Goal: Task Accomplishment & Management: Use online tool/utility

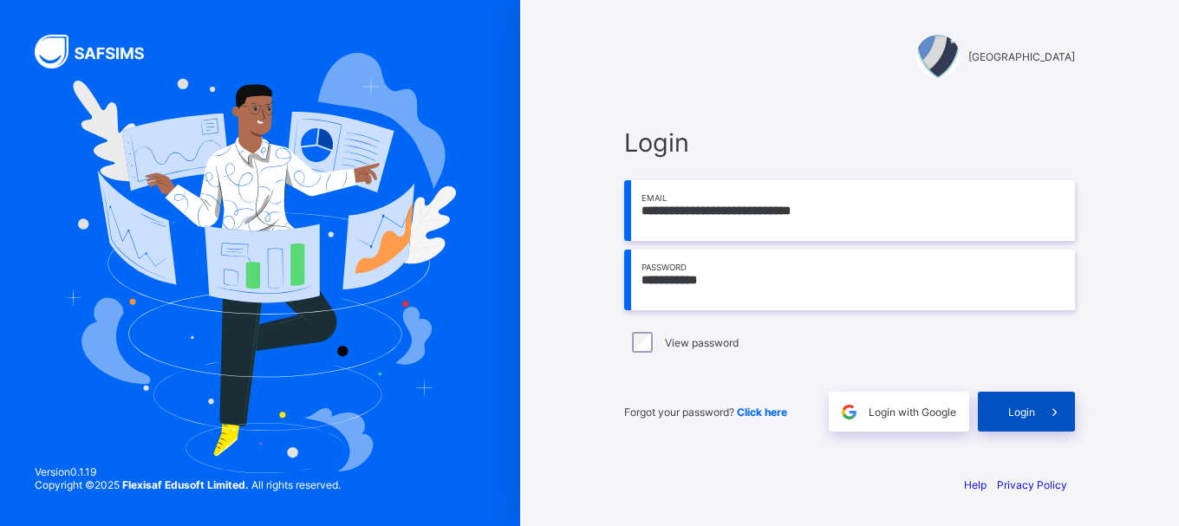
click at [1025, 422] on div "Login" at bounding box center [1026, 412] width 97 height 40
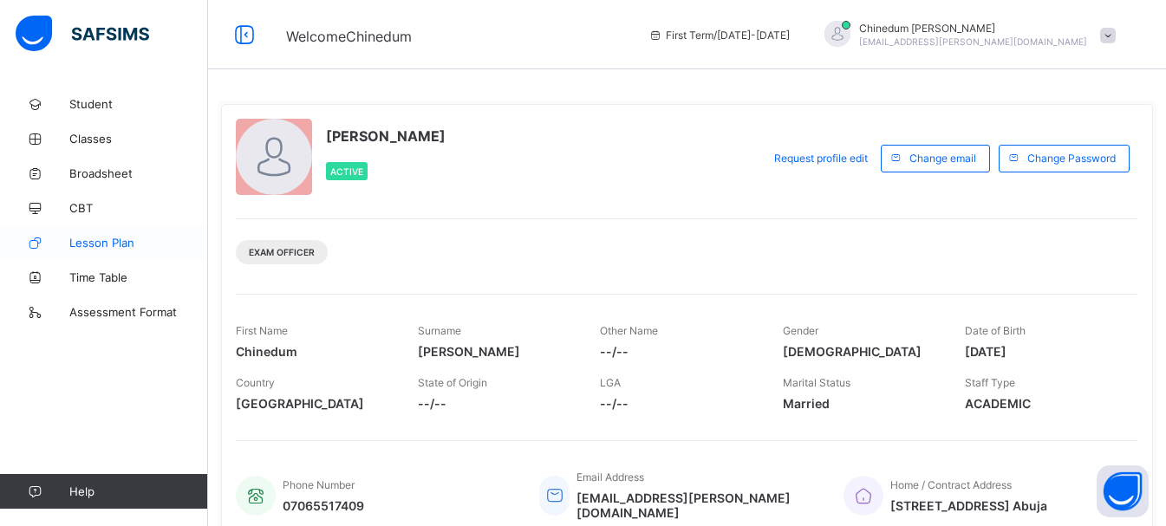
click at [106, 242] on span "Lesson Plan" at bounding box center [138, 243] width 139 height 14
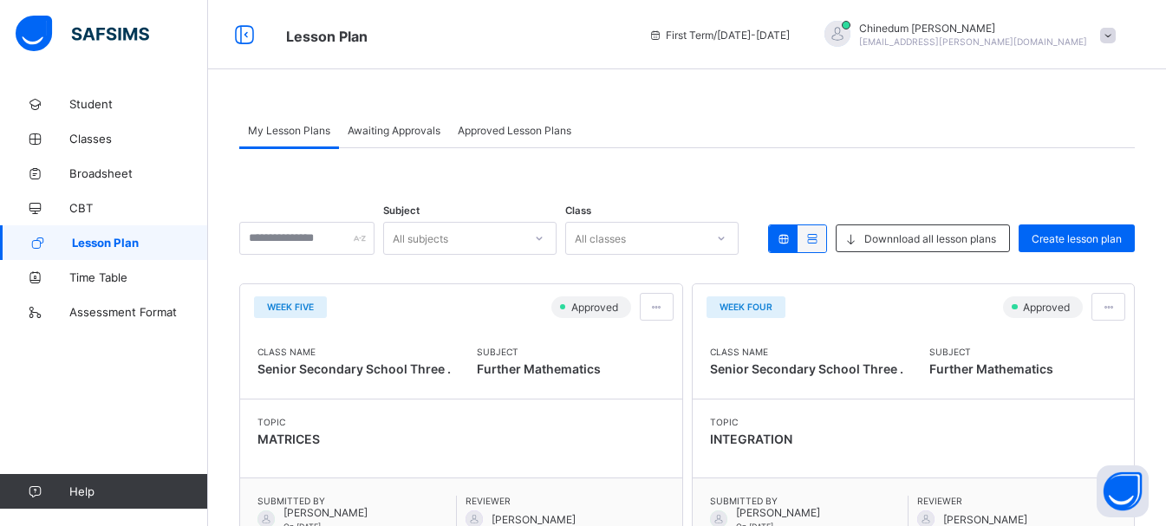
click at [418, 131] on span "Awaiting Approvals" at bounding box center [394, 130] width 93 height 13
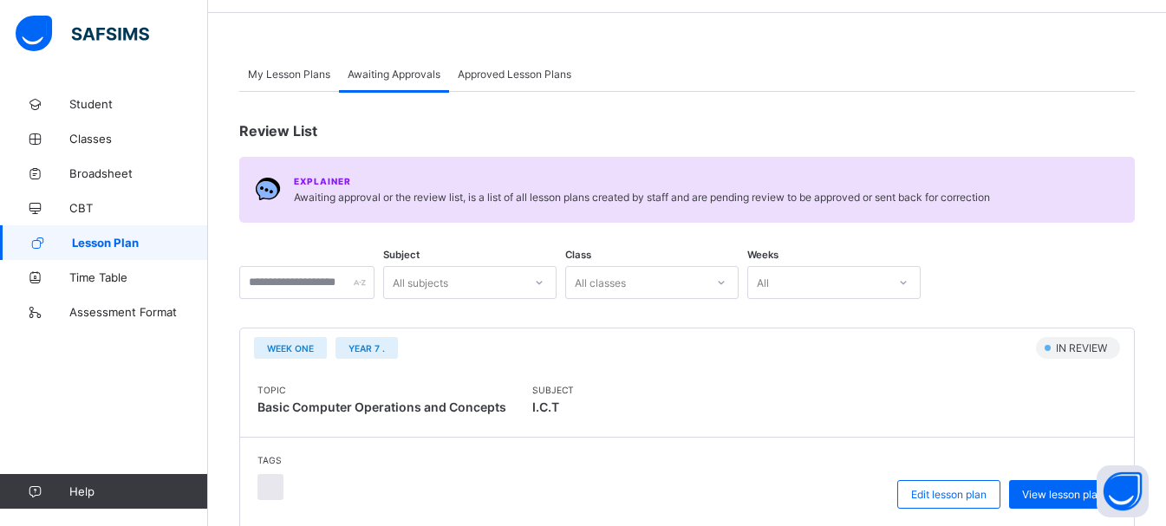
scroll to position [87, 0]
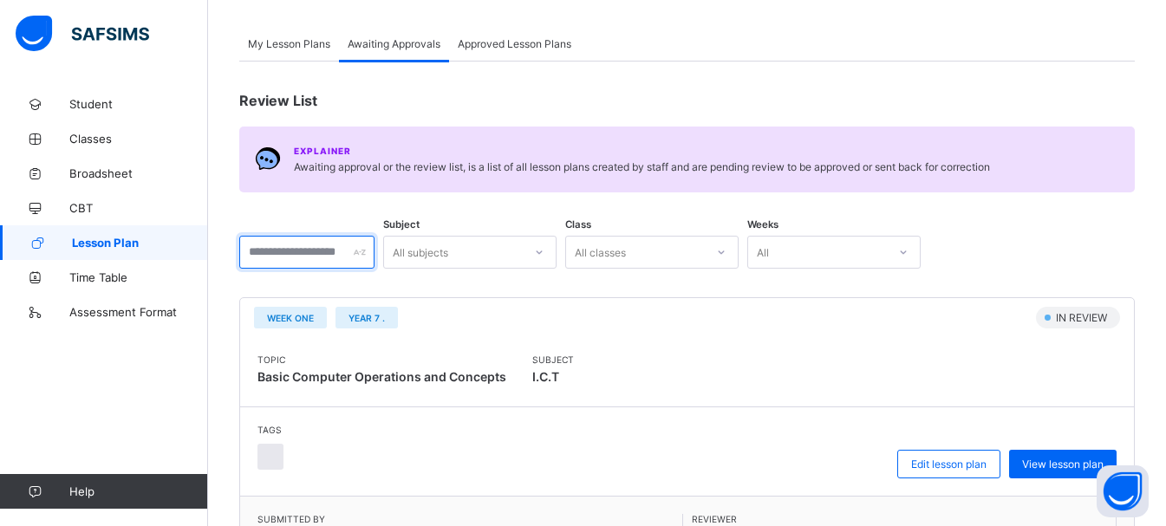
click at [277, 252] on input "text" at bounding box center [306, 252] width 135 height 33
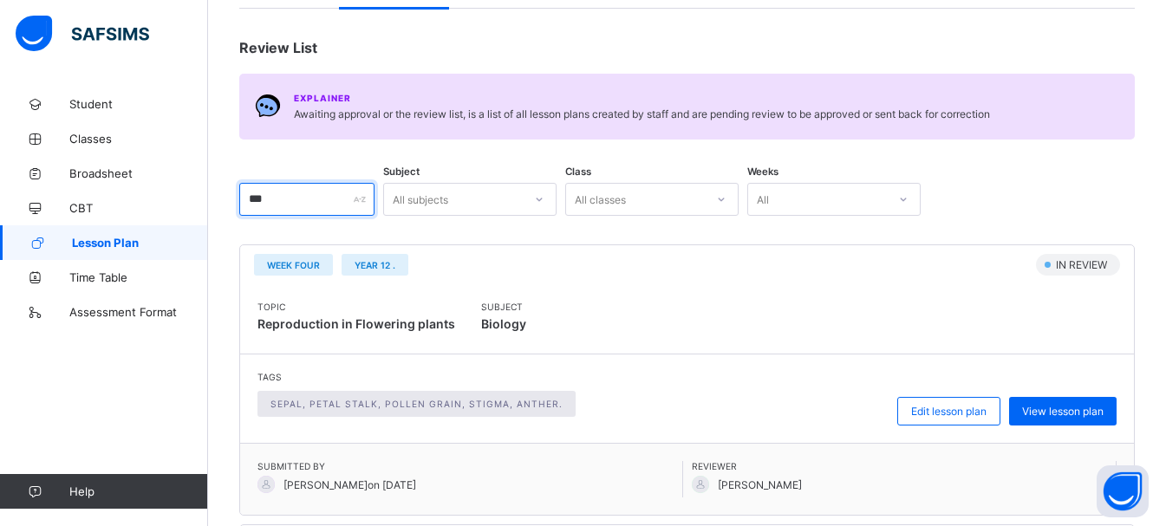
scroll to position [0, 0]
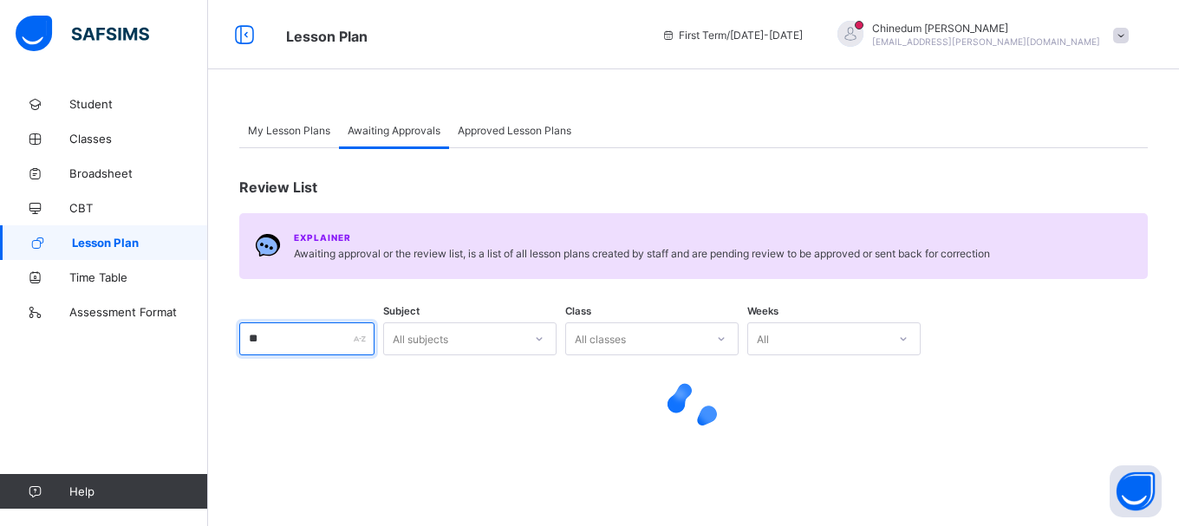
type input "*"
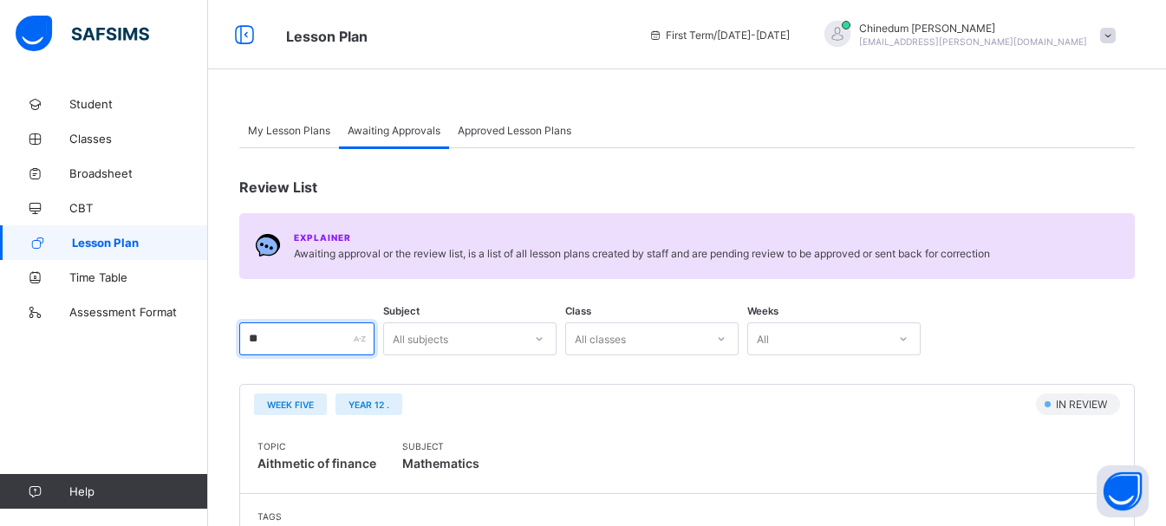
type input "*"
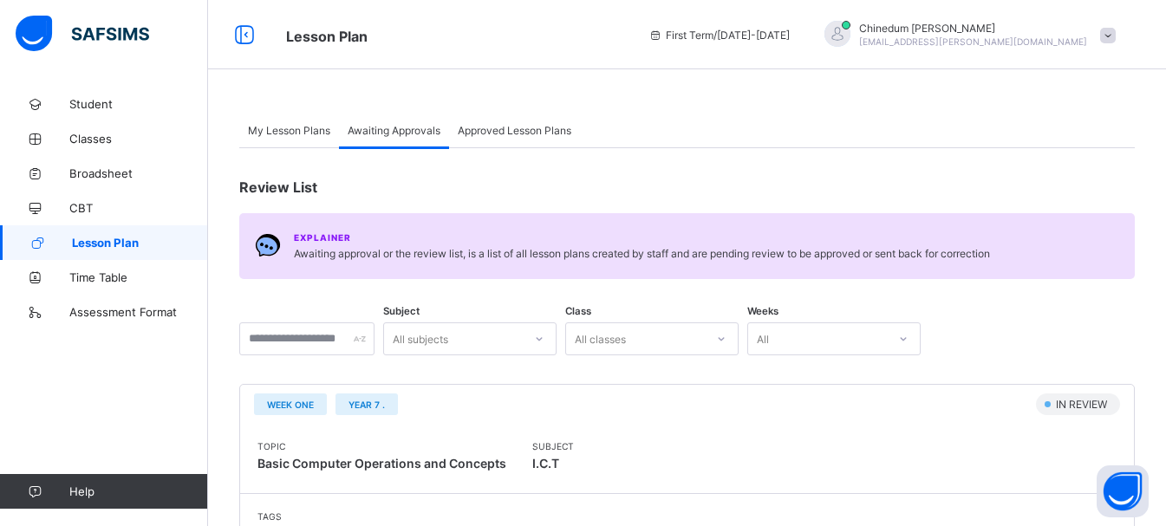
click at [544, 131] on span "Approved Lesson Plans" at bounding box center [515, 130] width 114 height 13
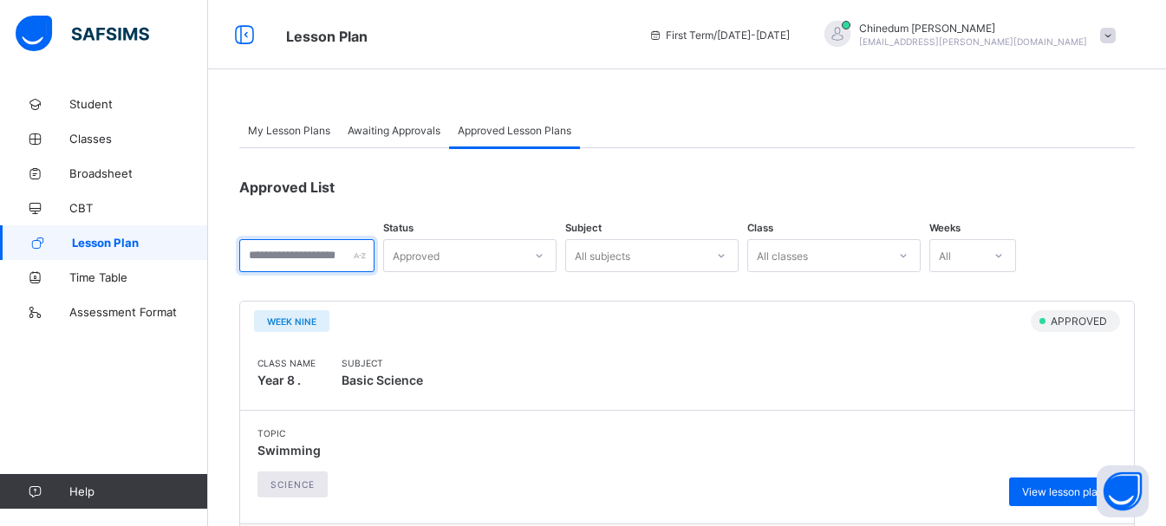
click at [263, 257] on input "text" at bounding box center [306, 255] width 135 height 33
type input "*"
click at [406, 133] on span "Awaiting Approvals" at bounding box center [394, 130] width 93 height 13
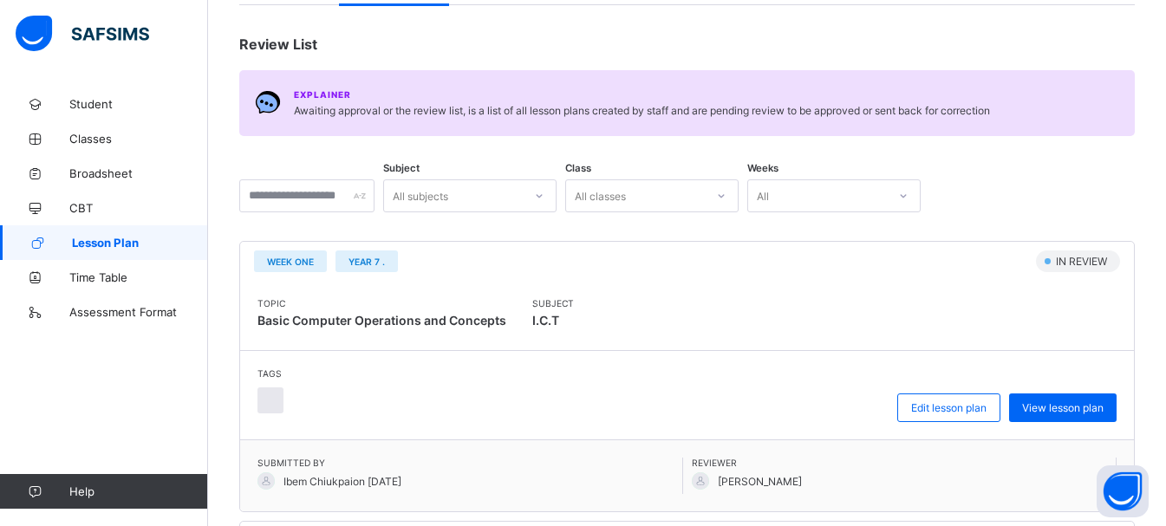
scroll to position [173, 0]
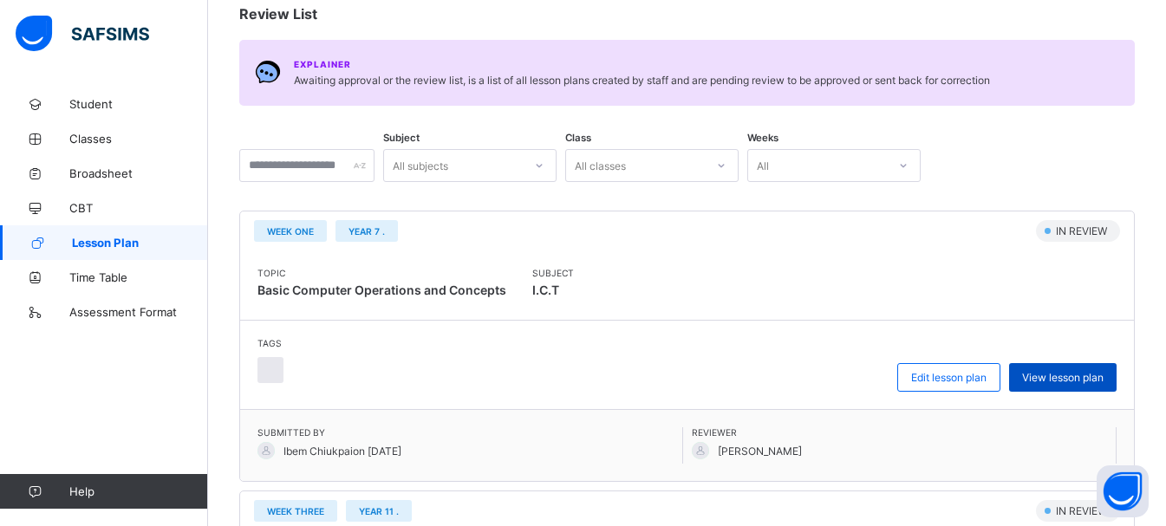
click at [1081, 378] on span "View lesson plan" at bounding box center [1062, 377] width 81 height 13
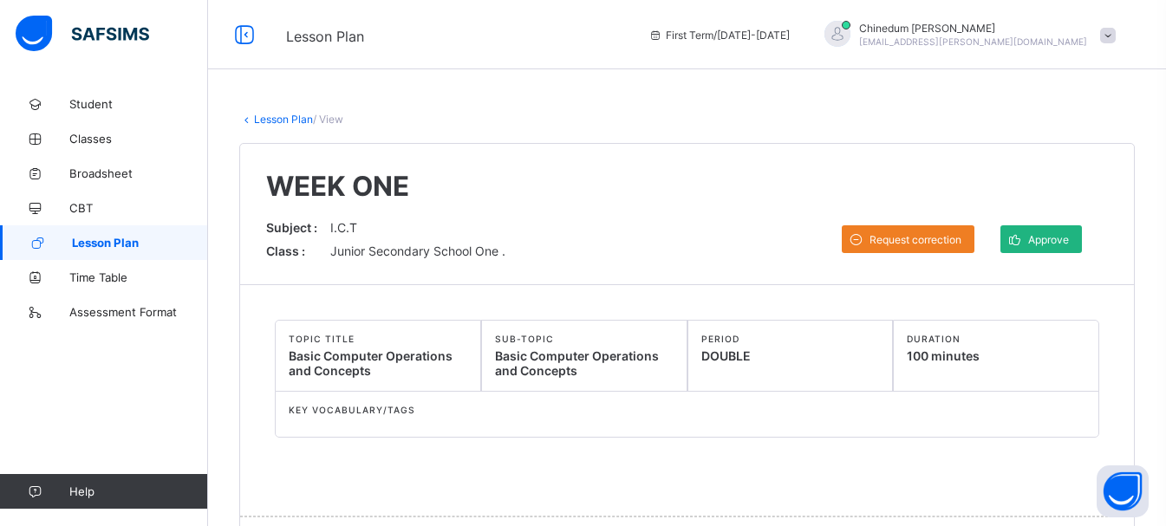
click at [1067, 238] on span "Approve" at bounding box center [1048, 239] width 41 height 13
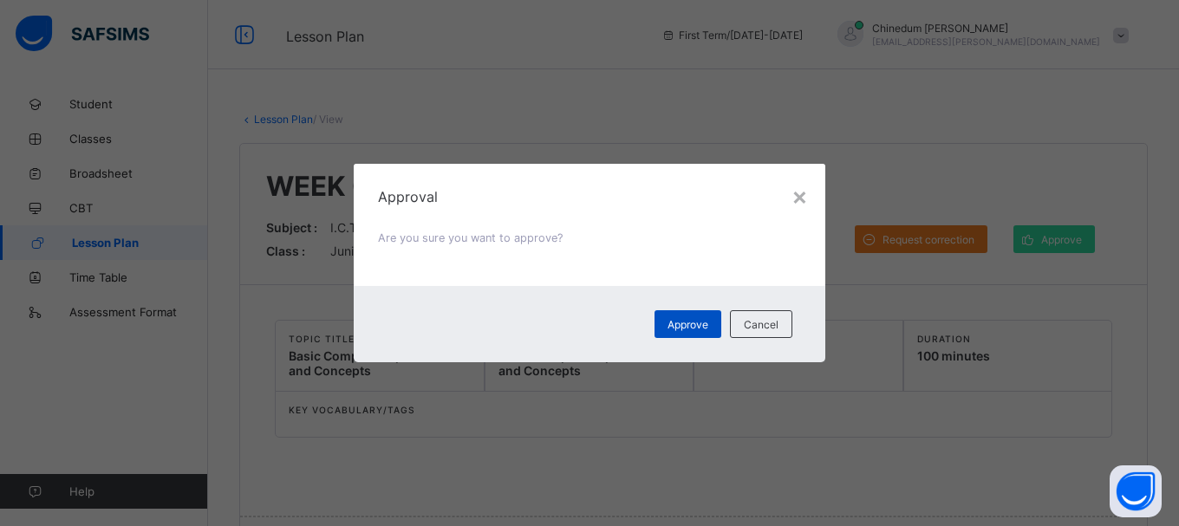
click at [691, 320] on span "Approve" at bounding box center [687, 324] width 41 height 13
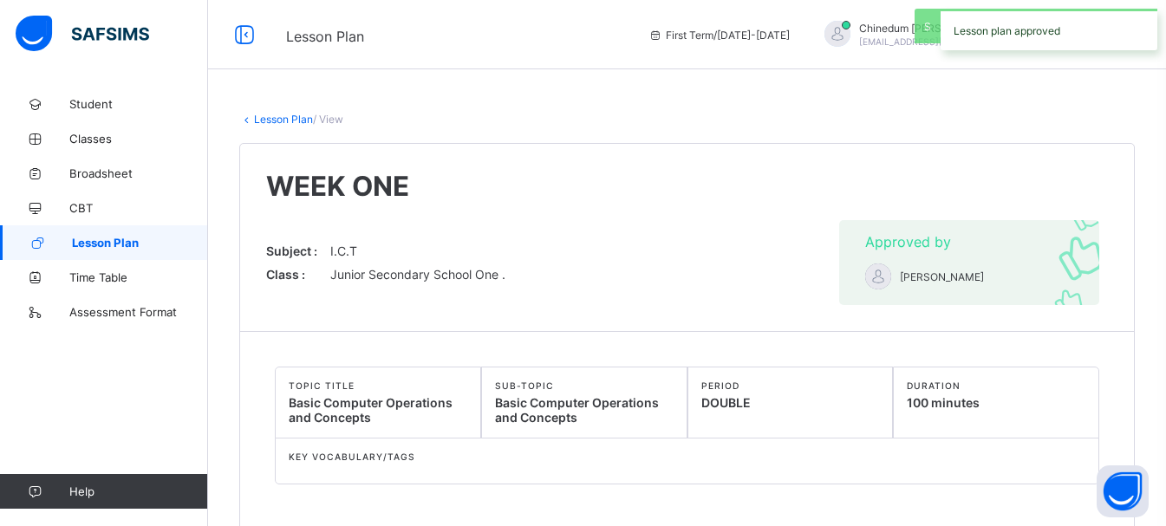
click at [263, 120] on link "Lesson Plan" at bounding box center [283, 119] width 59 height 13
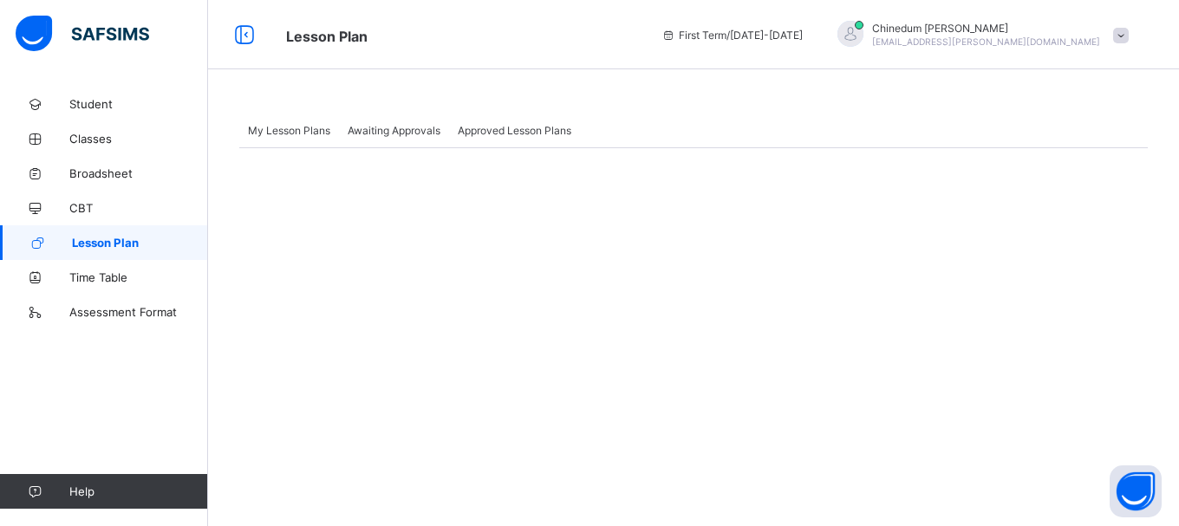
click at [410, 132] on span "Awaiting Approvals" at bounding box center [394, 130] width 93 height 13
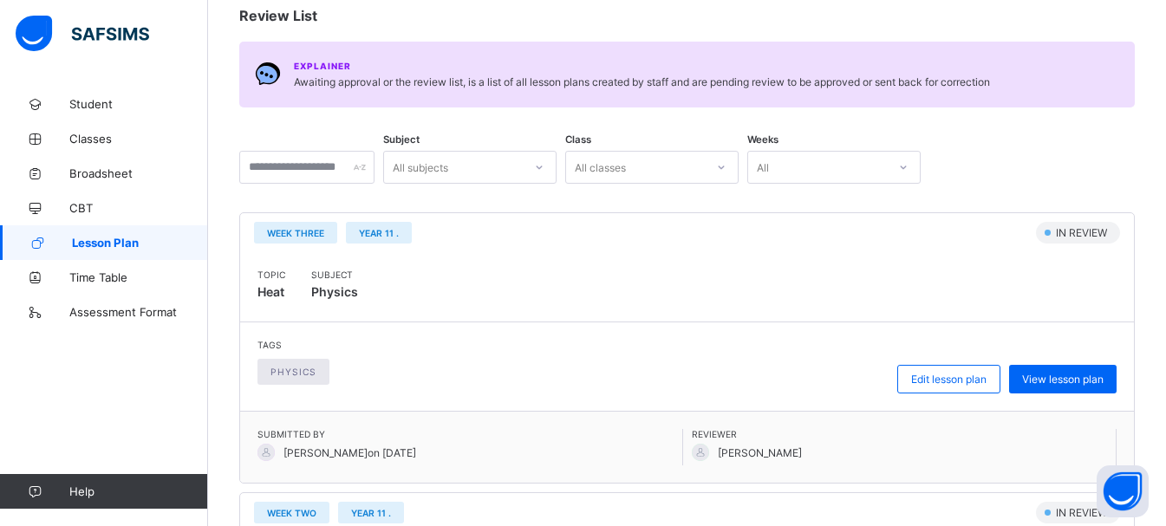
scroll to position [173, 0]
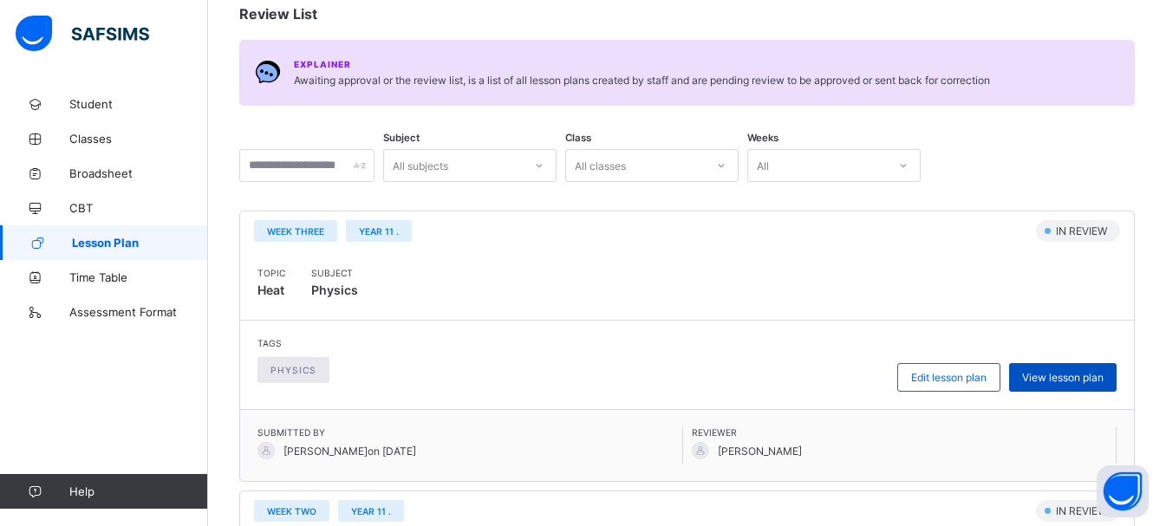
click at [1096, 380] on span "View lesson plan" at bounding box center [1062, 377] width 81 height 13
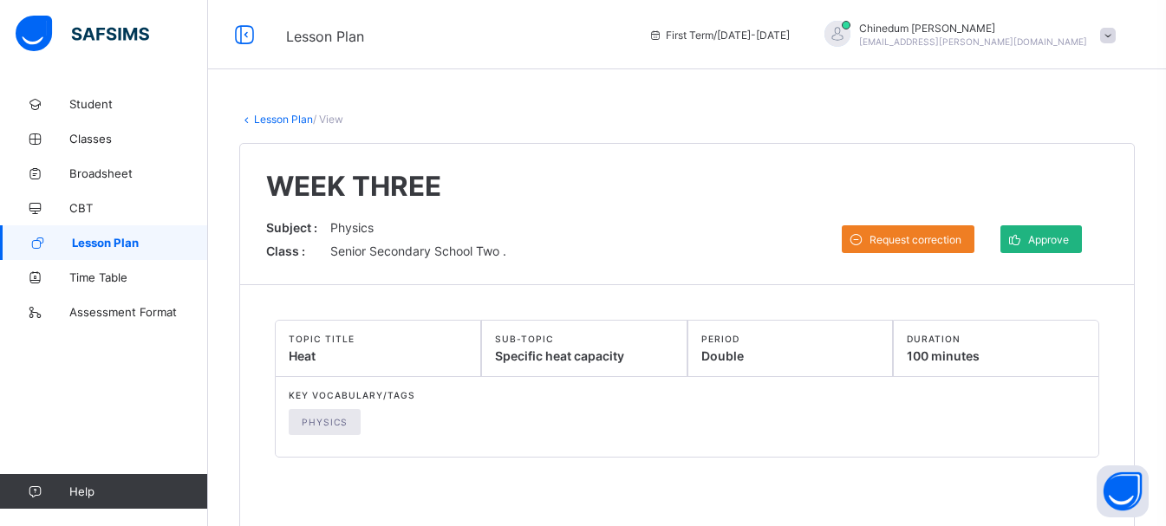
click at [1057, 242] on span "Approve" at bounding box center [1048, 239] width 41 height 13
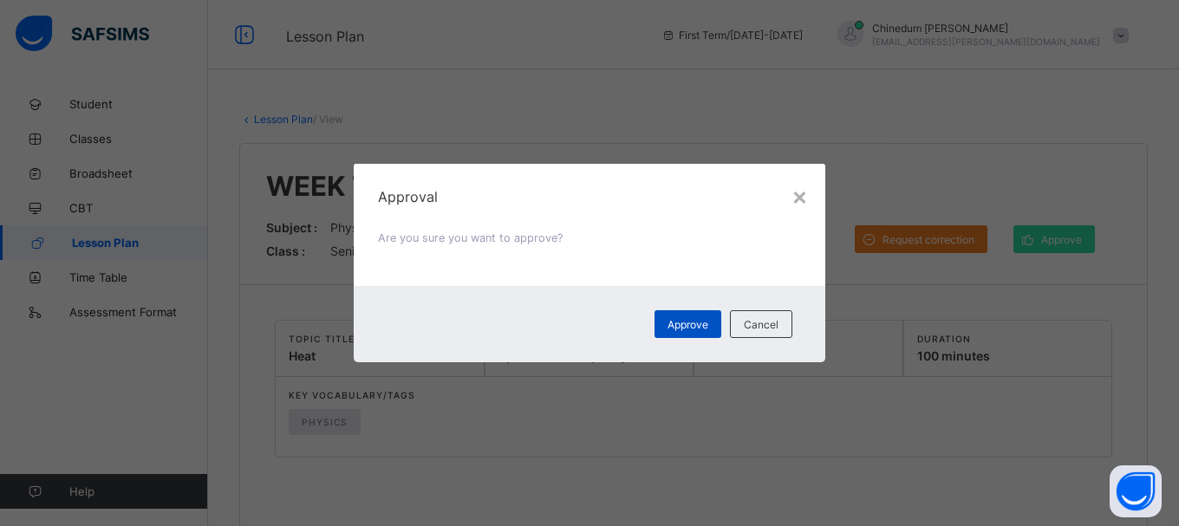
click at [699, 329] on span "Approve" at bounding box center [687, 324] width 41 height 13
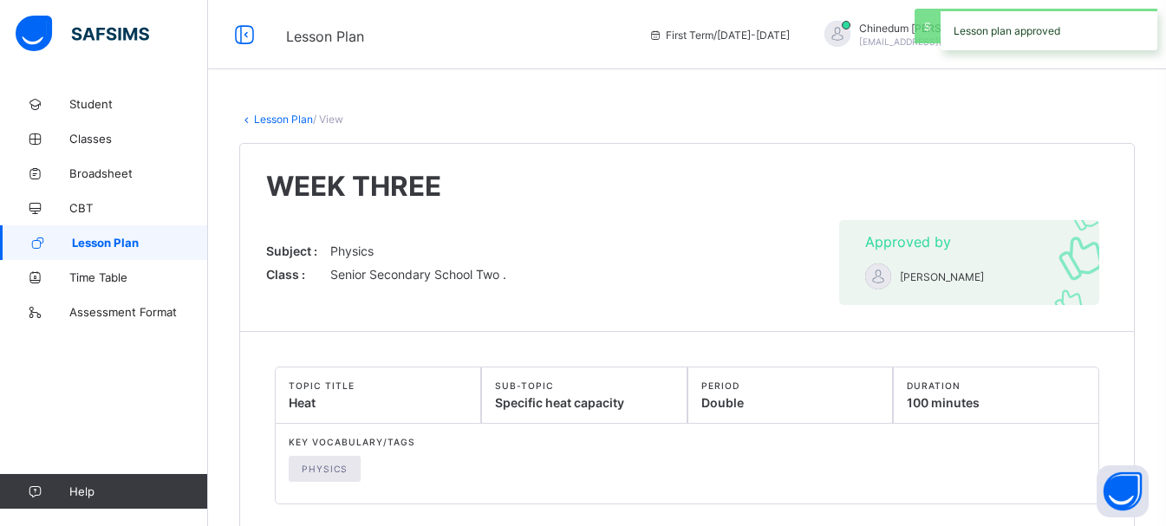
click at [290, 122] on link "Lesson Plan" at bounding box center [283, 119] width 59 height 13
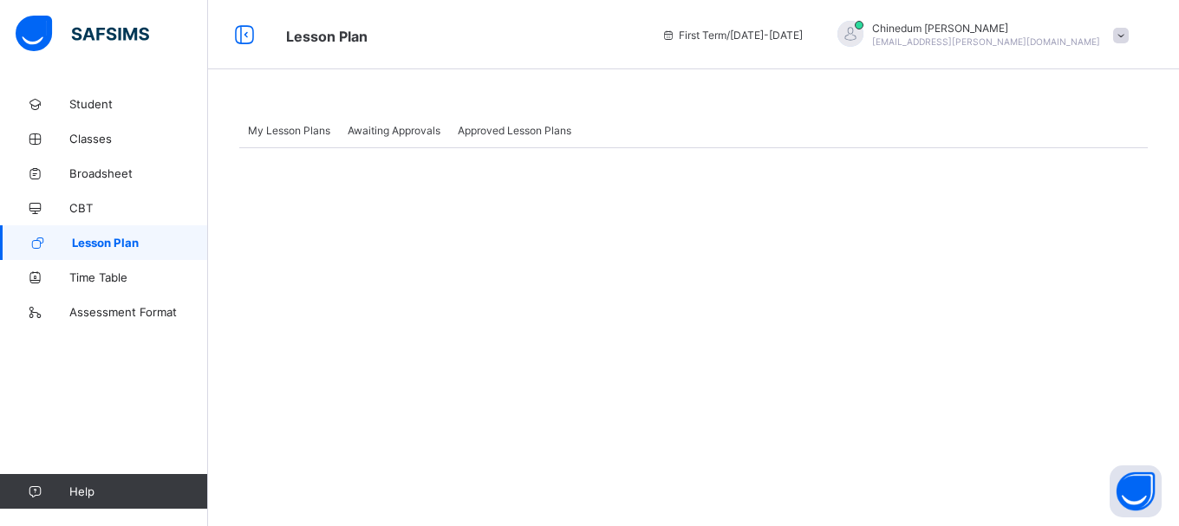
click at [403, 131] on span "Awaiting Approvals" at bounding box center [394, 130] width 93 height 13
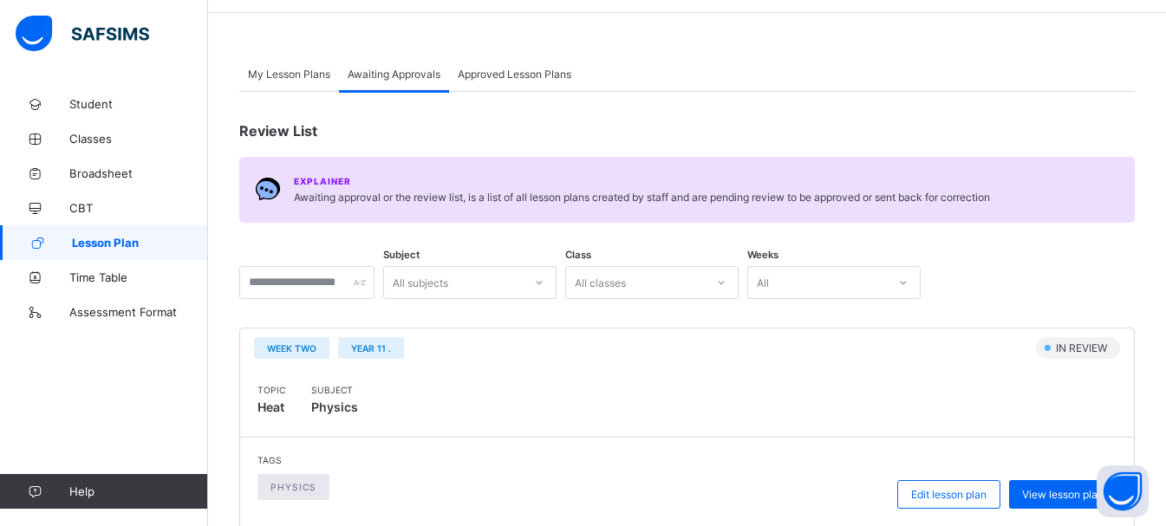
scroll to position [173, 0]
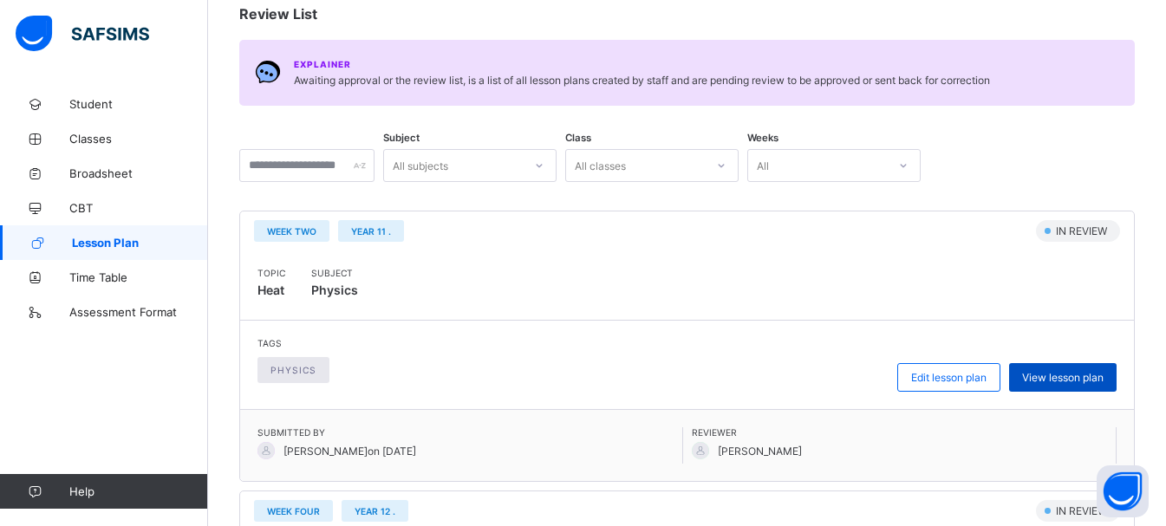
click at [1090, 381] on span "View lesson plan" at bounding box center [1062, 377] width 81 height 13
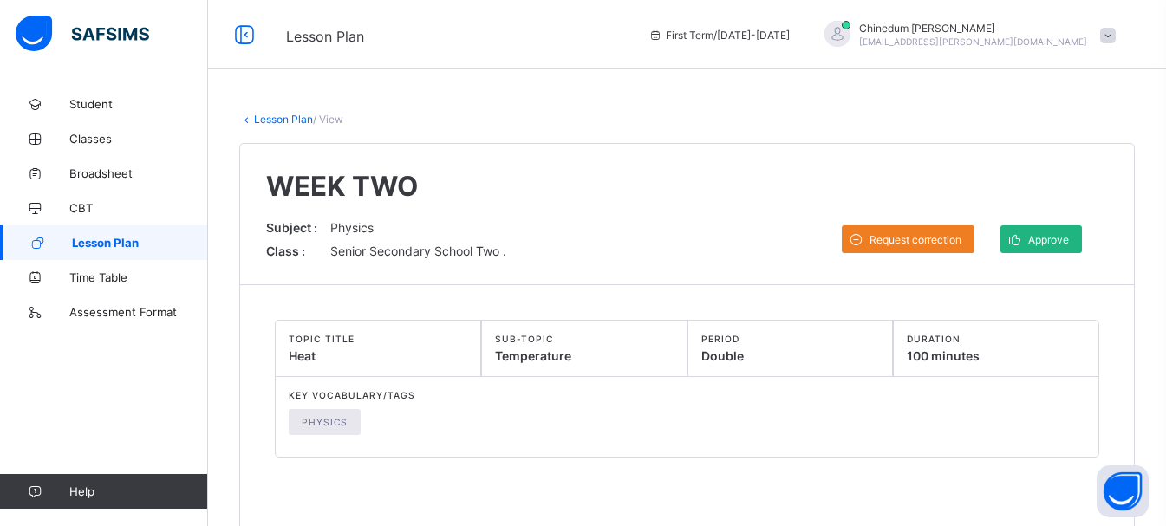
click at [1059, 242] on span "Approve" at bounding box center [1048, 239] width 41 height 13
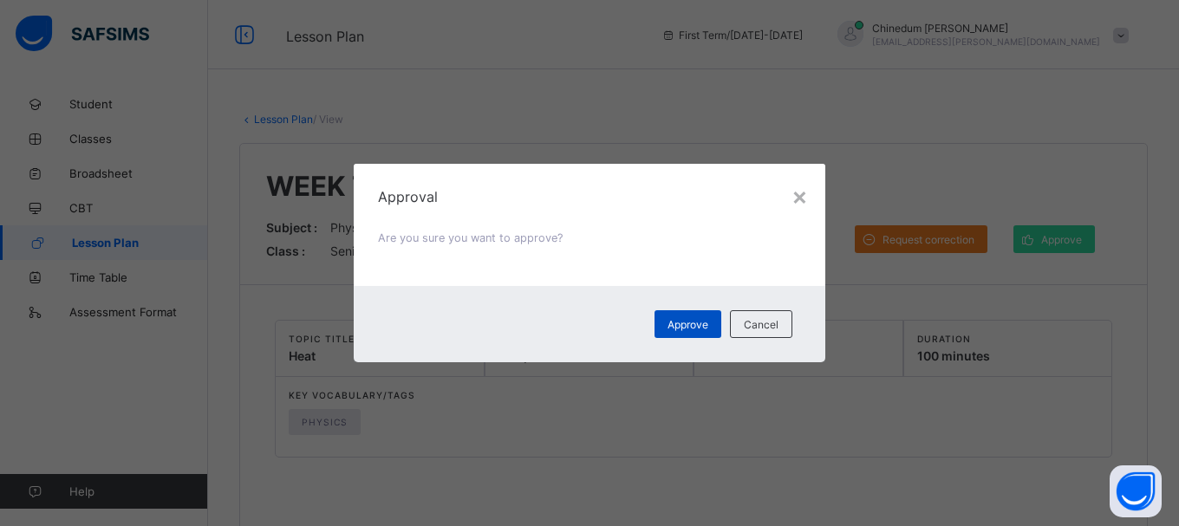
click at [699, 328] on span "Approve" at bounding box center [687, 324] width 41 height 13
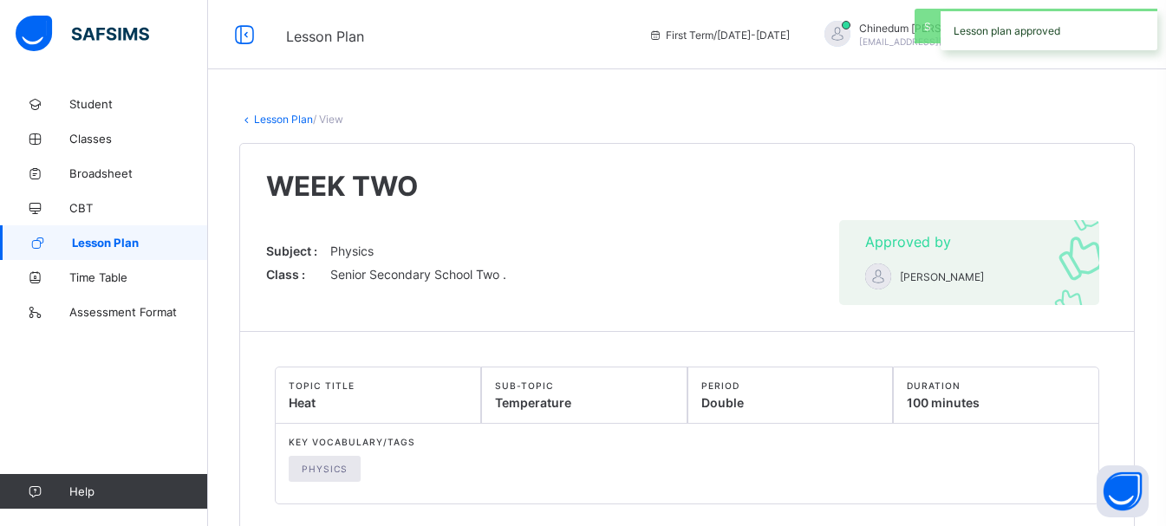
click at [277, 123] on link "Lesson Plan" at bounding box center [283, 119] width 59 height 13
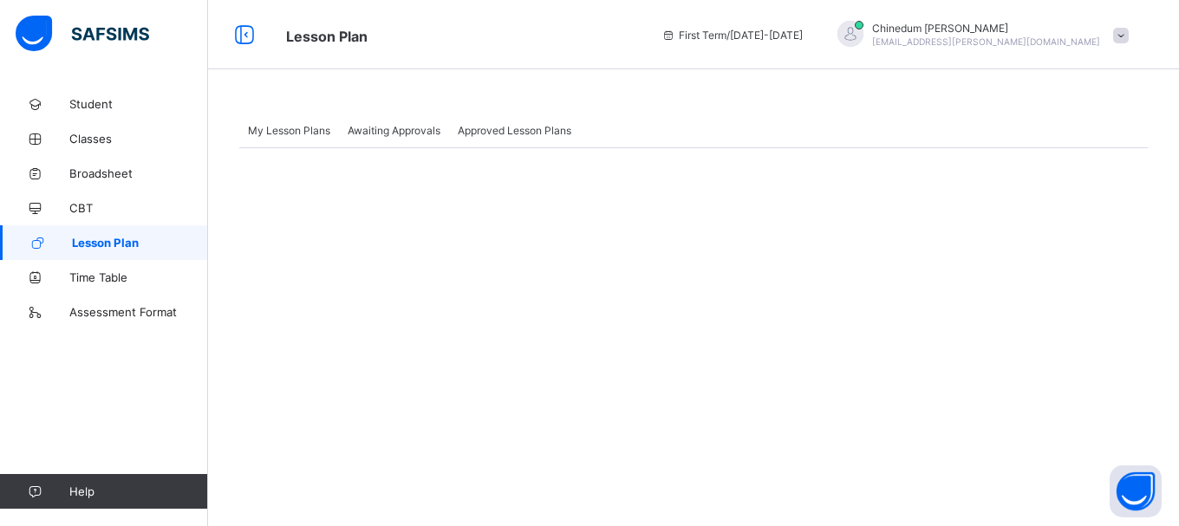
click at [407, 126] on span "Awaiting Approvals" at bounding box center [394, 130] width 93 height 13
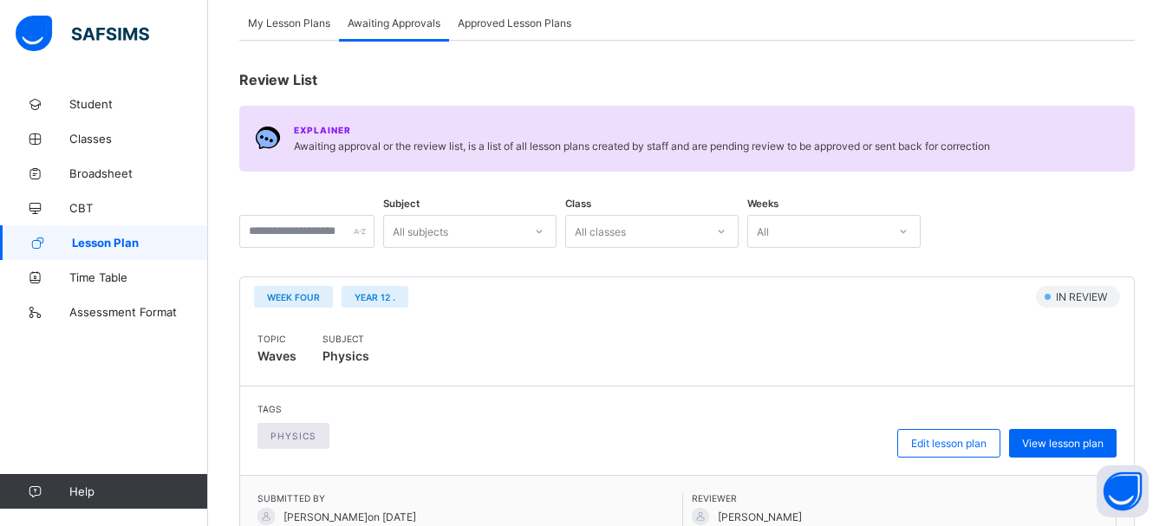
scroll to position [173, 0]
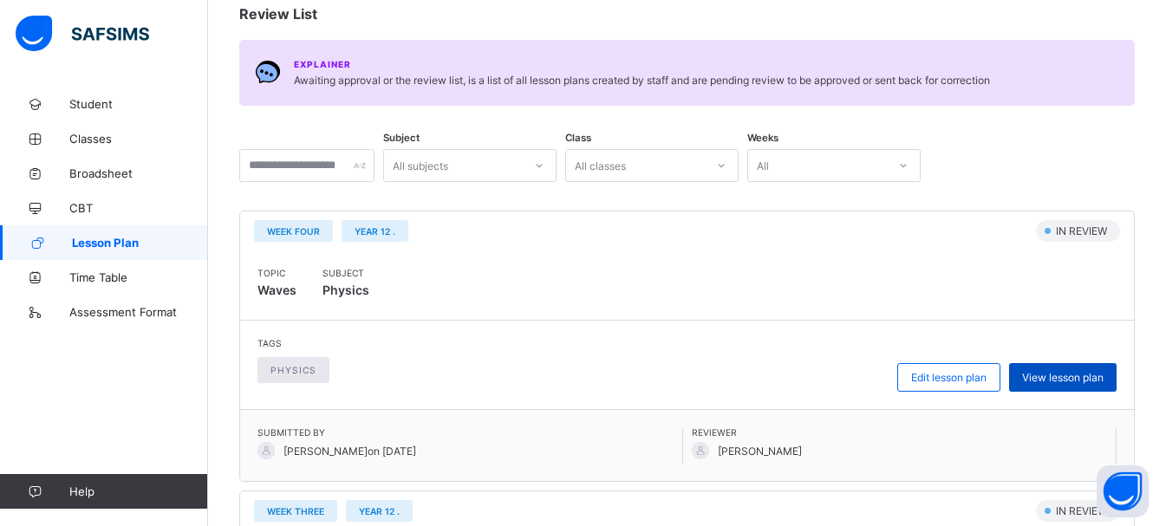
click at [1065, 382] on span "View lesson plan" at bounding box center [1062, 377] width 81 height 13
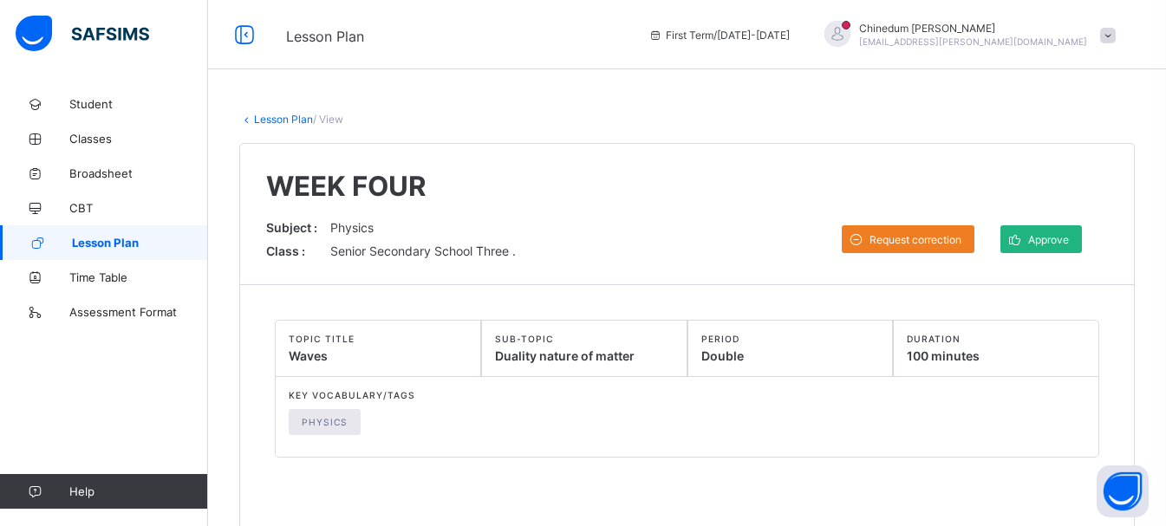
click at [1055, 239] on span "Approve" at bounding box center [1048, 239] width 41 height 13
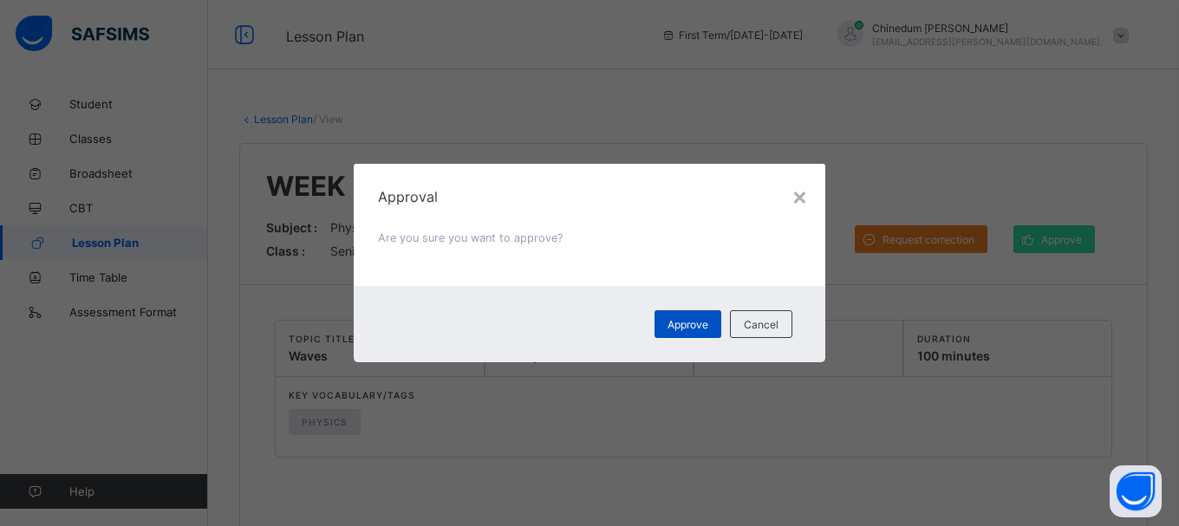
click at [686, 316] on div "Approve" at bounding box center [687, 324] width 67 height 28
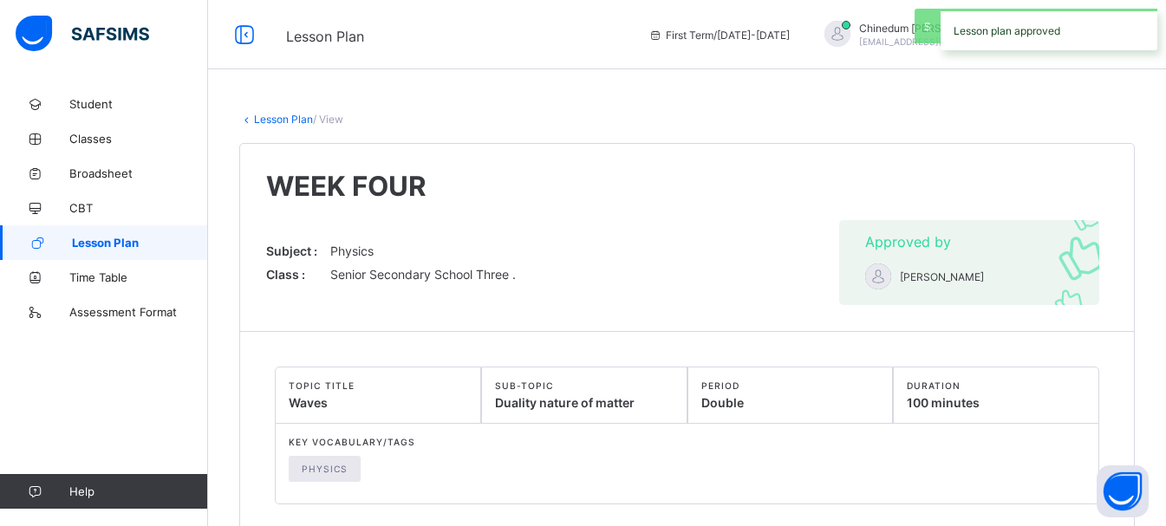
click at [296, 117] on link "Lesson Plan" at bounding box center [283, 119] width 59 height 13
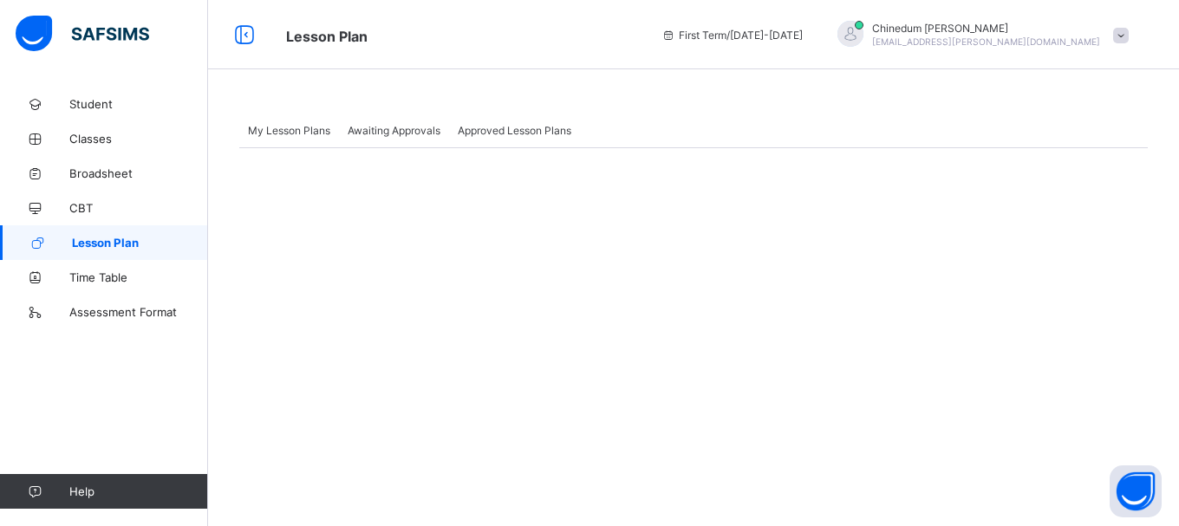
click at [423, 129] on span "Awaiting Approvals" at bounding box center [394, 130] width 93 height 13
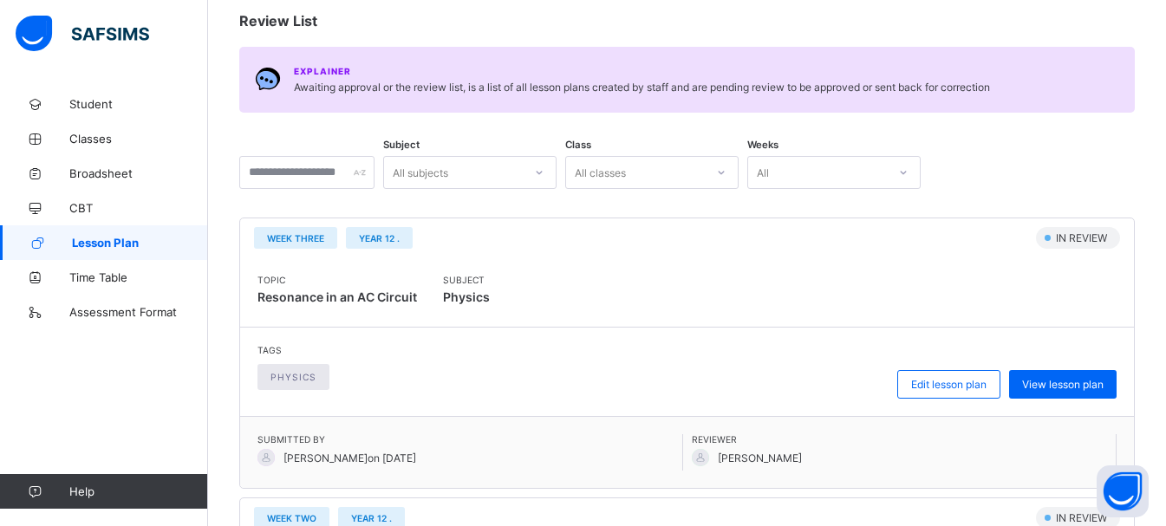
scroll to position [173, 0]
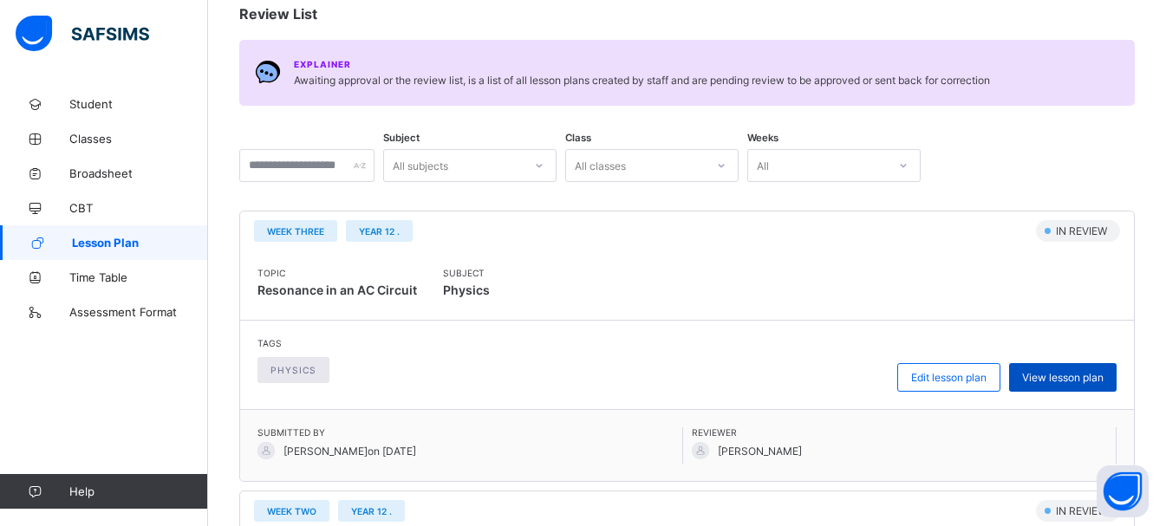
click at [1055, 374] on span "View lesson plan" at bounding box center [1062, 377] width 81 height 13
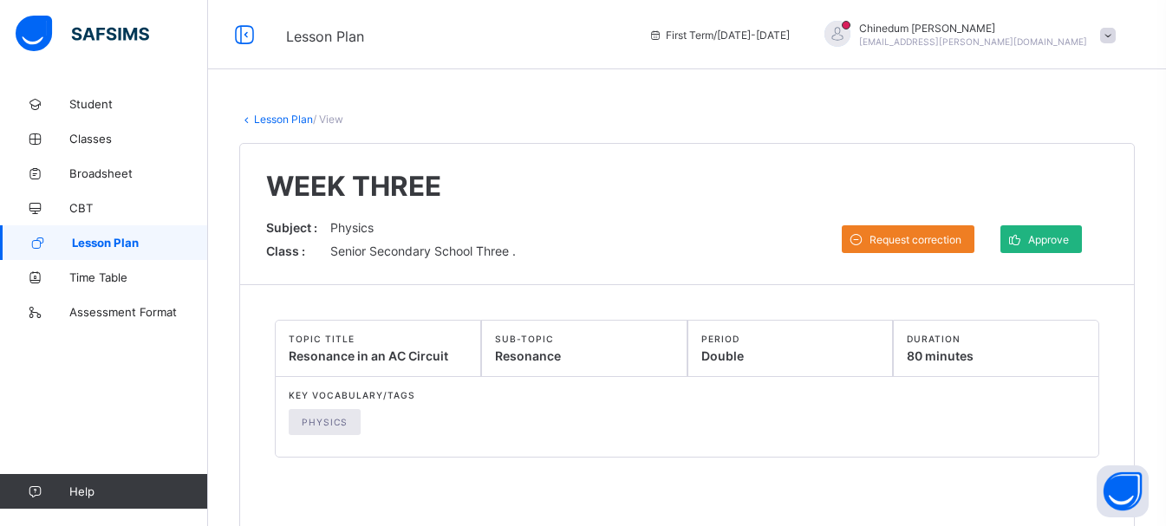
click at [1068, 239] on span "Approve" at bounding box center [1048, 239] width 41 height 13
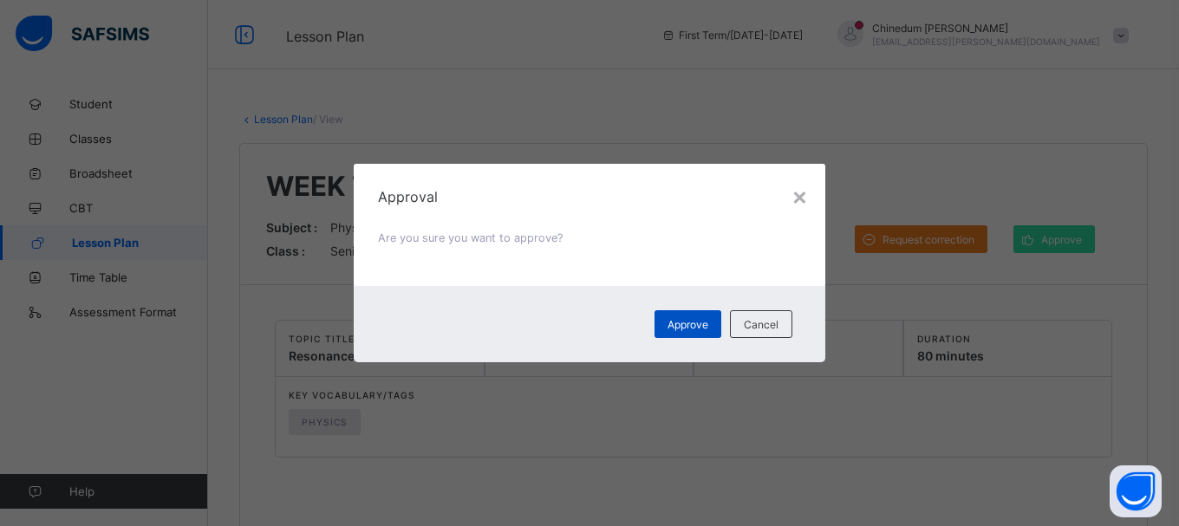
click at [694, 322] on span "Approve" at bounding box center [687, 324] width 41 height 13
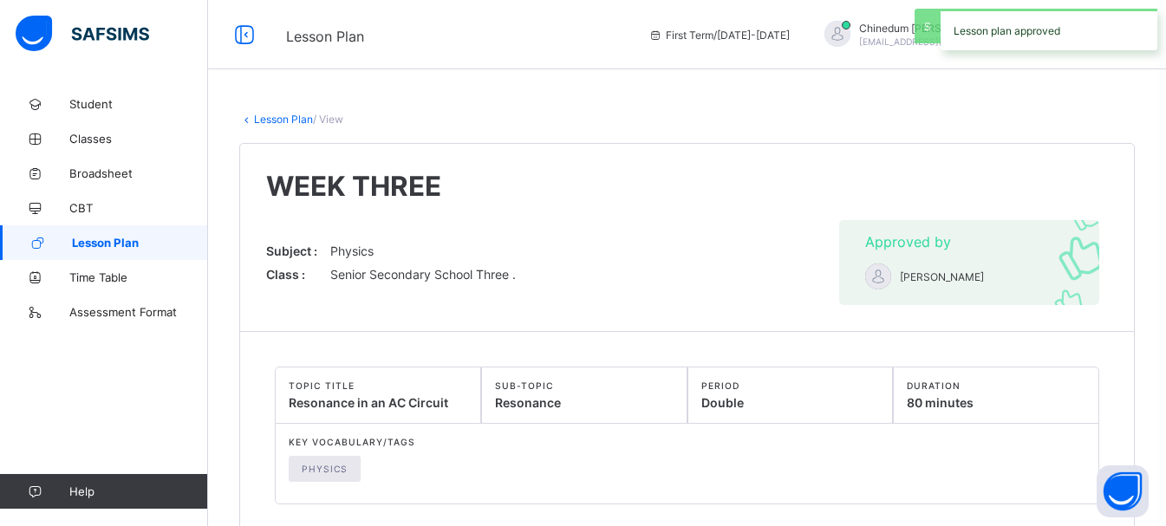
click at [267, 120] on link "Lesson Plan" at bounding box center [283, 119] width 59 height 13
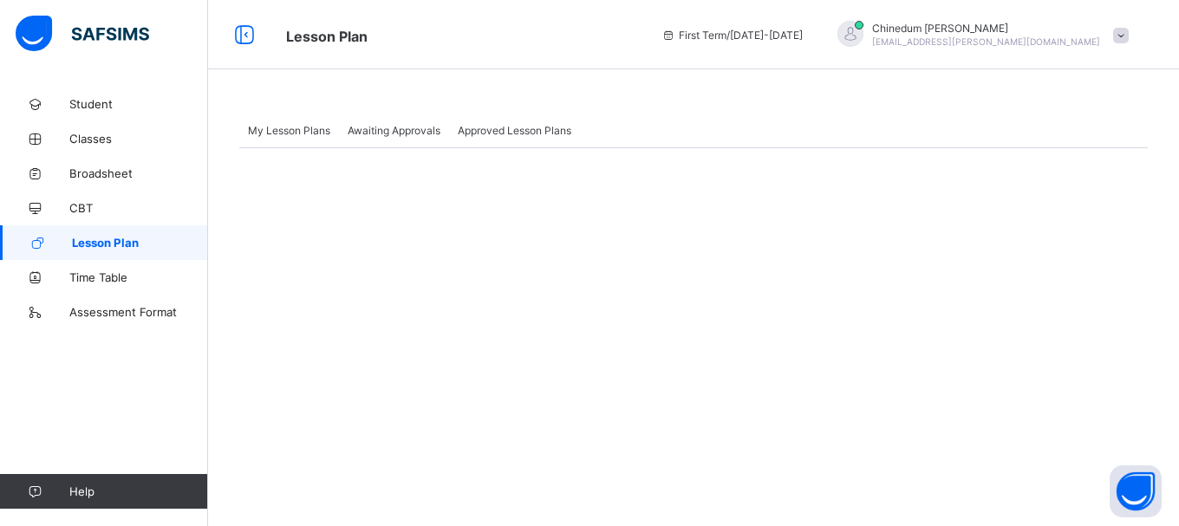
click at [387, 134] on span "Awaiting Approvals" at bounding box center [394, 130] width 93 height 13
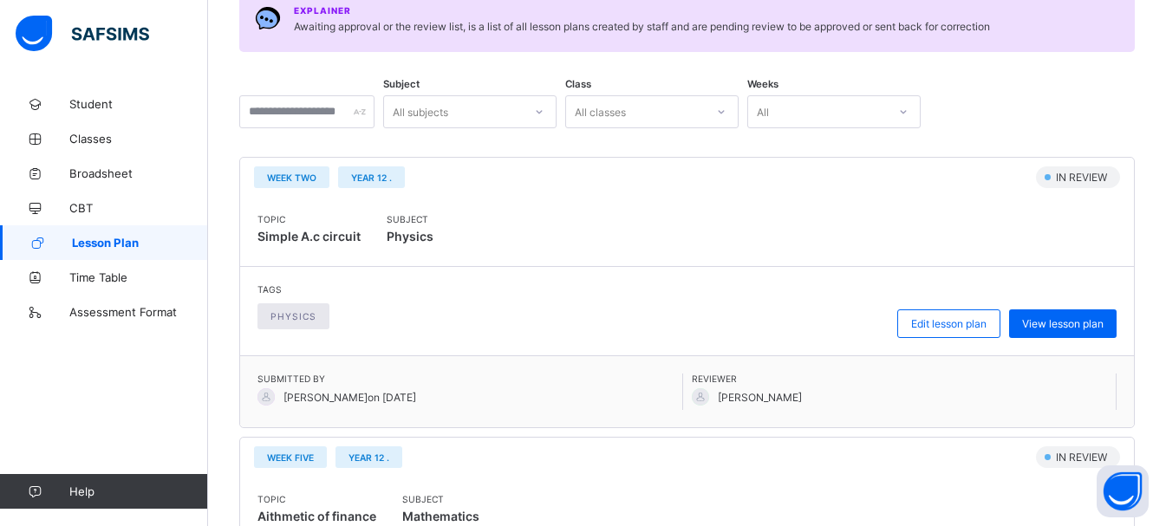
scroll to position [347, 0]
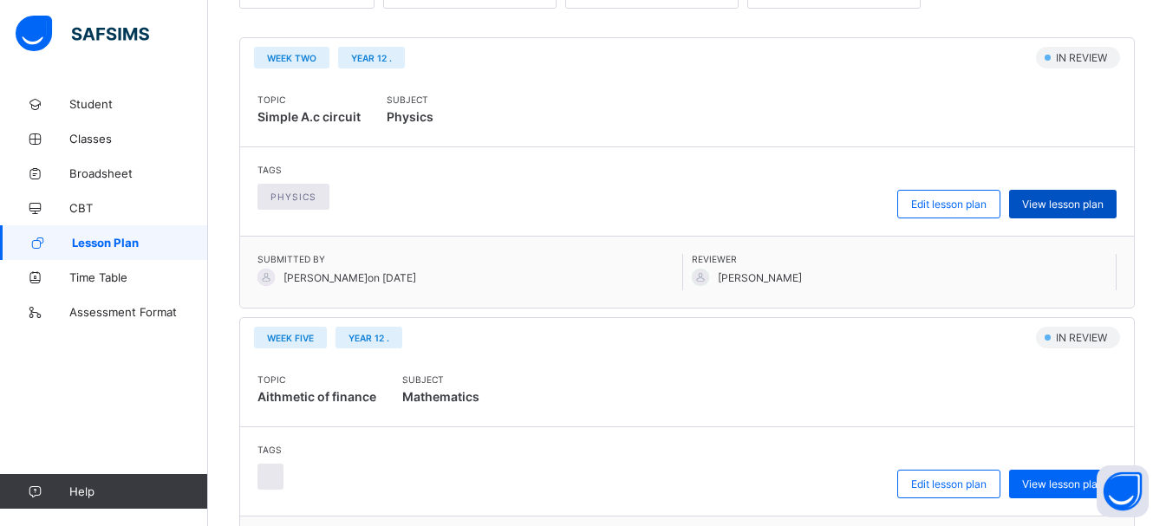
click at [1099, 206] on span "View lesson plan" at bounding box center [1062, 204] width 81 height 13
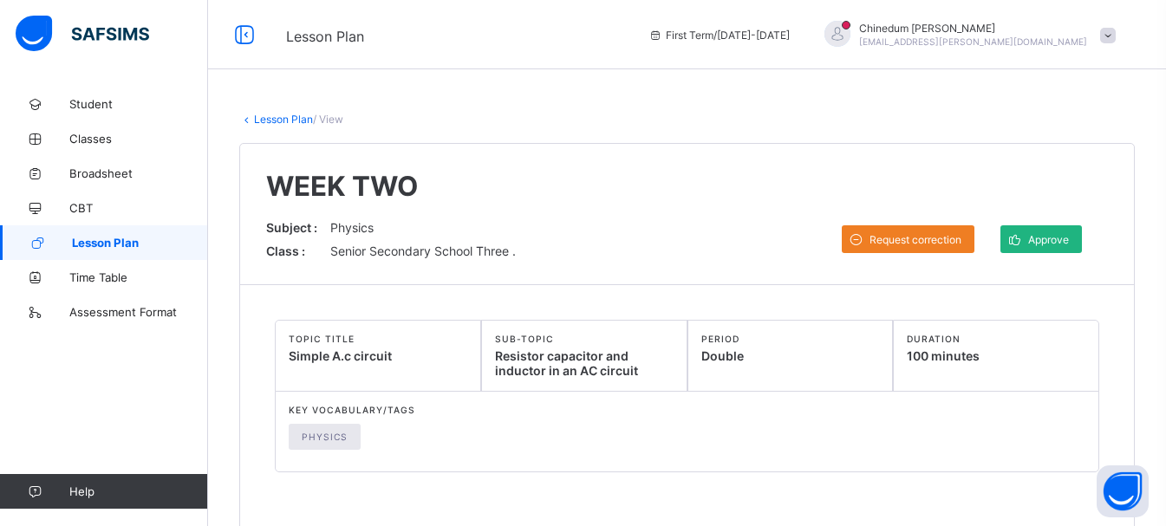
click at [1069, 244] on span "Approve" at bounding box center [1048, 239] width 41 height 13
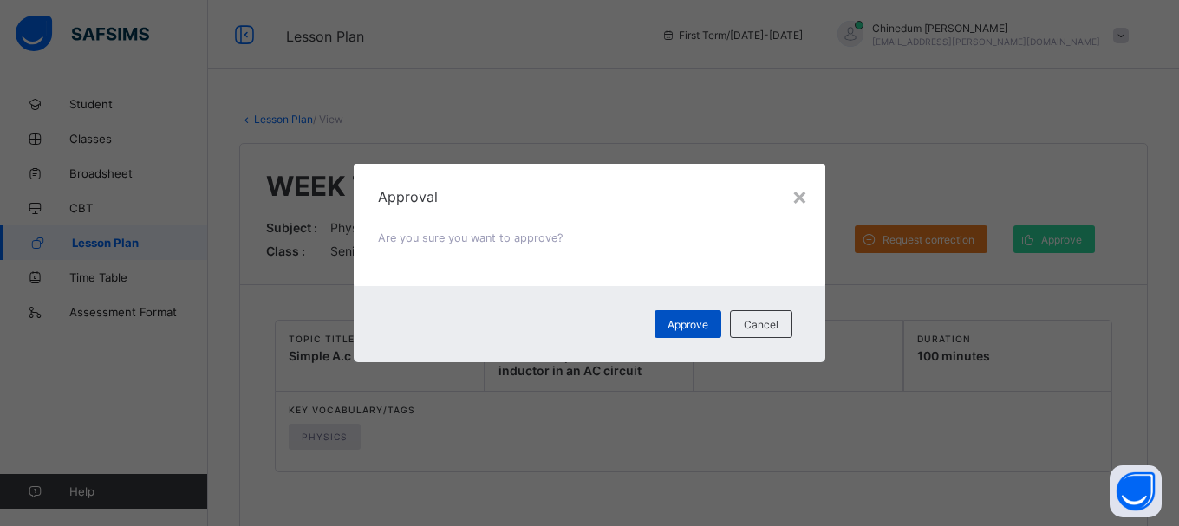
click at [663, 329] on div "Approve" at bounding box center [687, 324] width 67 height 28
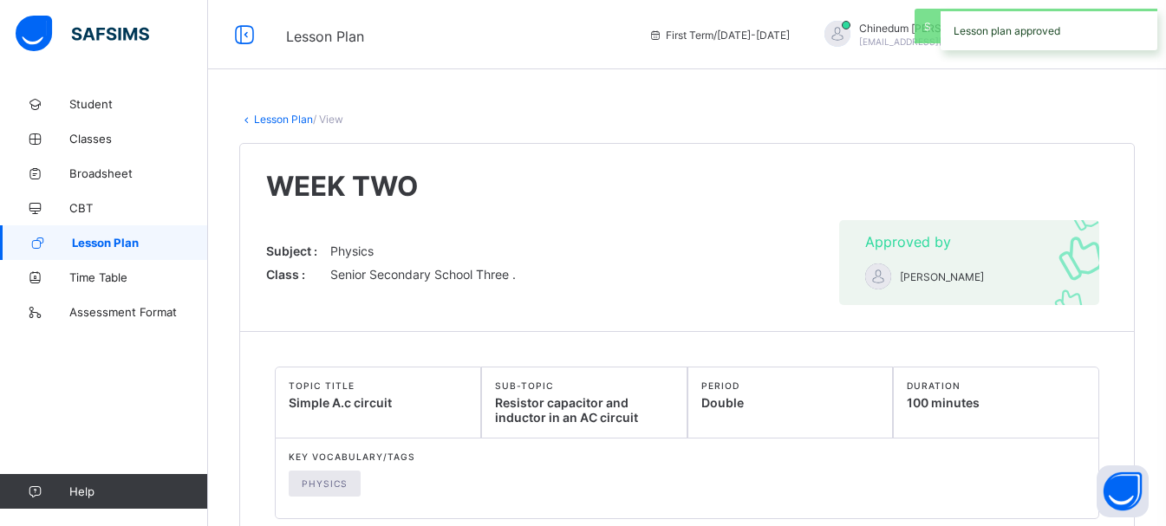
click at [287, 121] on link "Lesson Plan" at bounding box center [283, 119] width 59 height 13
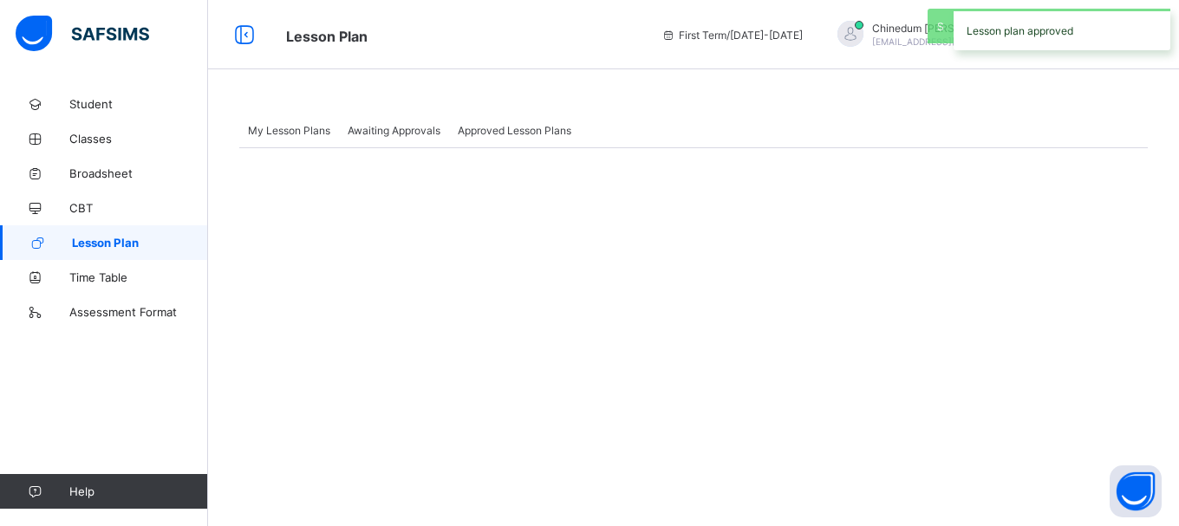
click at [426, 127] on span "Awaiting Approvals" at bounding box center [394, 130] width 93 height 13
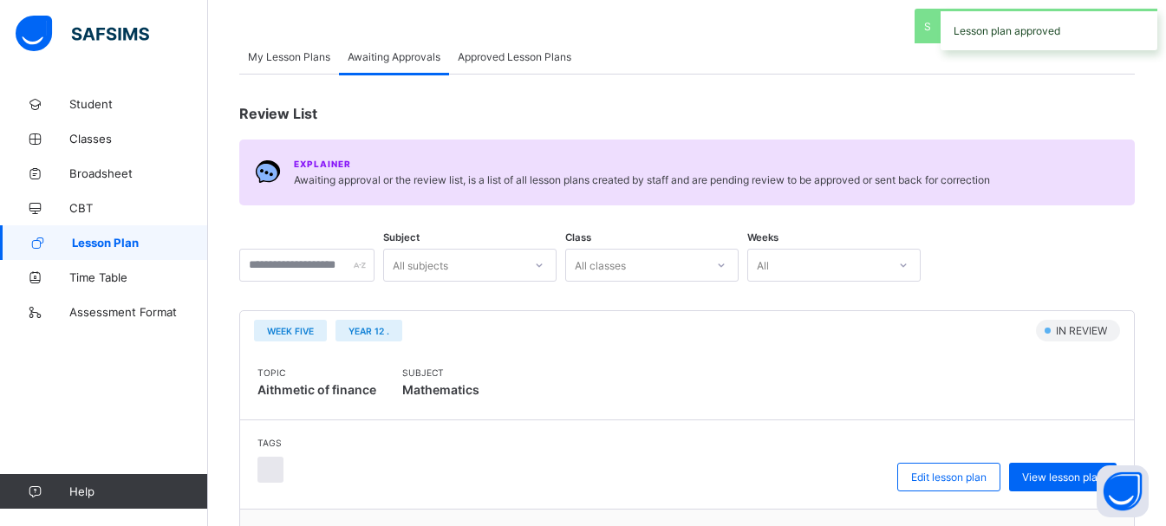
scroll to position [260, 0]
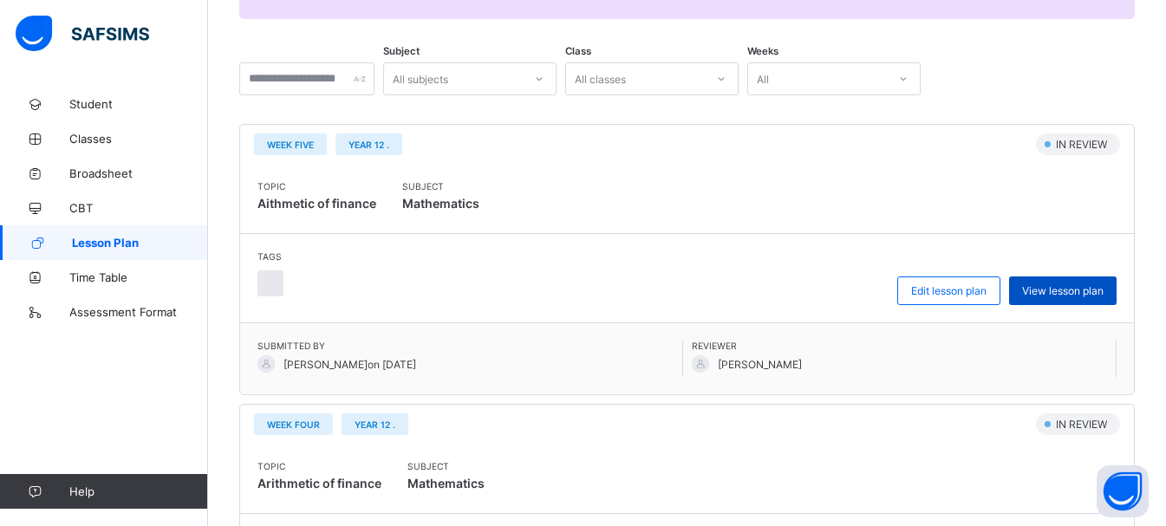
click at [1071, 291] on span "View lesson plan" at bounding box center [1062, 290] width 81 height 13
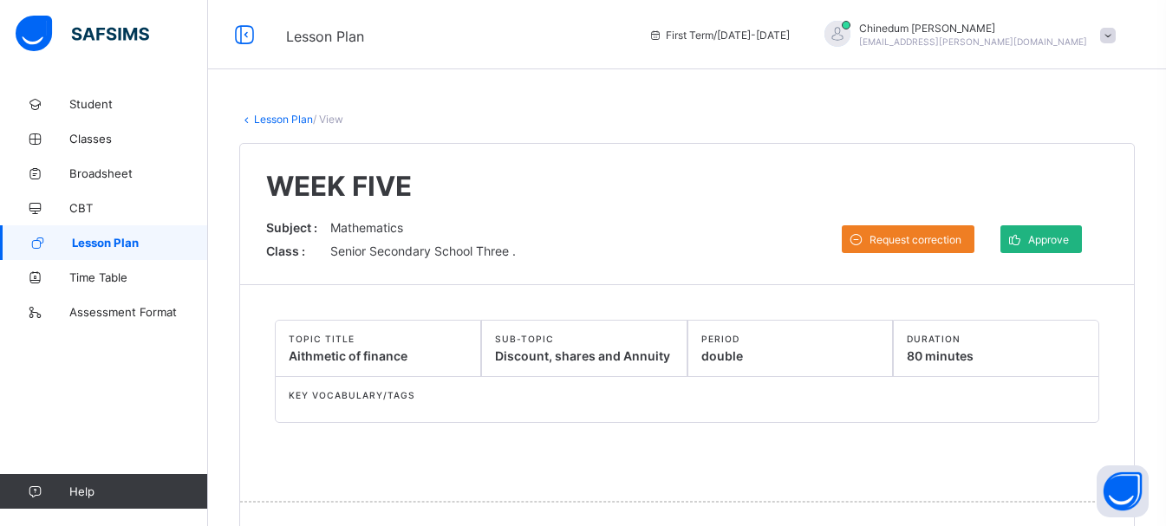
click at [1066, 244] on span "Approve" at bounding box center [1048, 239] width 41 height 13
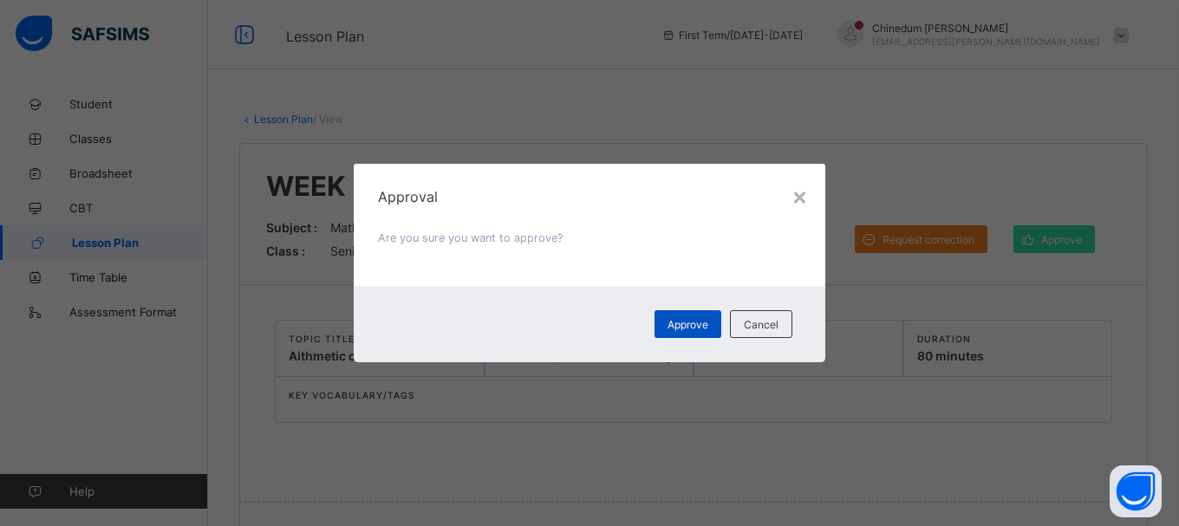
click at [683, 335] on div "Approve" at bounding box center [687, 324] width 67 height 28
click at [684, 324] on div "Approve" at bounding box center [687, 324] width 67 height 28
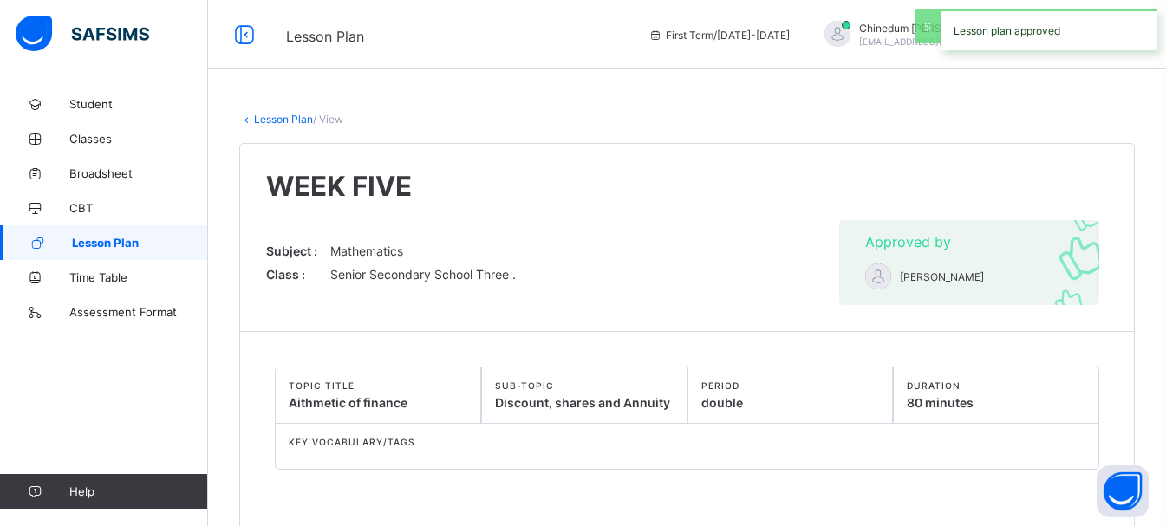
click at [283, 120] on link "Lesson Plan" at bounding box center [283, 119] width 59 height 13
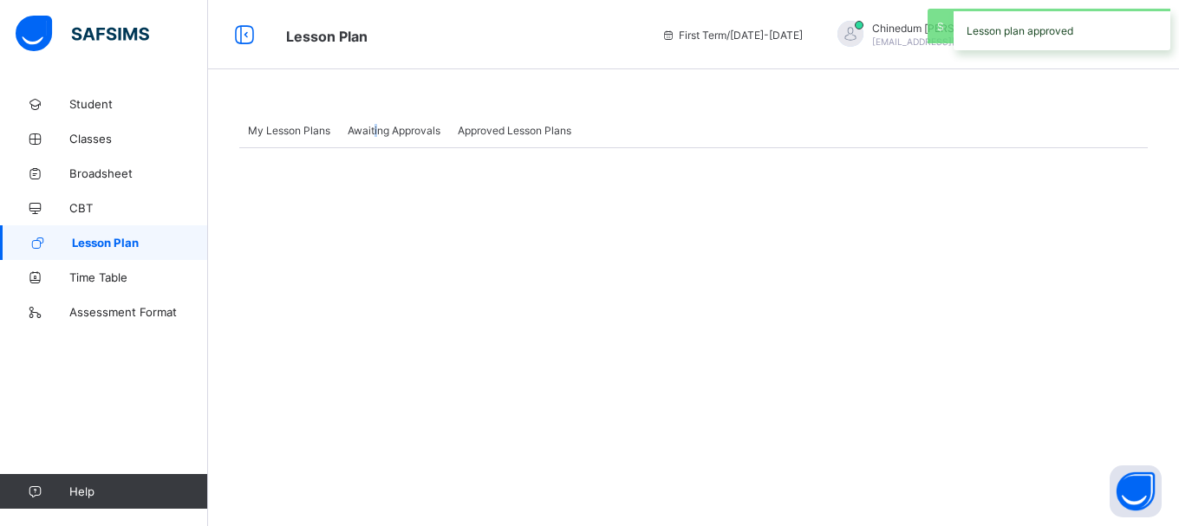
click at [376, 134] on span "Awaiting Approvals" at bounding box center [394, 130] width 93 height 13
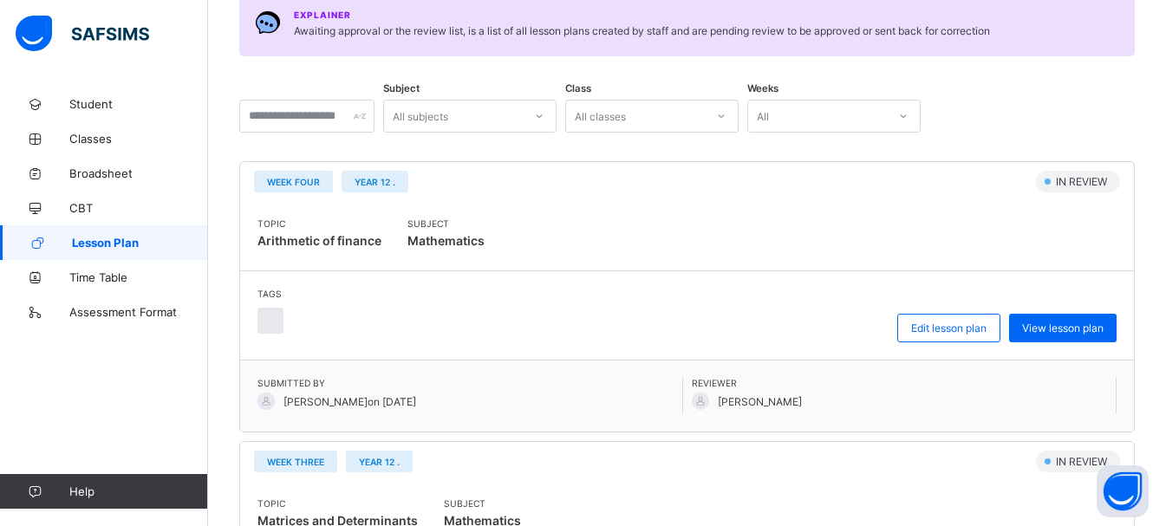
scroll to position [260, 0]
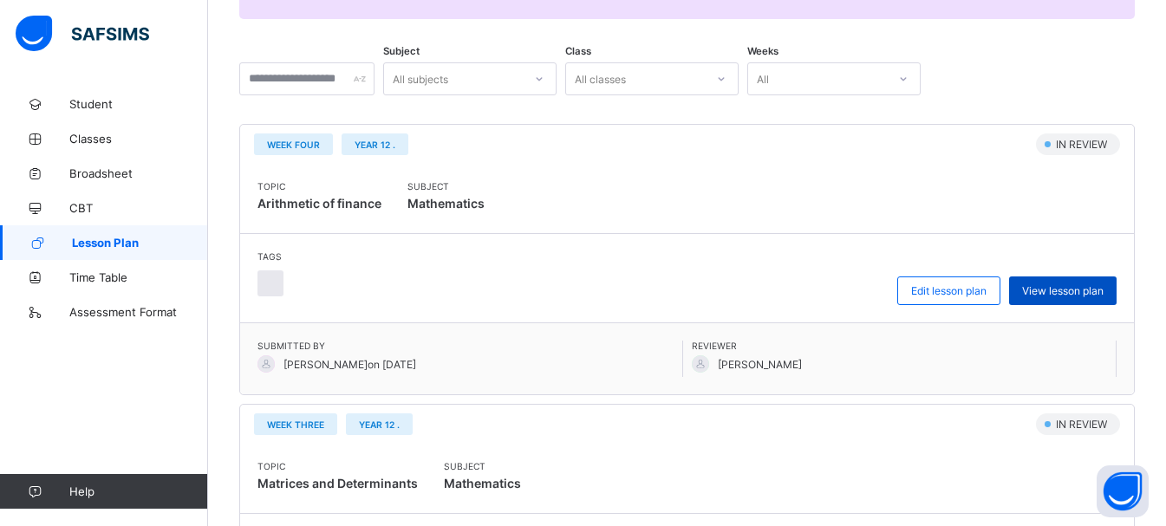
click at [1095, 283] on div "View lesson plan" at bounding box center [1062, 291] width 107 height 29
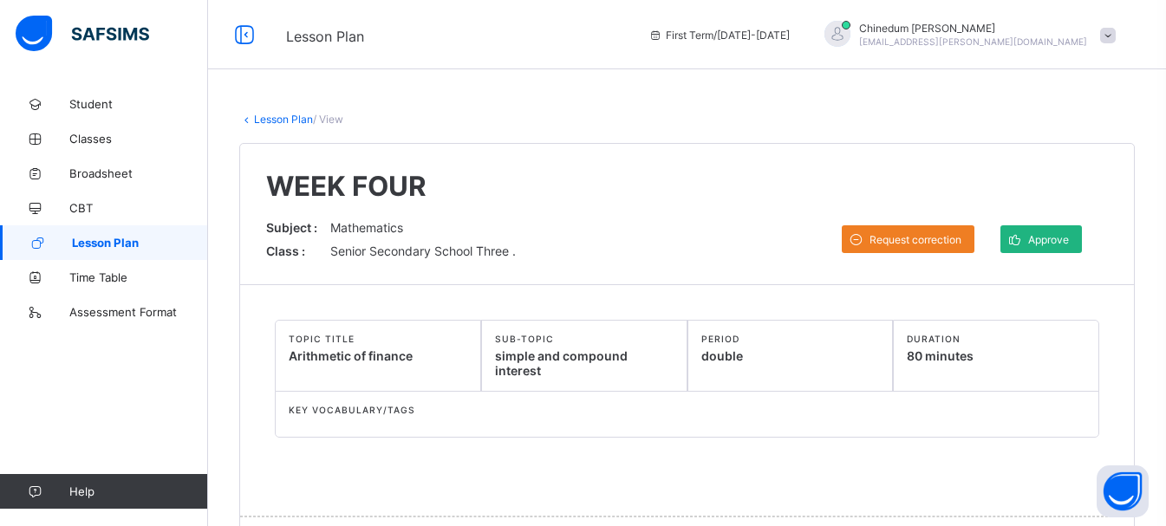
click at [1068, 231] on div "Approve" at bounding box center [1040, 239] width 81 height 28
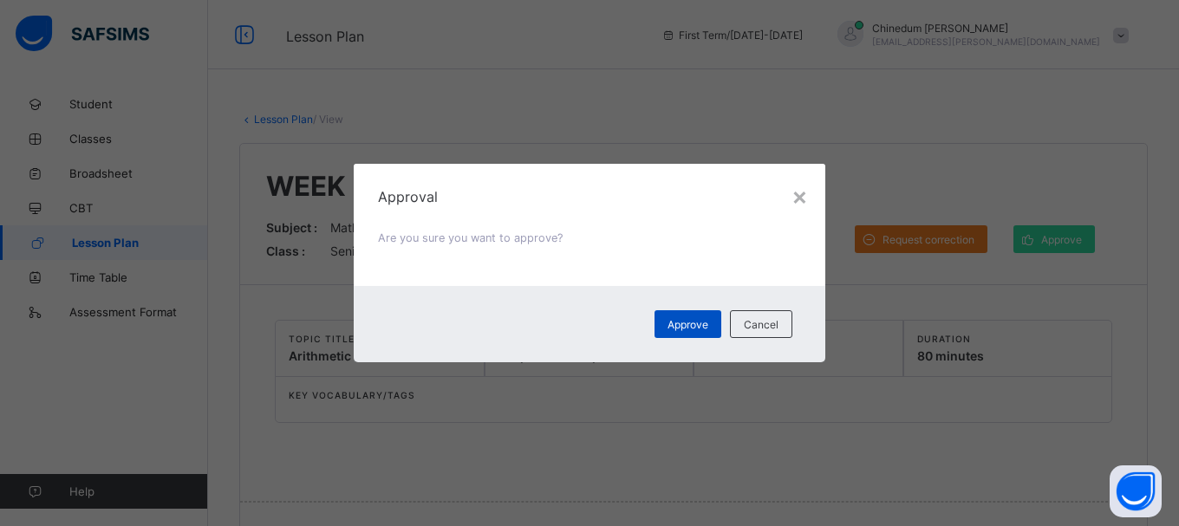
click at [696, 324] on span "Approve" at bounding box center [687, 324] width 41 height 13
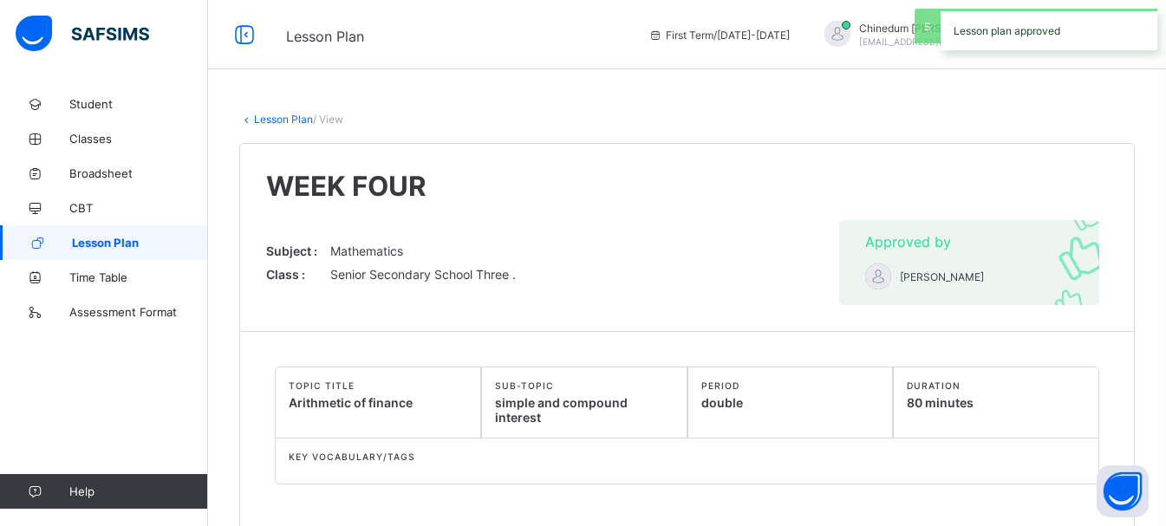
click at [275, 120] on link "Lesson Plan" at bounding box center [283, 119] width 59 height 13
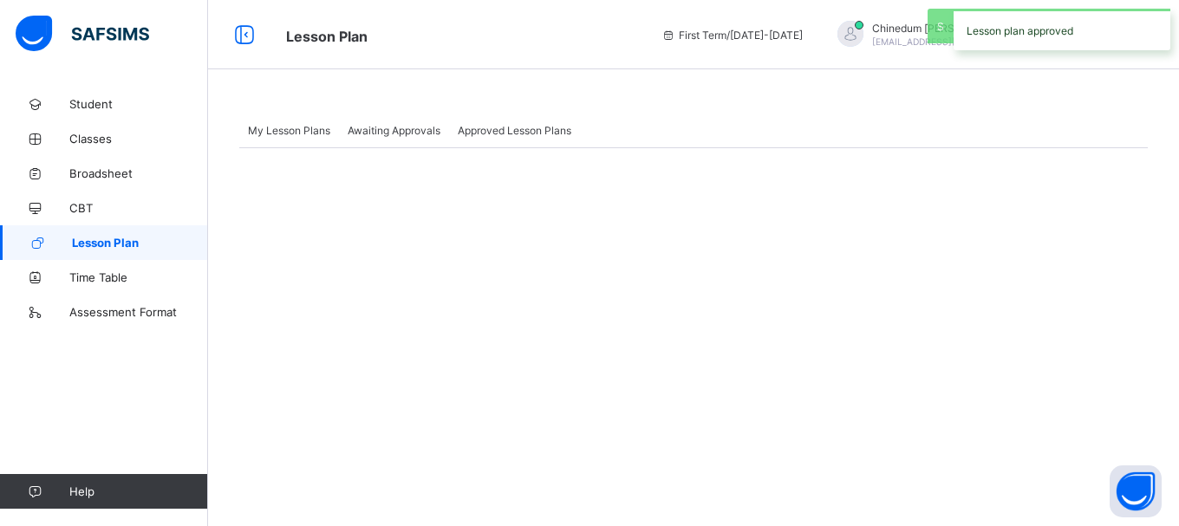
click at [380, 130] on span "Awaiting Approvals" at bounding box center [394, 130] width 93 height 13
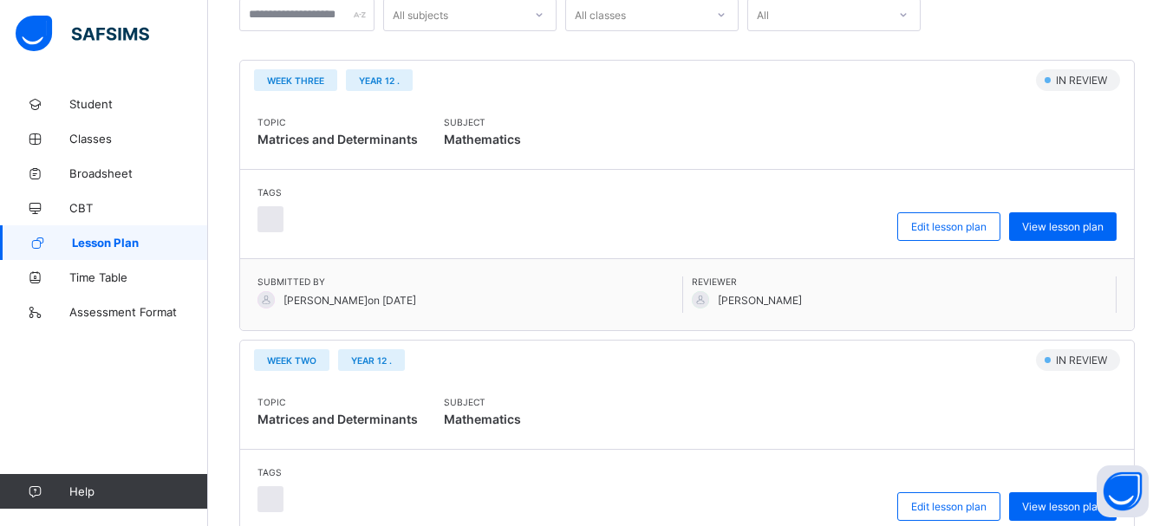
scroll to position [347, 0]
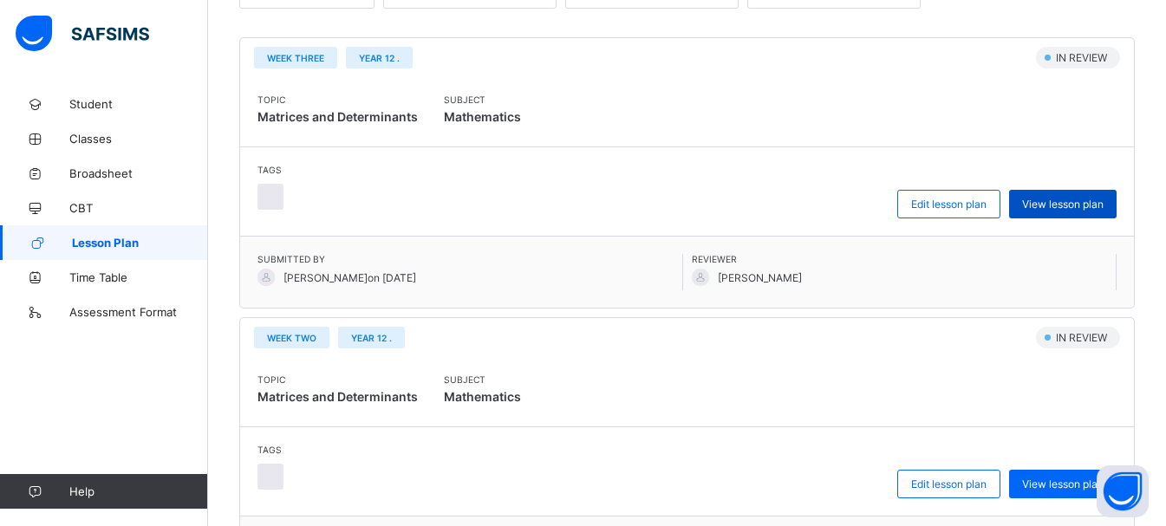
click at [1099, 201] on span "View lesson plan" at bounding box center [1062, 204] width 81 height 13
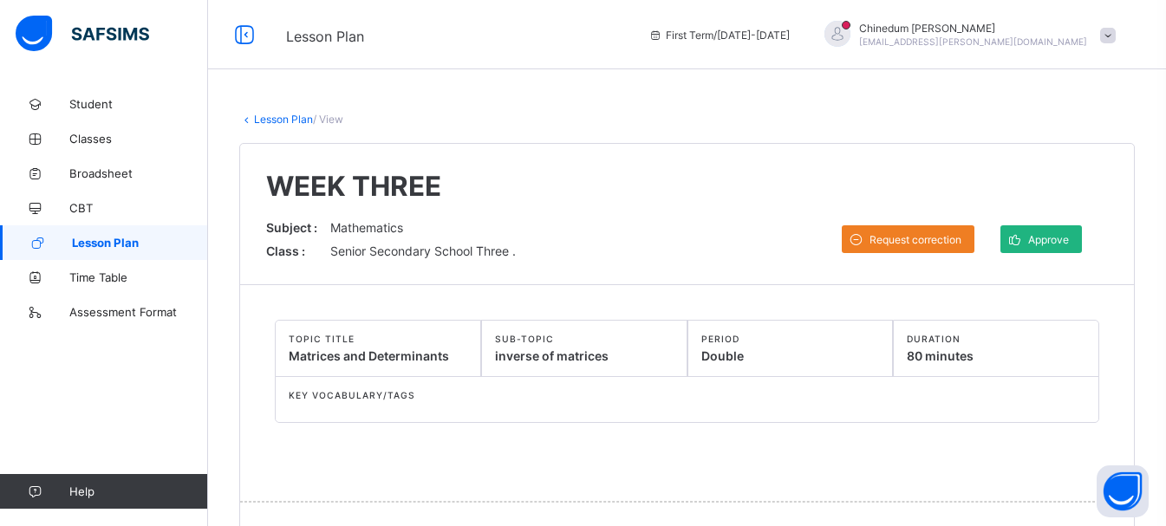
click at [1069, 243] on span "Approve" at bounding box center [1048, 239] width 41 height 13
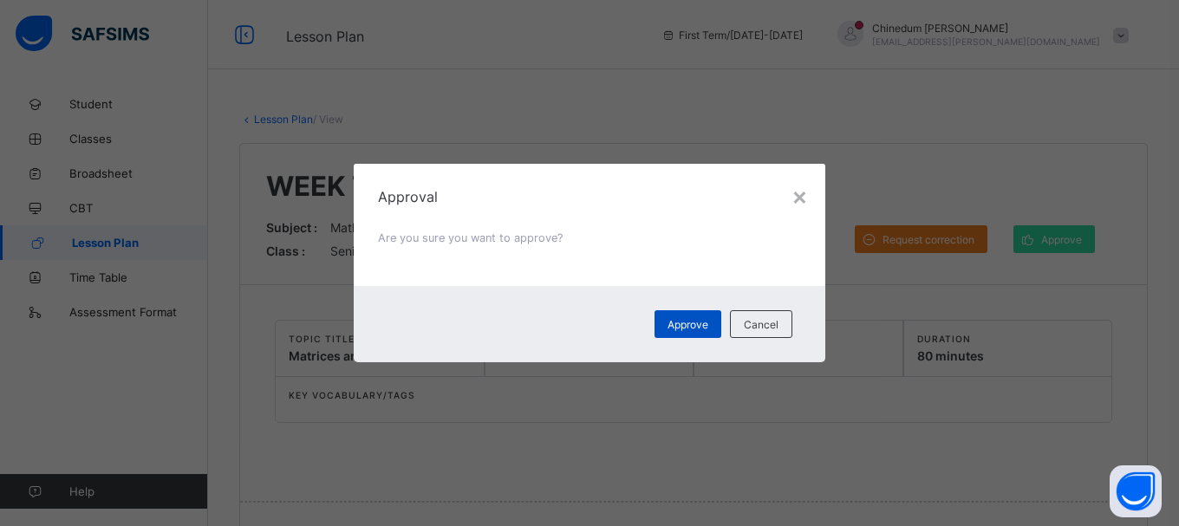
click at [681, 322] on span "Approve" at bounding box center [687, 324] width 41 height 13
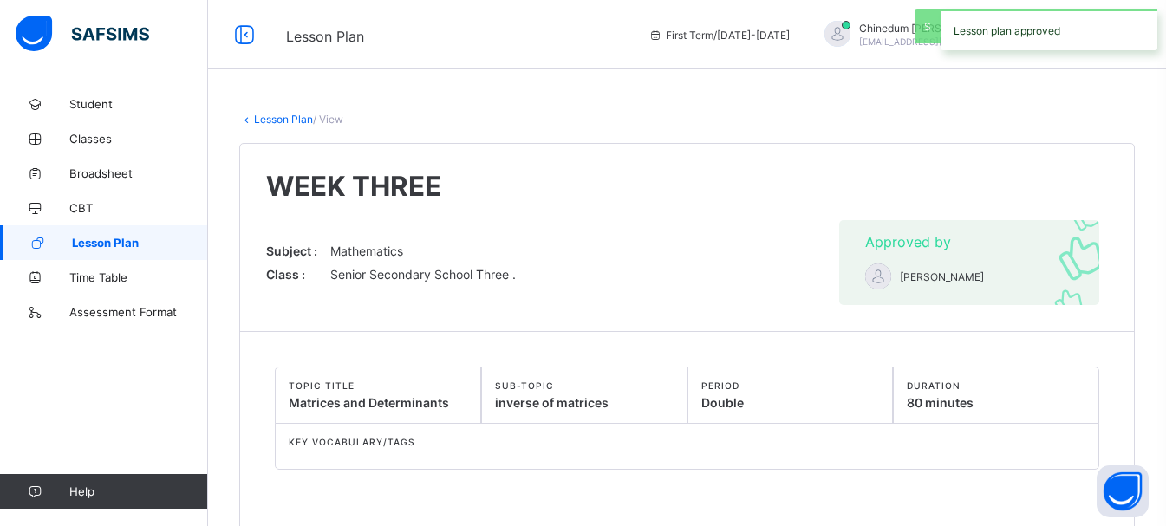
click at [281, 119] on link "Lesson Plan" at bounding box center [283, 119] width 59 height 13
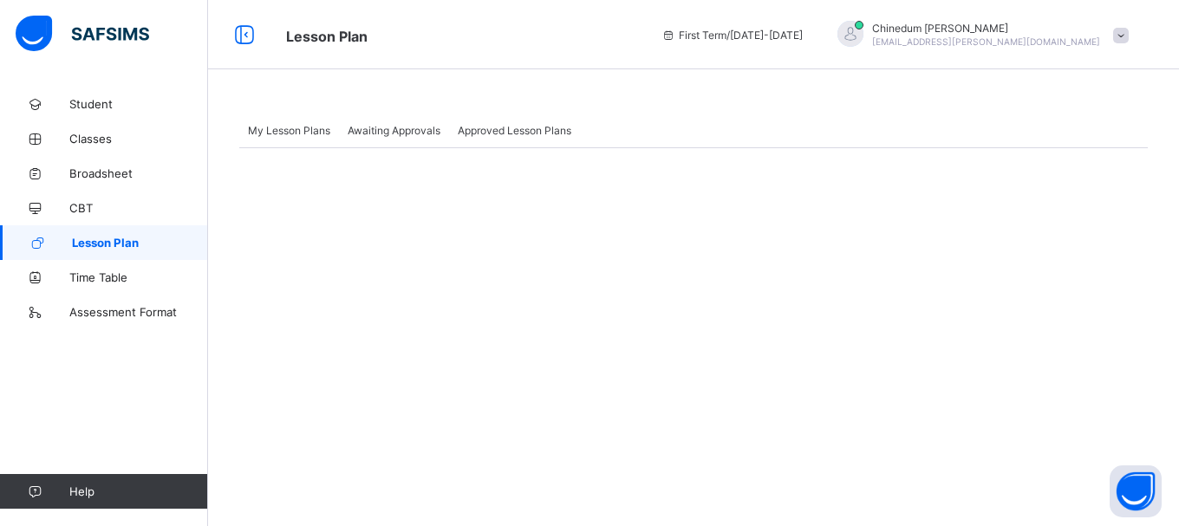
click at [417, 133] on span "Awaiting Approvals" at bounding box center [394, 130] width 93 height 13
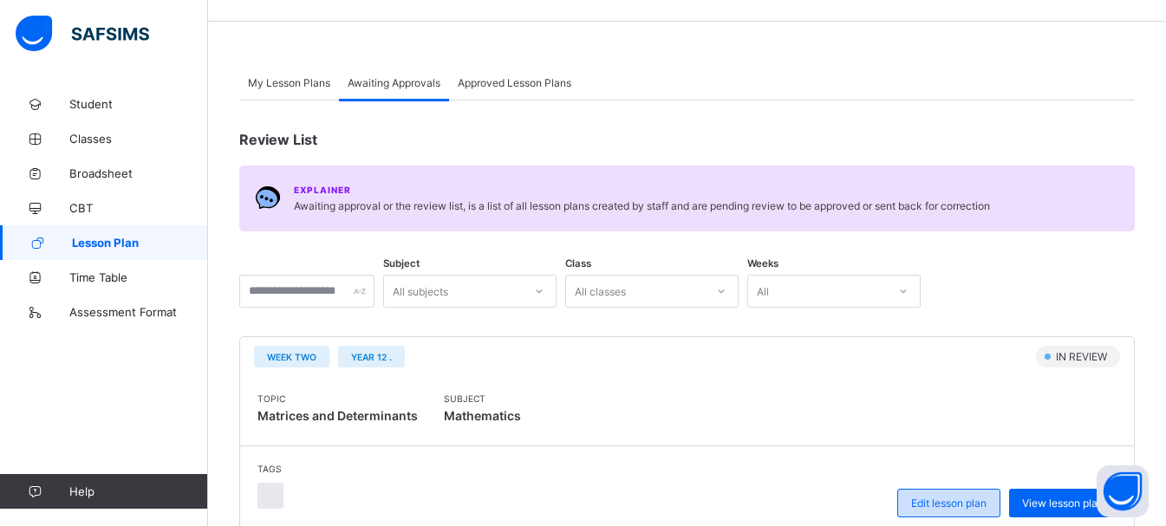
scroll to position [173, 0]
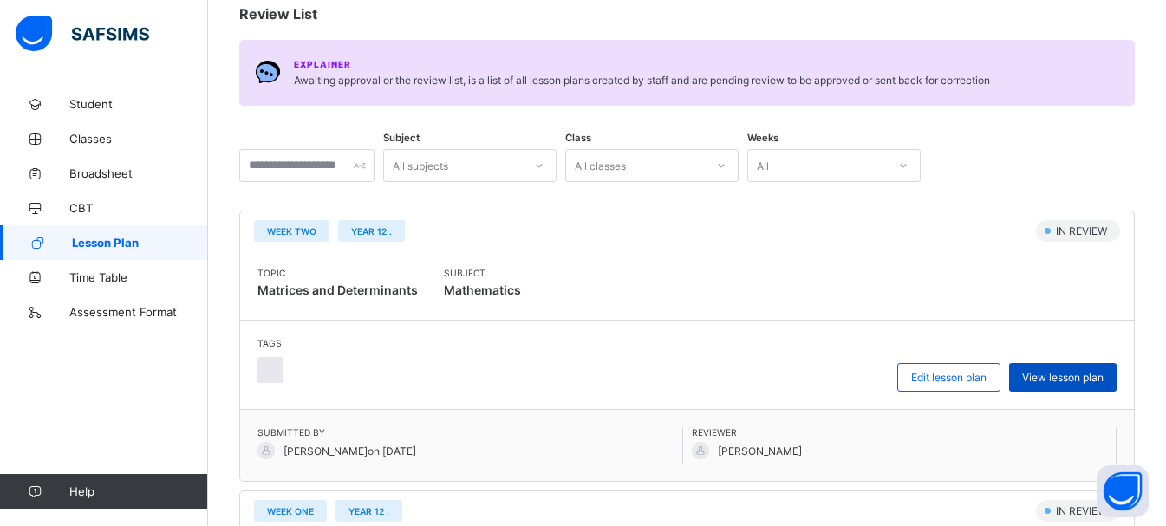
click at [1070, 374] on span "View lesson plan" at bounding box center [1062, 377] width 81 height 13
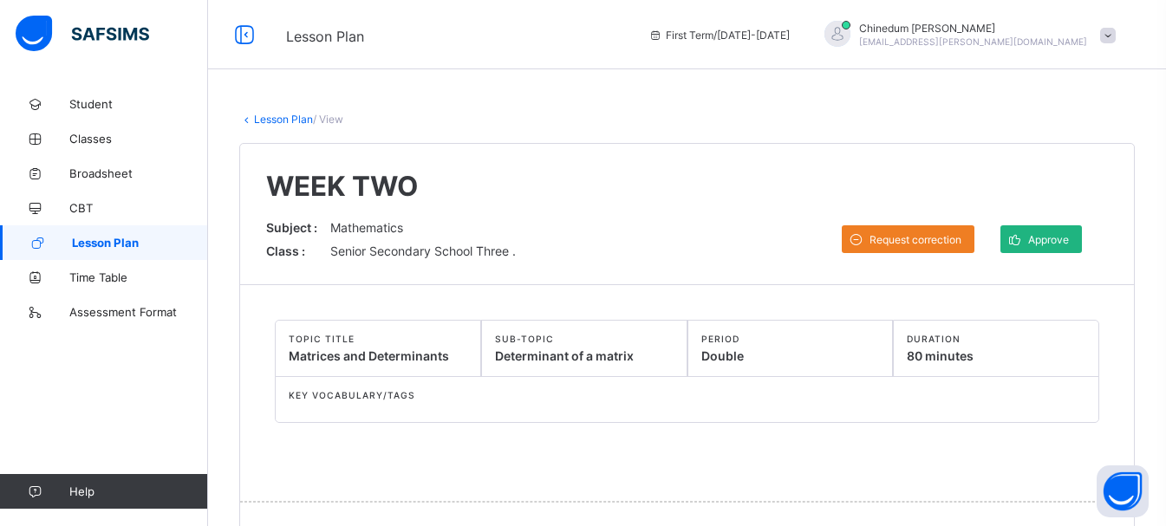
click at [1058, 247] on div "Approve" at bounding box center [1040, 239] width 81 height 28
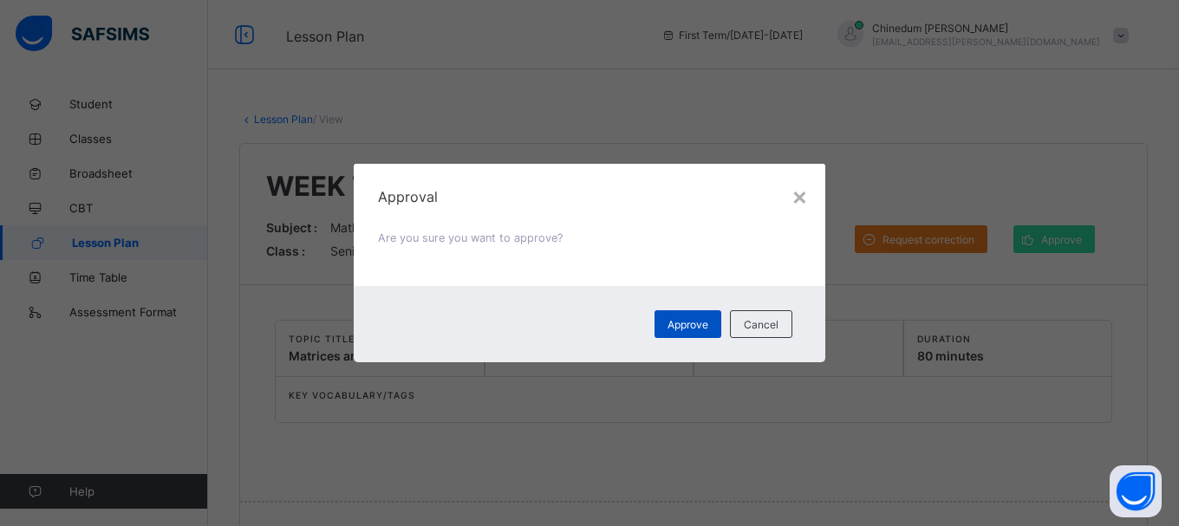
click at [695, 328] on span "Approve" at bounding box center [687, 324] width 41 height 13
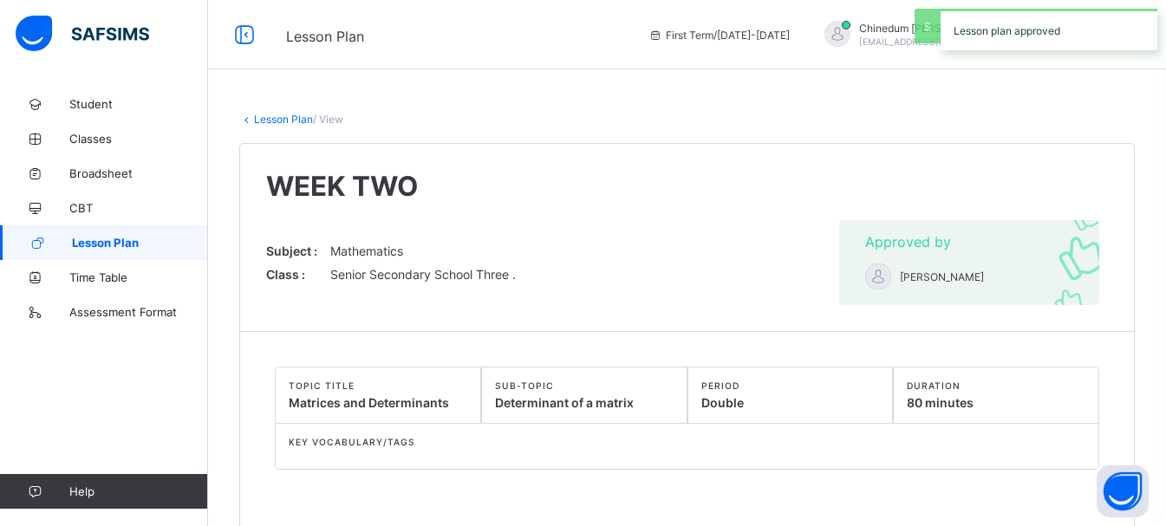
click at [290, 116] on link "Lesson Plan" at bounding box center [283, 119] width 59 height 13
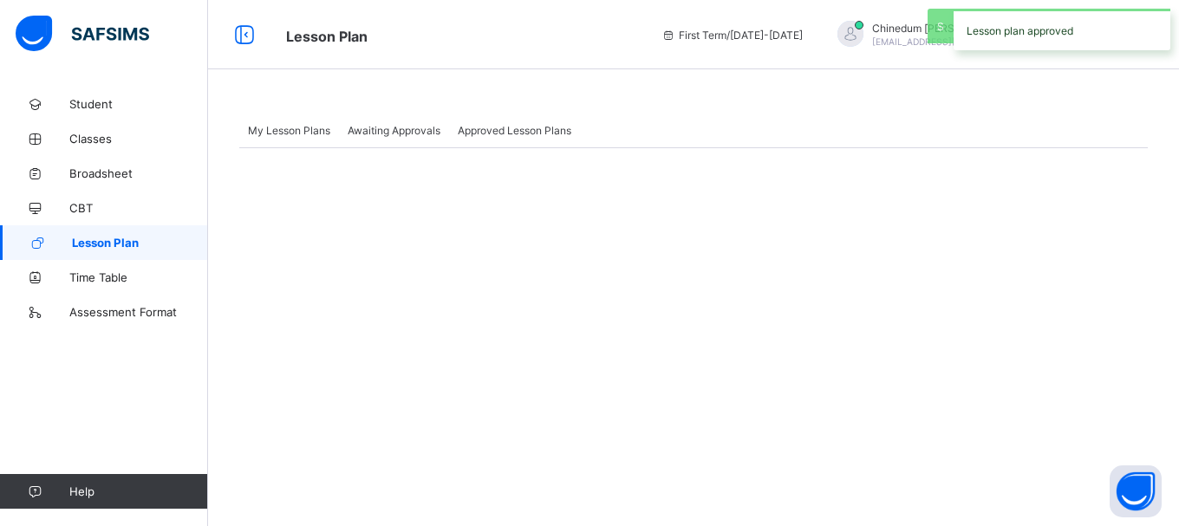
click at [409, 130] on span "Awaiting Approvals" at bounding box center [394, 130] width 93 height 13
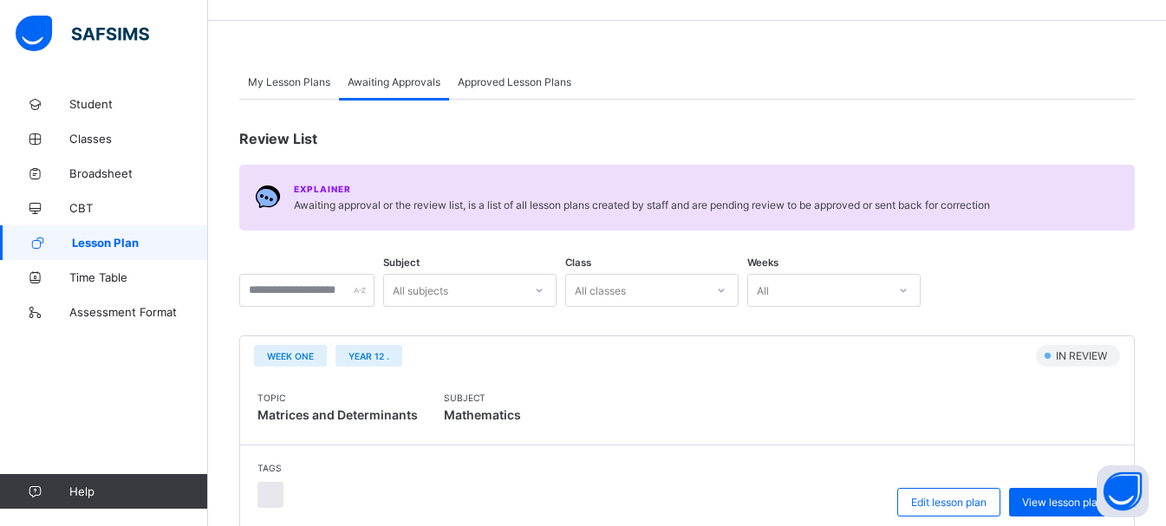
scroll to position [173, 0]
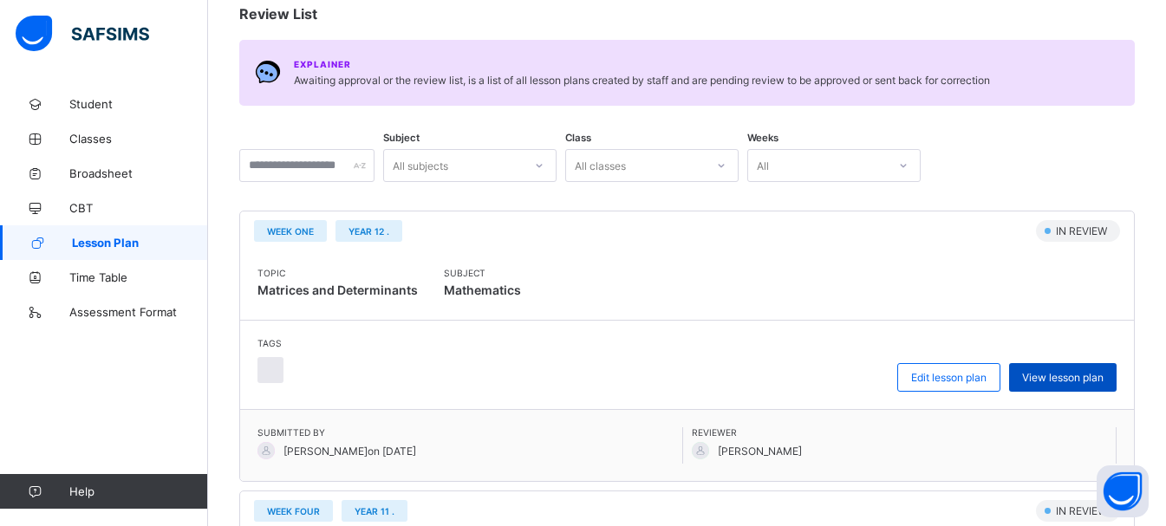
click at [1103, 376] on span "View lesson plan" at bounding box center [1062, 377] width 81 height 13
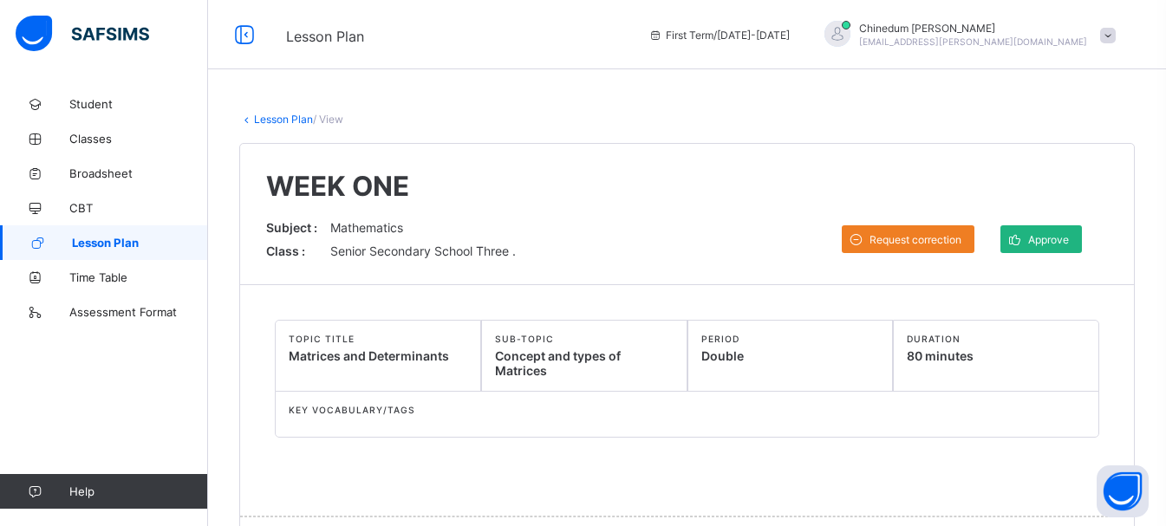
click at [1069, 236] on span "Approve" at bounding box center [1048, 239] width 41 height 13
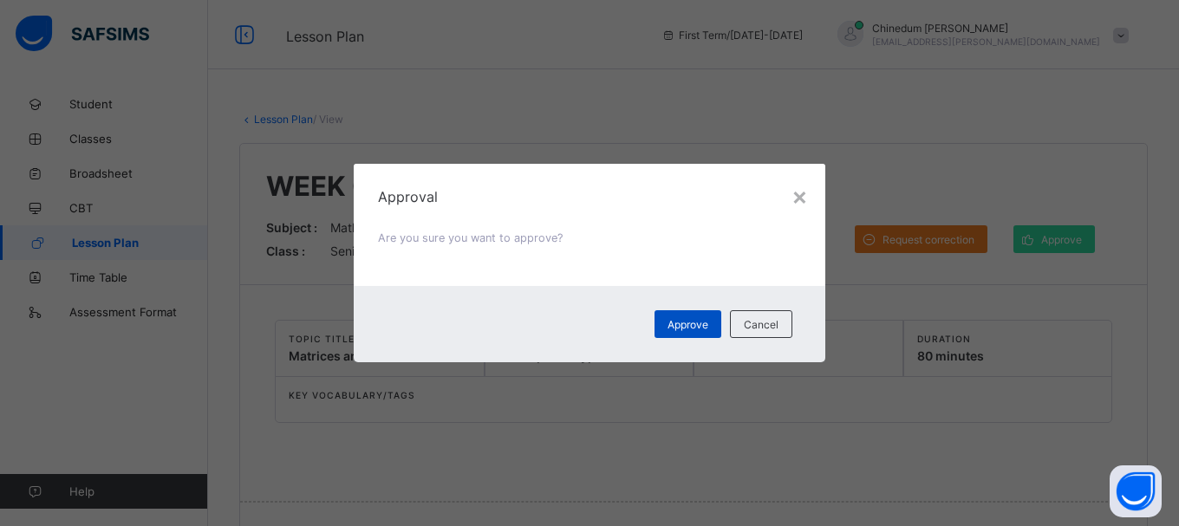
click at [689, 325] on span "Approve" at bounding box center [687, 324] width 41 height 13
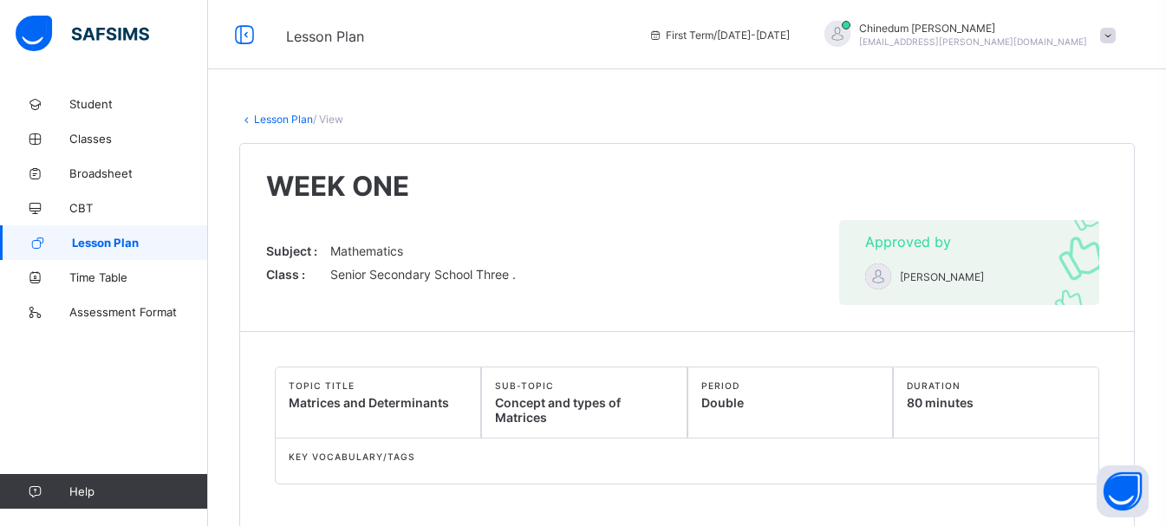
click at [266, 119] on link "Lesson Plan" at bounding box center [283, 119] width 59 height 13
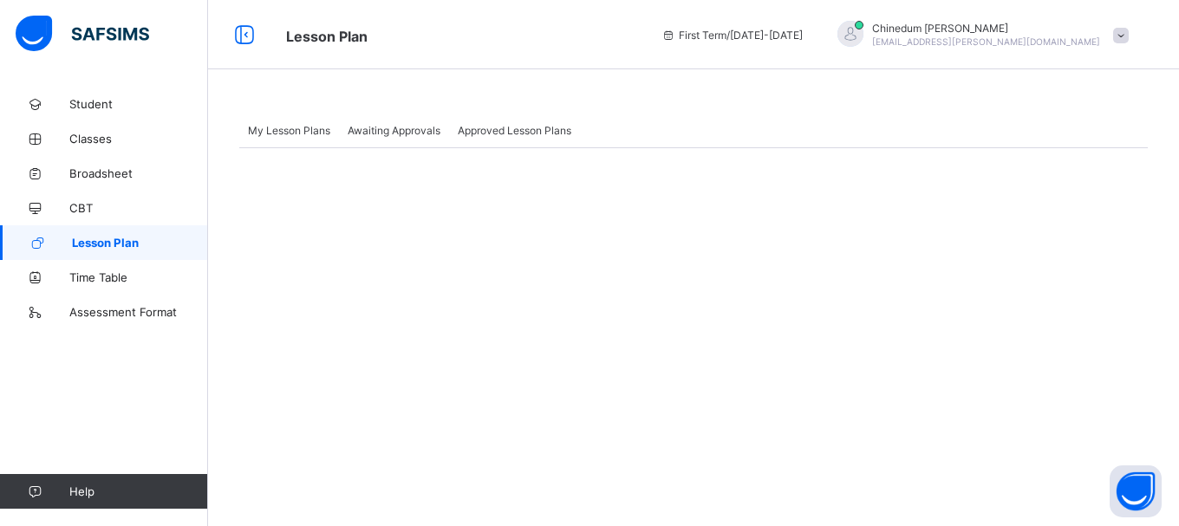
click at [532, 129] on span "Approved Lesson Plans" at bounding box center [515, 130] width 114 height 13
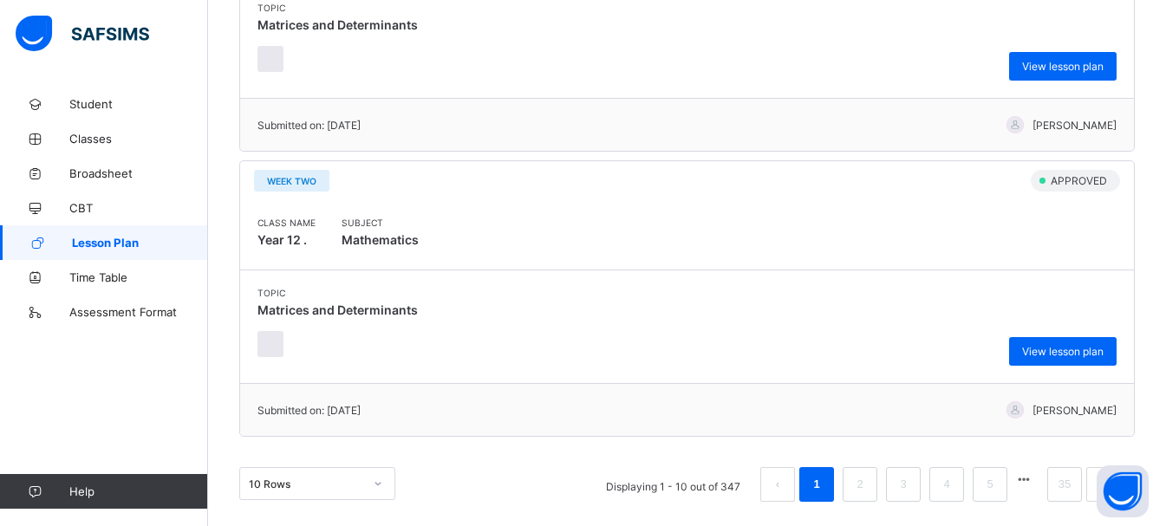
scroll to position [2709, 0]
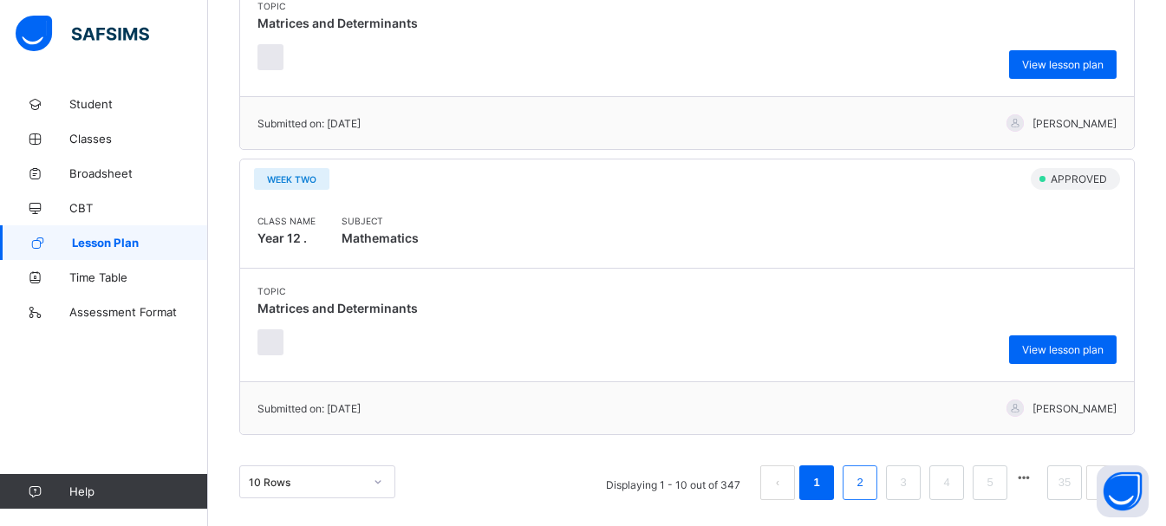
click at [867, 488] on link "2" at bounding box center [859, 483] width 16 height 23
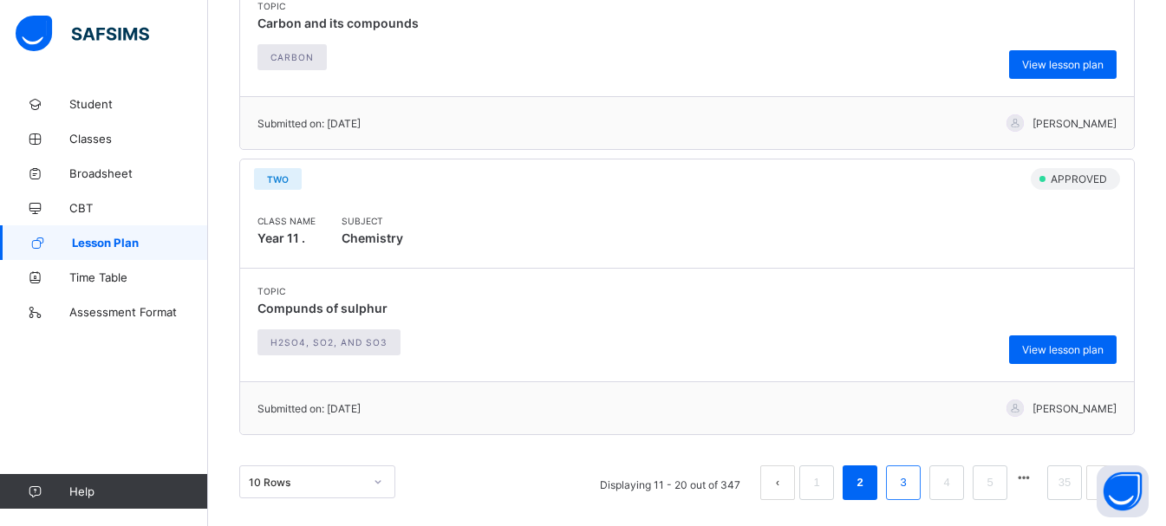
click at [911, 480] on link "3" at bounding box center [903, 483] width 16 height 23
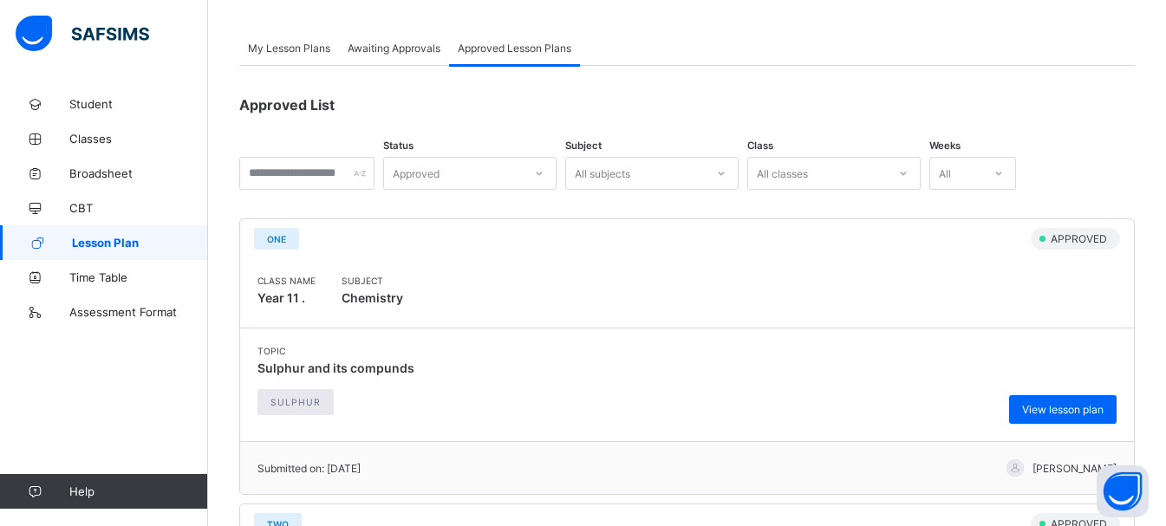
scroll to position [0, 0]
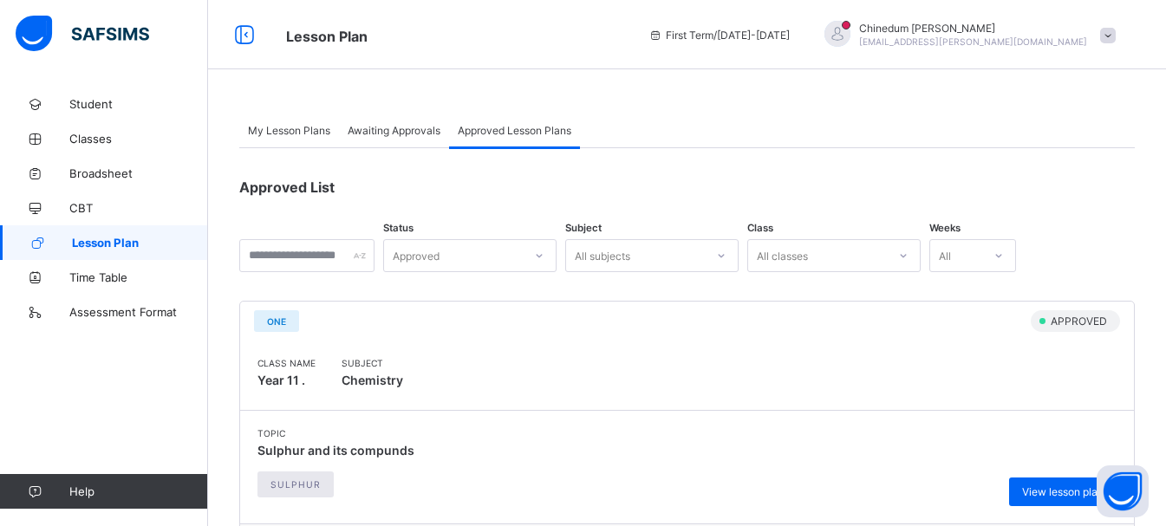
click at [397, 130] on span "Awaiting Approvals" at bounding box center [394, 130] width 93 height 13
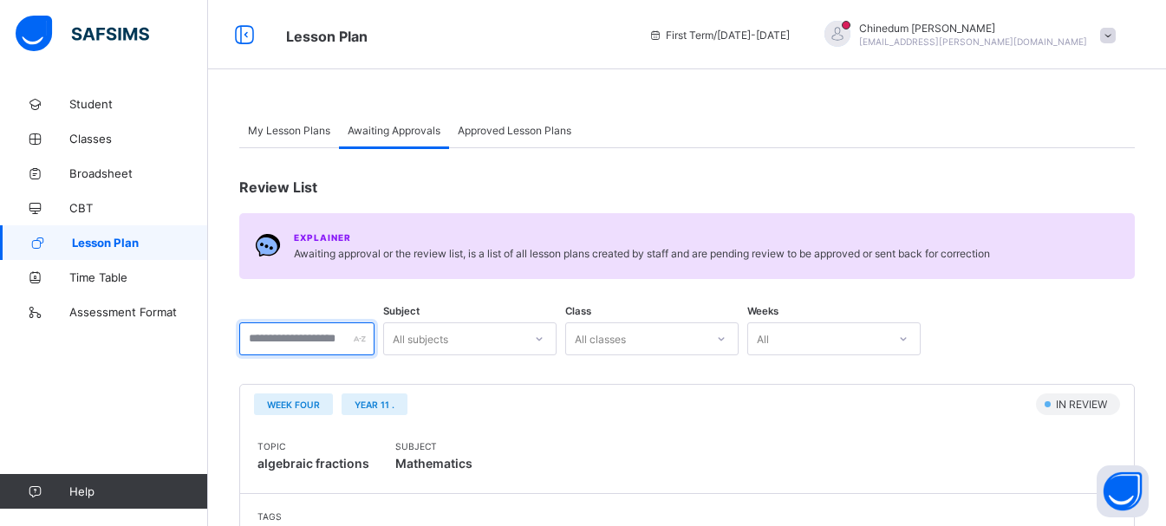
click at [274, 342] on input "text" at bounding box center [306, 338] width 135 height 33
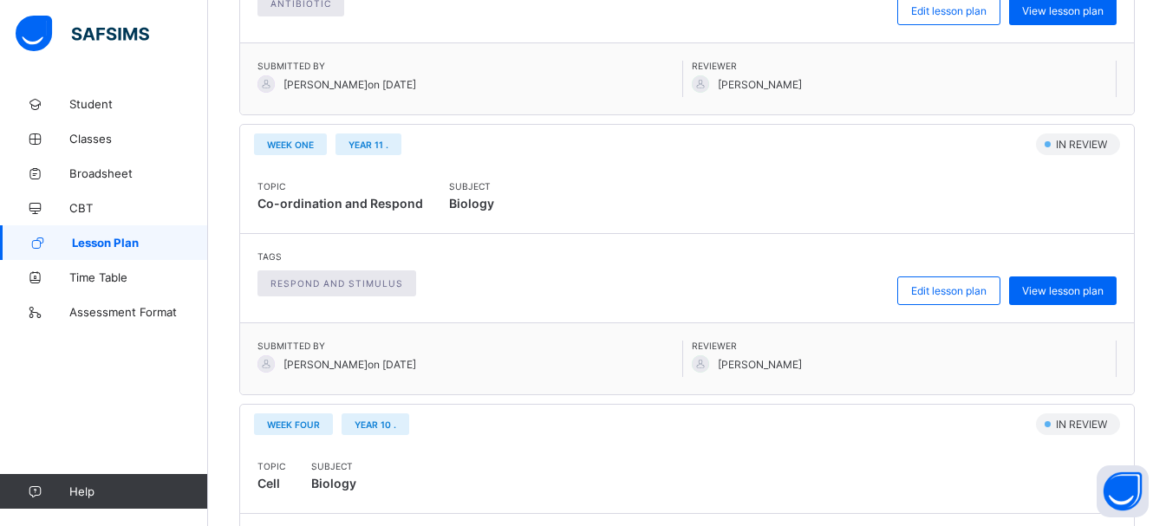
scroll to position [2740, 0]
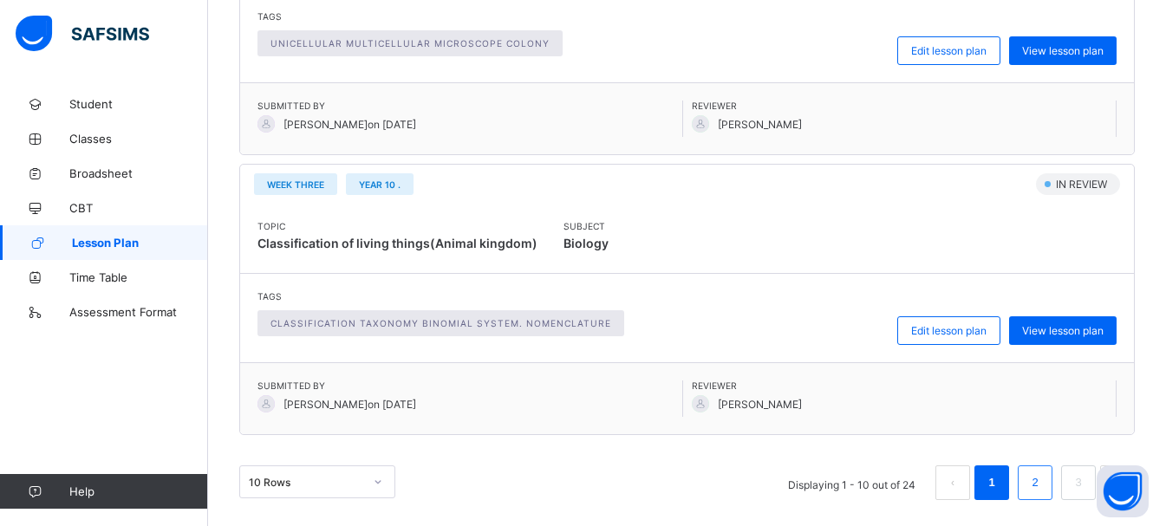
type input "*****"
click at [1043, 483] on link "2" at bounding box center [1034, 483] width 16 height 23
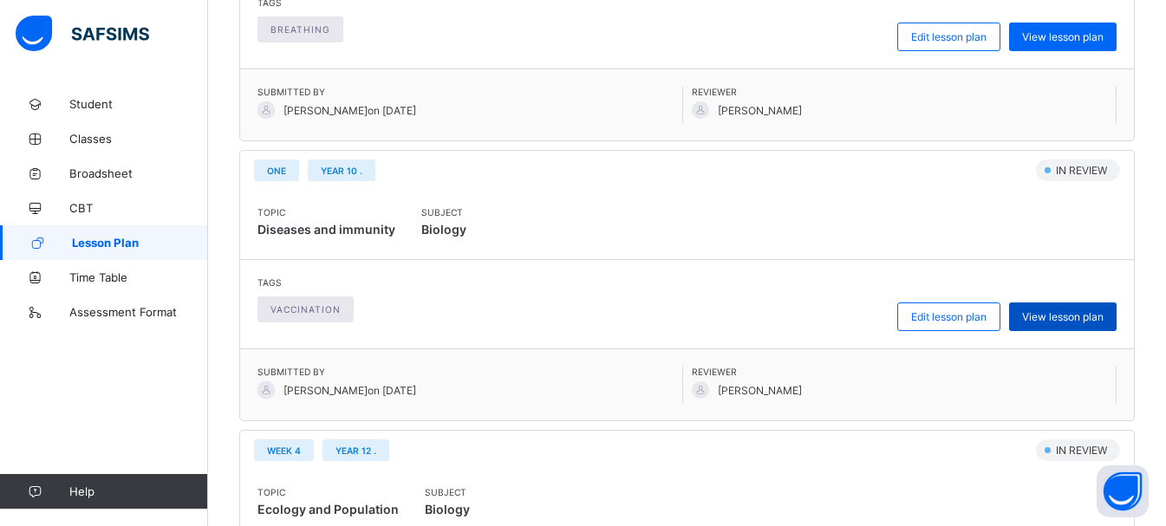
scroll to position [2220, 0]
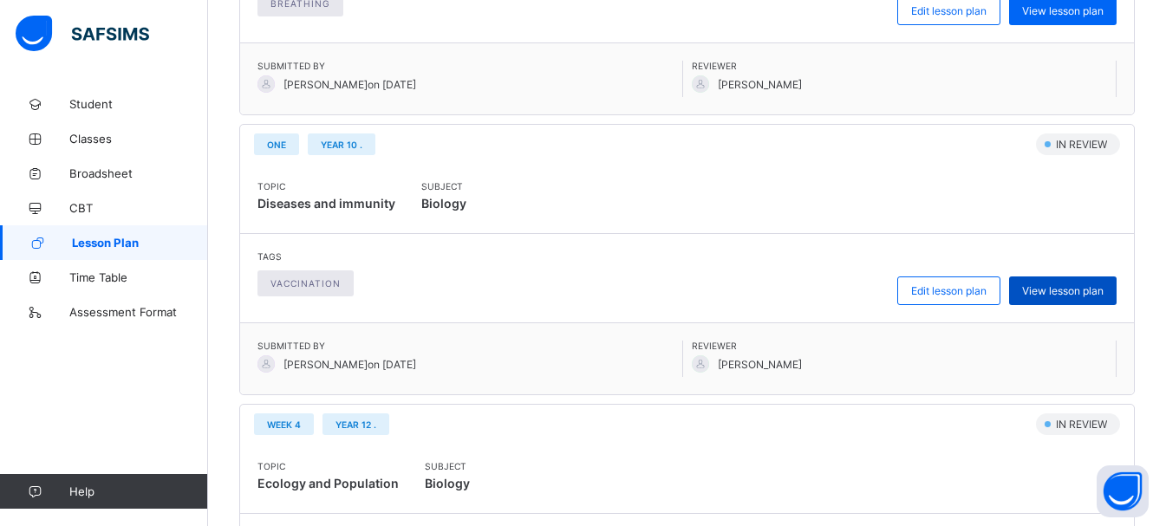
click at [1077, 292] on span "View lesson plan" at bounding box center [1062, 290] width 81 height 13
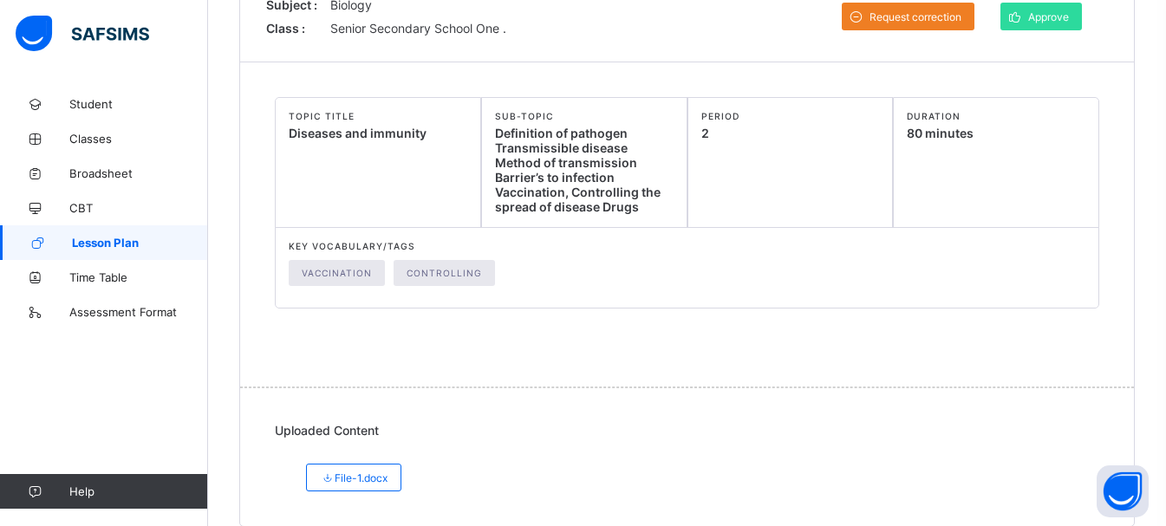
scroll to position [250, 0]
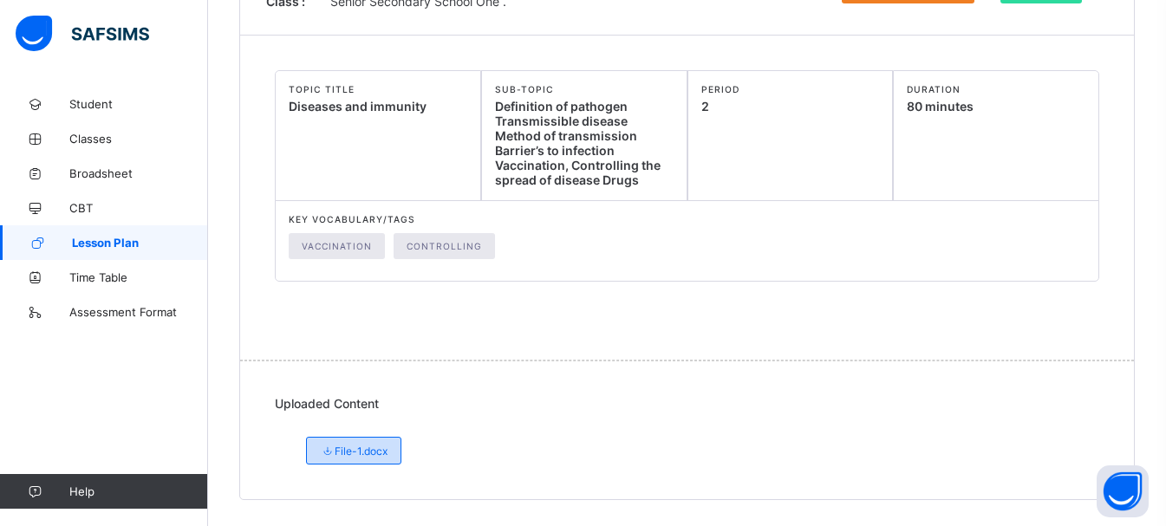
click at [353, 448] on span "File-1.docx" at bounding box center [354, 451] width 68 height 13
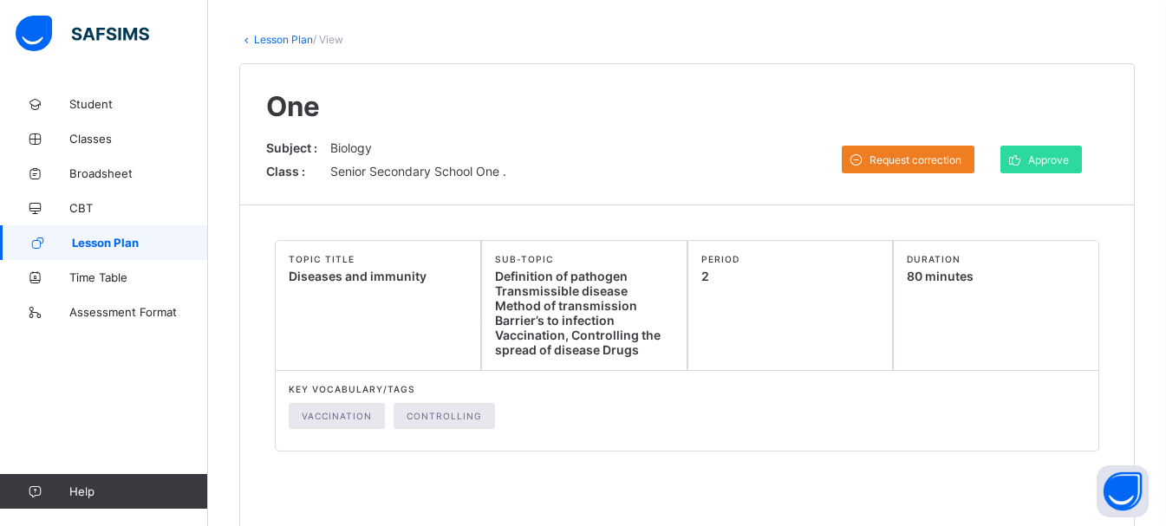
scroll to position [0, 0]
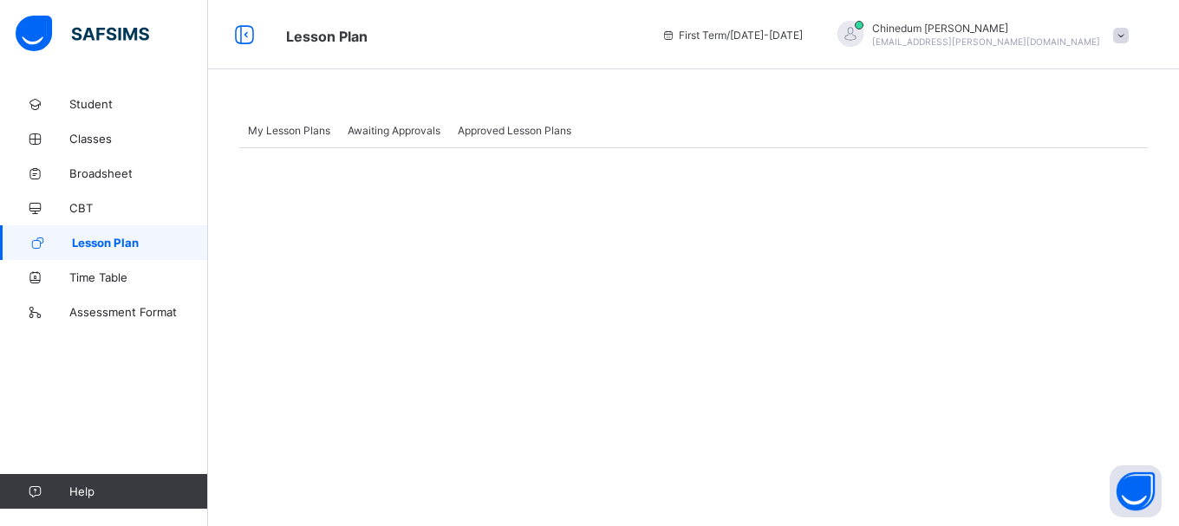
click at [416, 134] on span "Awaiting Approvals" at bounding box center [394, 130] width 93 height 13
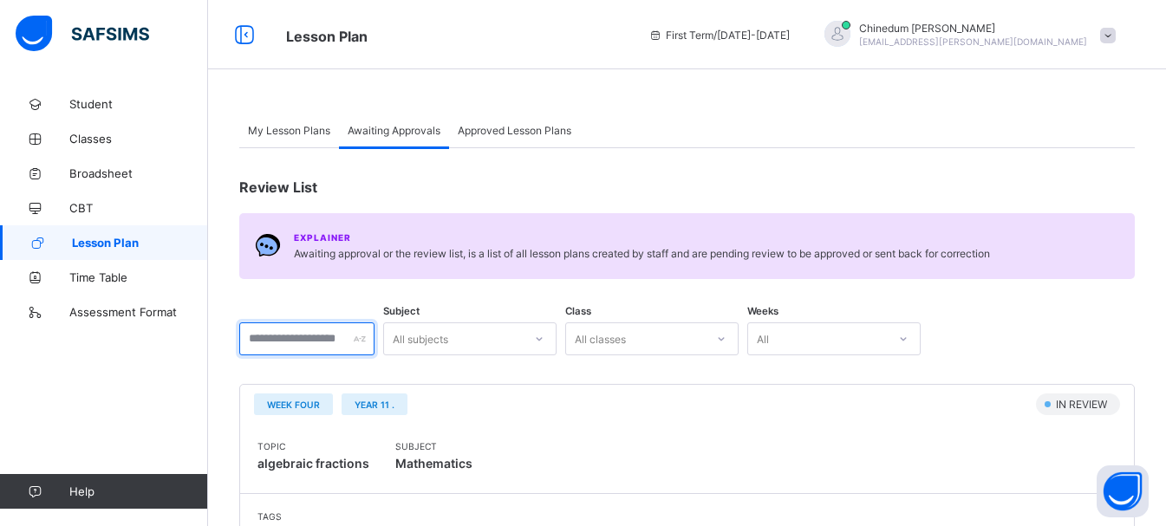
click at [302, 339] on input "text" at bounding box center [306, 338] width 135 height 33
type input "*"
type input "*****"
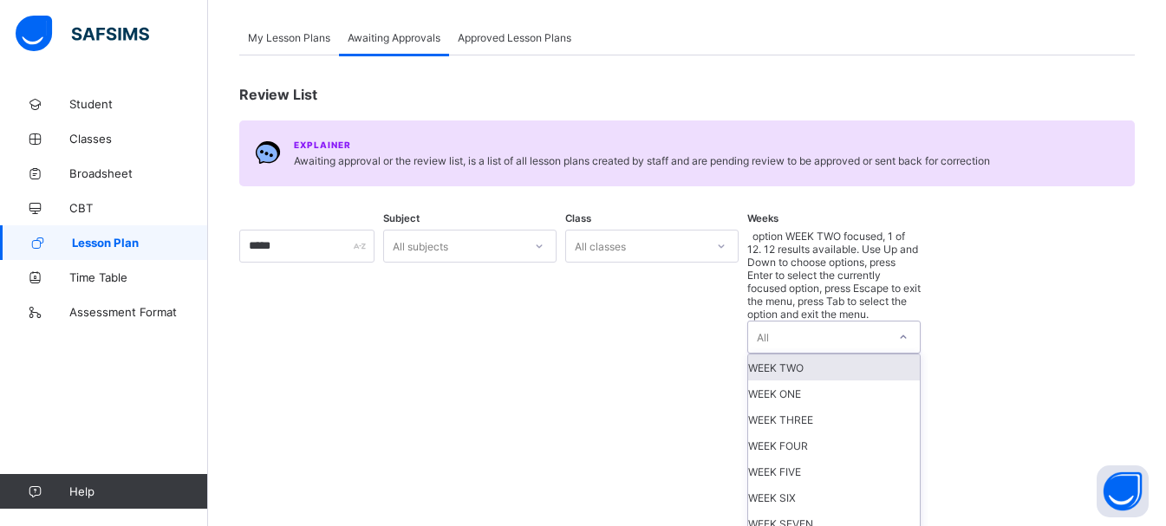
click at [810, 332] on div "option WEEK TWO focused, 1 of 12. 12 results available. Use Up and Down to choo…" at bounding box center [833, 449] width 173 height 438
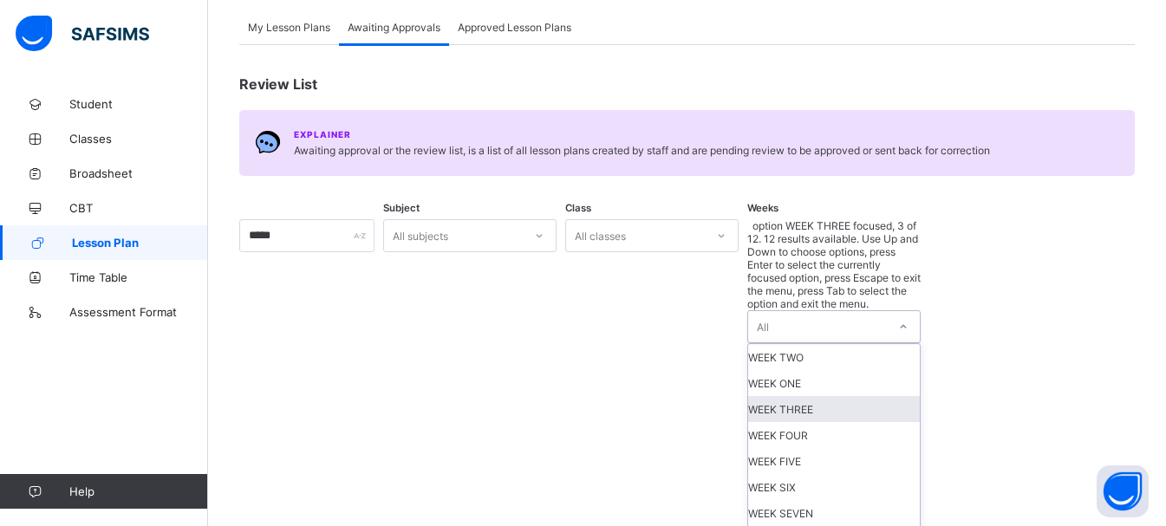
scroll to position [105, 0]
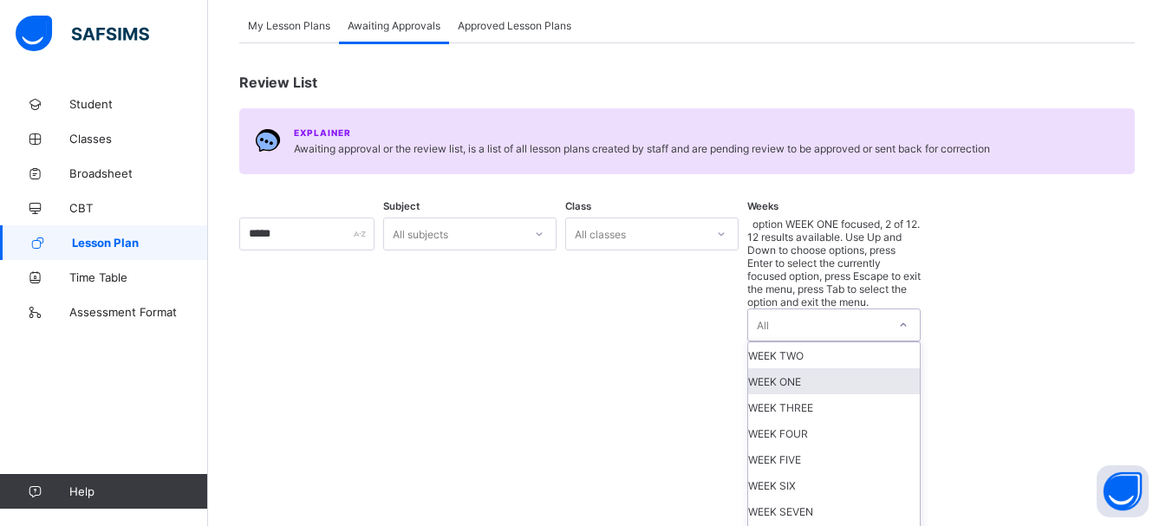
click at [853, 368] on div "WEEK ONE" at bounding box center [834, 381] width 172 height 26
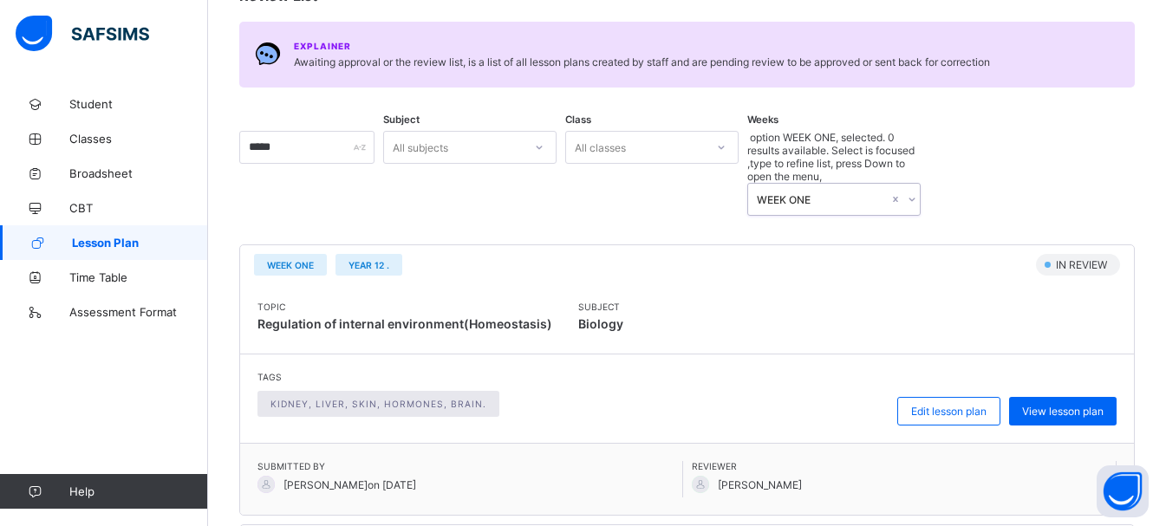
scroll to position [0, 0]
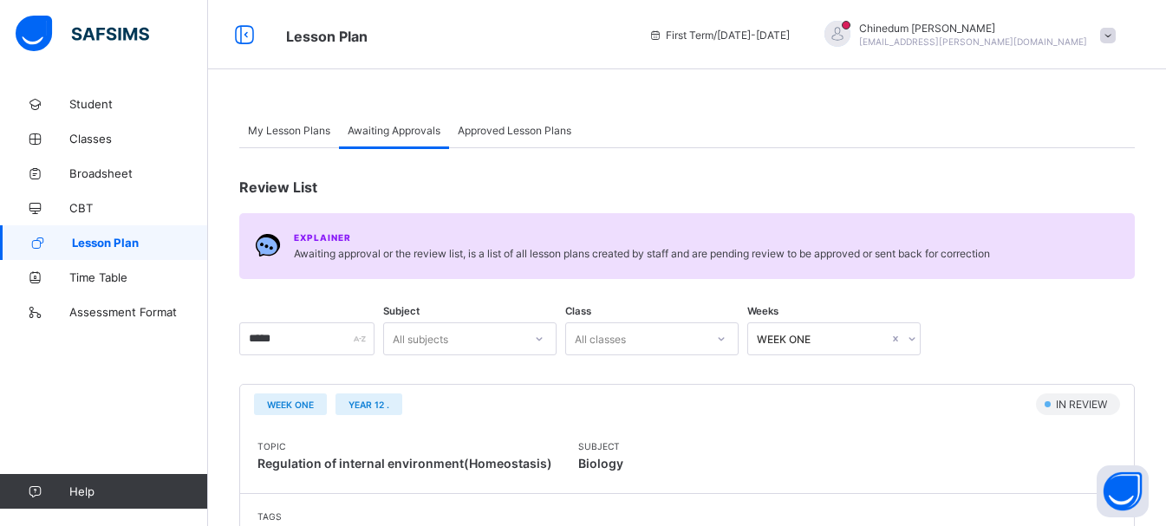
click at [303, 131] on span "My Lesson Plans" at bounding box center [289, 130] width 82 height 13
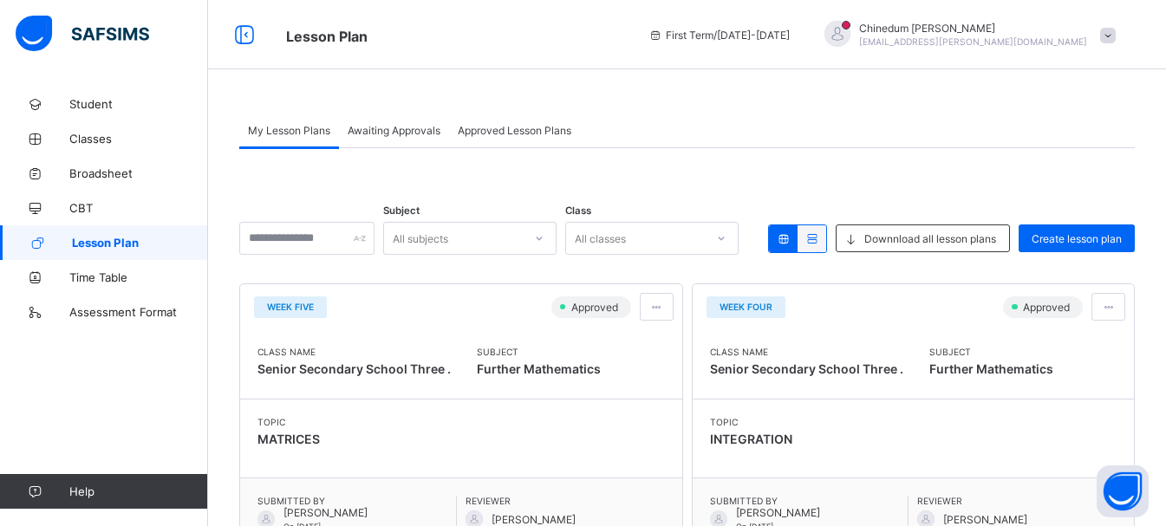
click at [499, 231] on div "All subjects" at bounding box center [453, 238] width 139 height 24
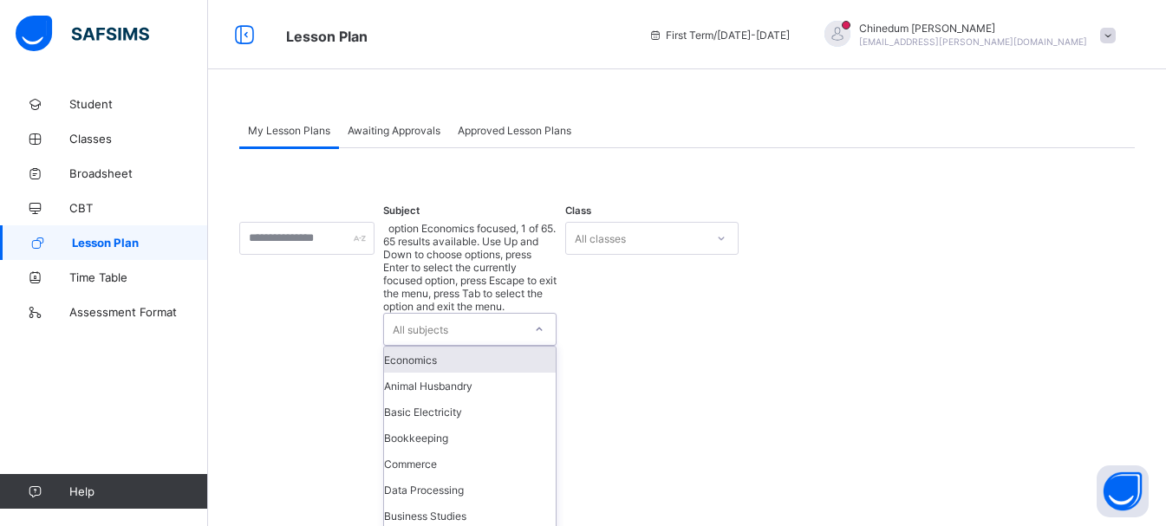
click at [419, 130] on span "Awaiting Approvals" at bounding box center [394, 130] width 93 height 13
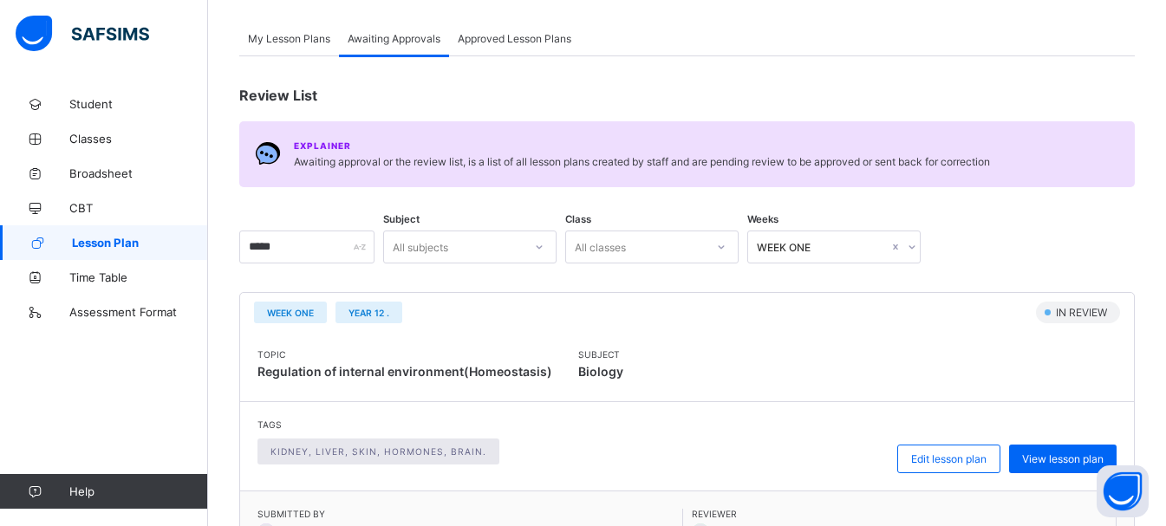
click at [468, 264] on div "All subjects" at bounding box center [469, 247] width 173 height 33
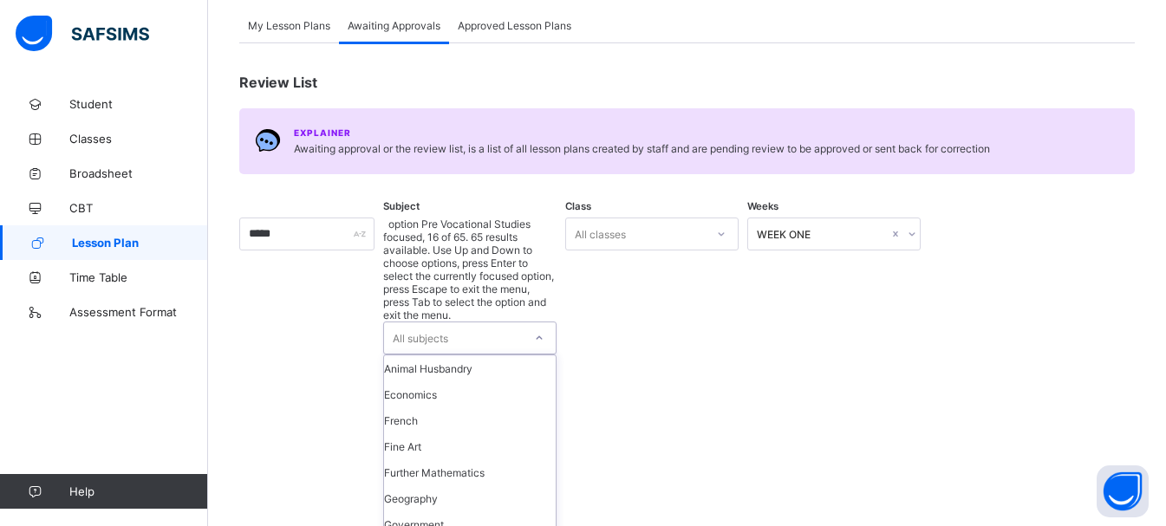
scroll to position [260, 0]
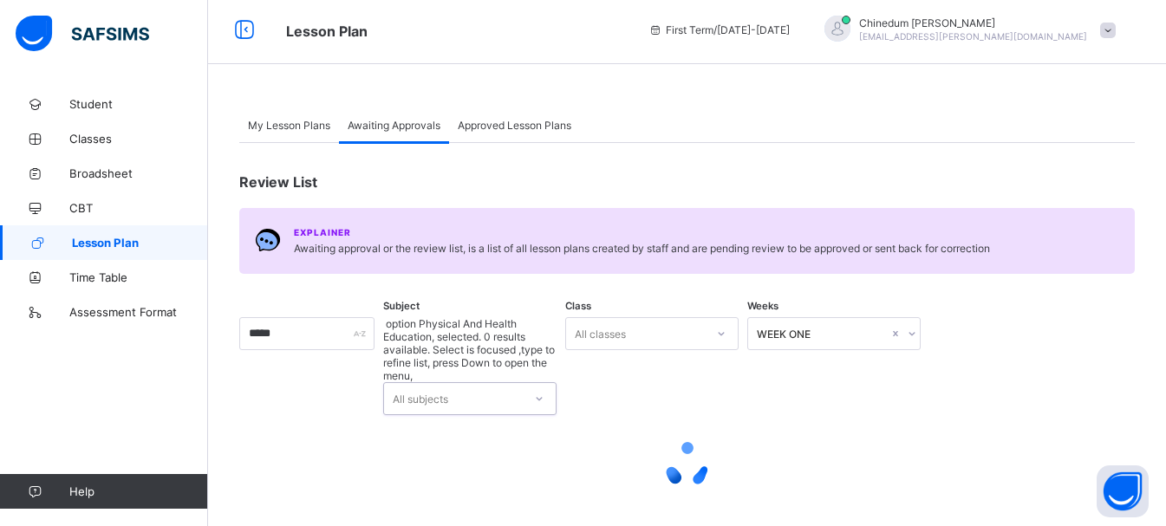
scroll to position [0, 0]
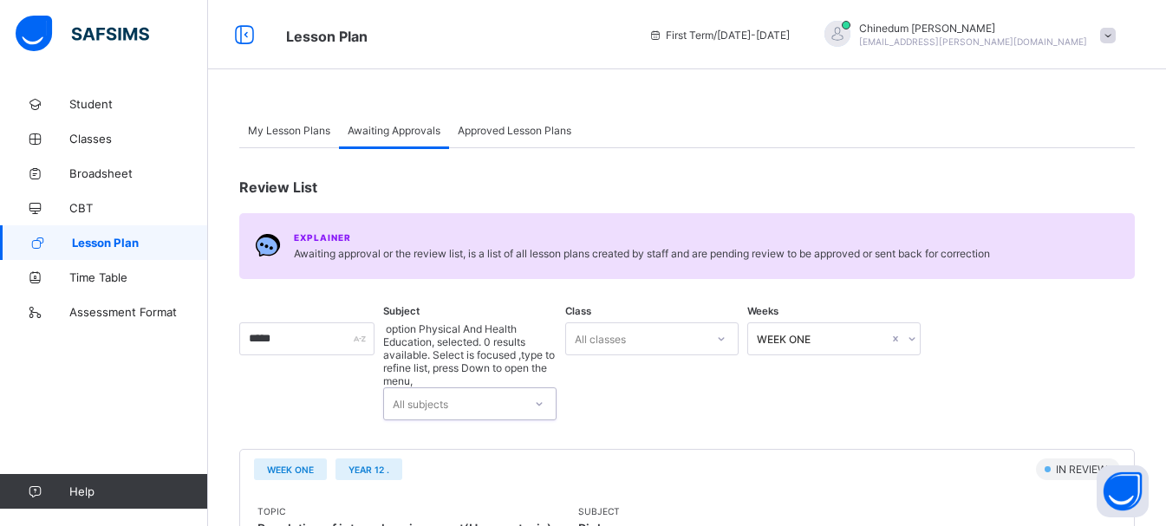
click at [288, 130] on span "My Lesson Plans" at bounding box center [289, 130] width 82 height 13
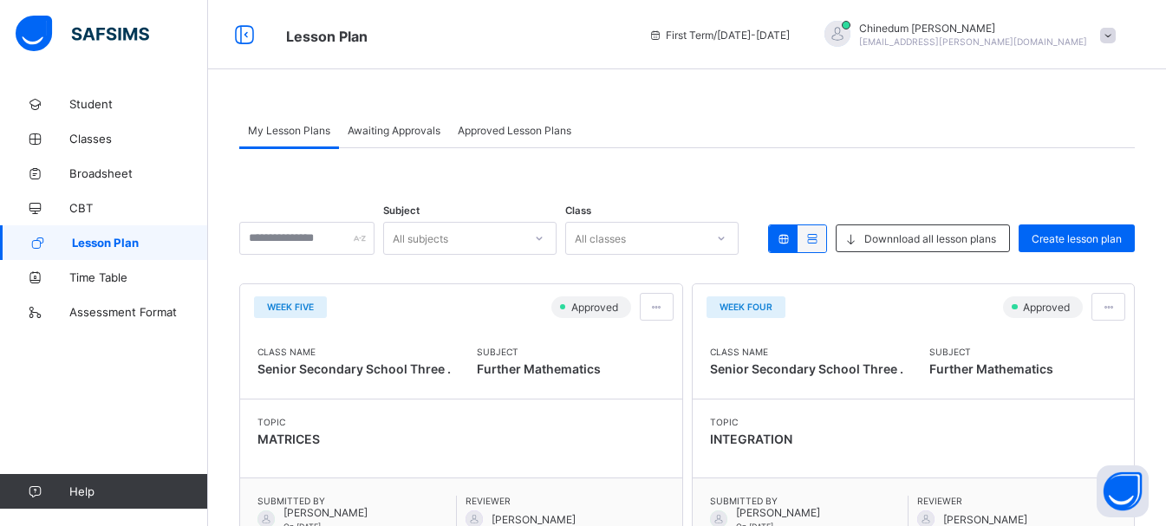
click at [418, 127] on span "Awaiting Approvals" at bounding box center [394, 130] width 93 height 13
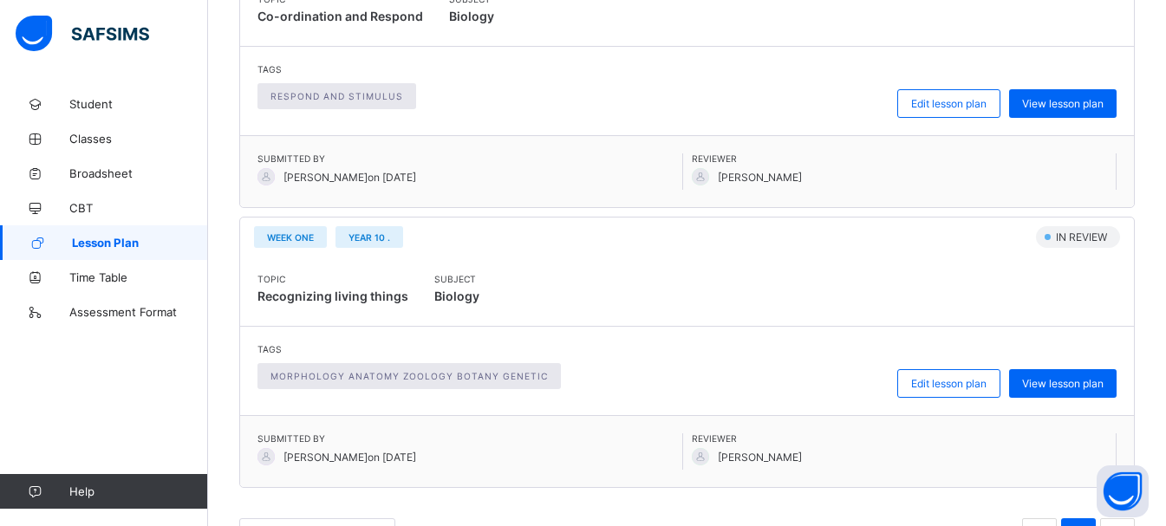
scroll to position [780, 0]
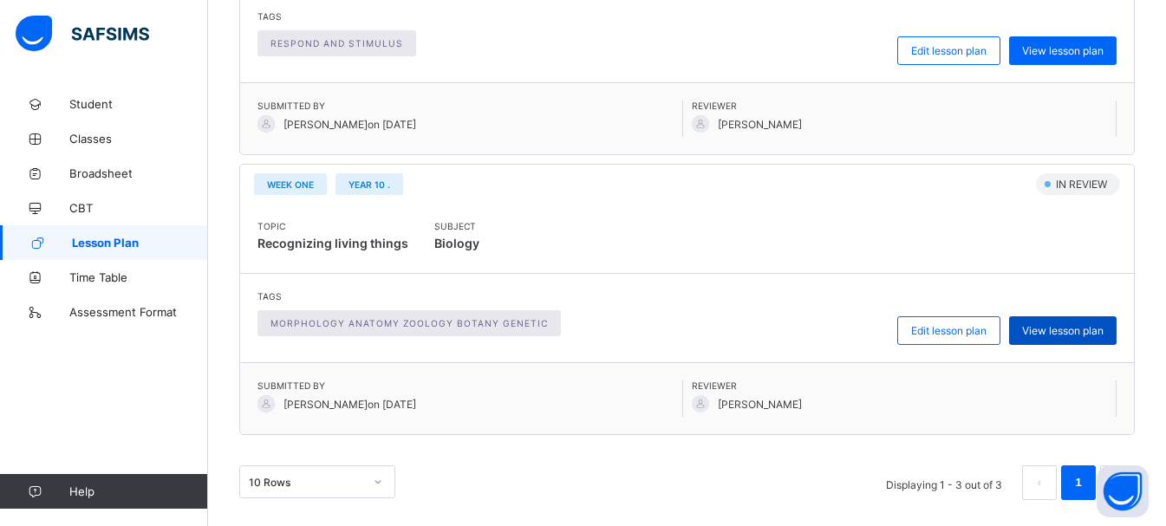
click at [1078, 330] on span "View lesson plan" at bounding box center [1062, 330] width 81 height 13
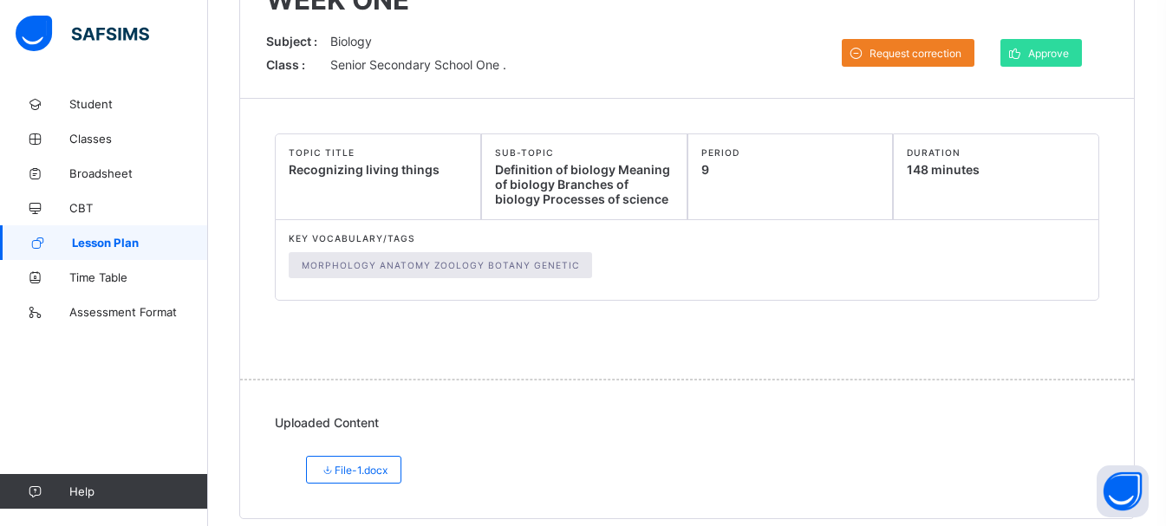
scroll to position [205, 0]
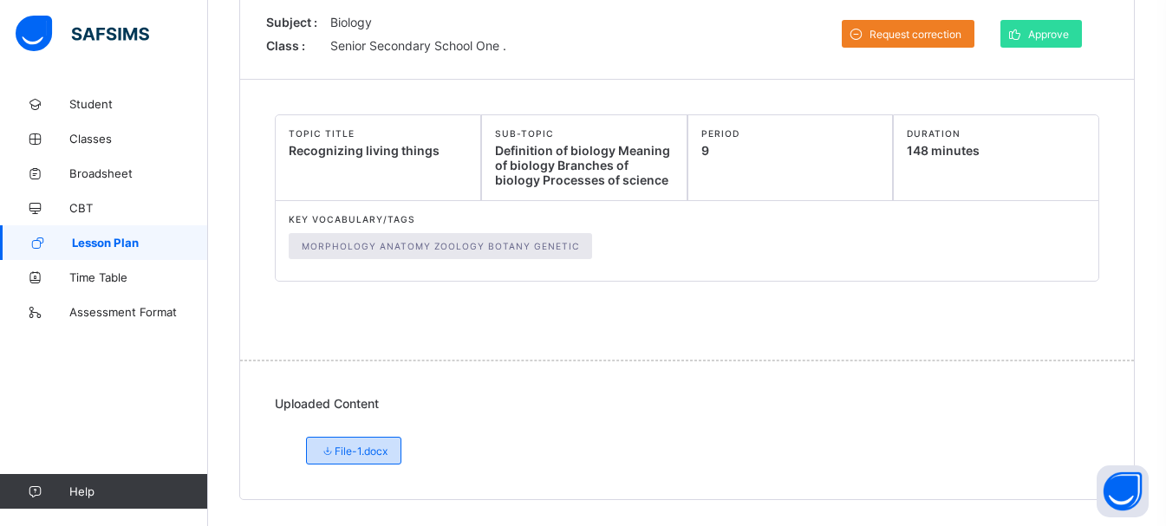
click at [343, 452] on span "File-1.docx" at bounding box center [354, 451] width 68 height 13
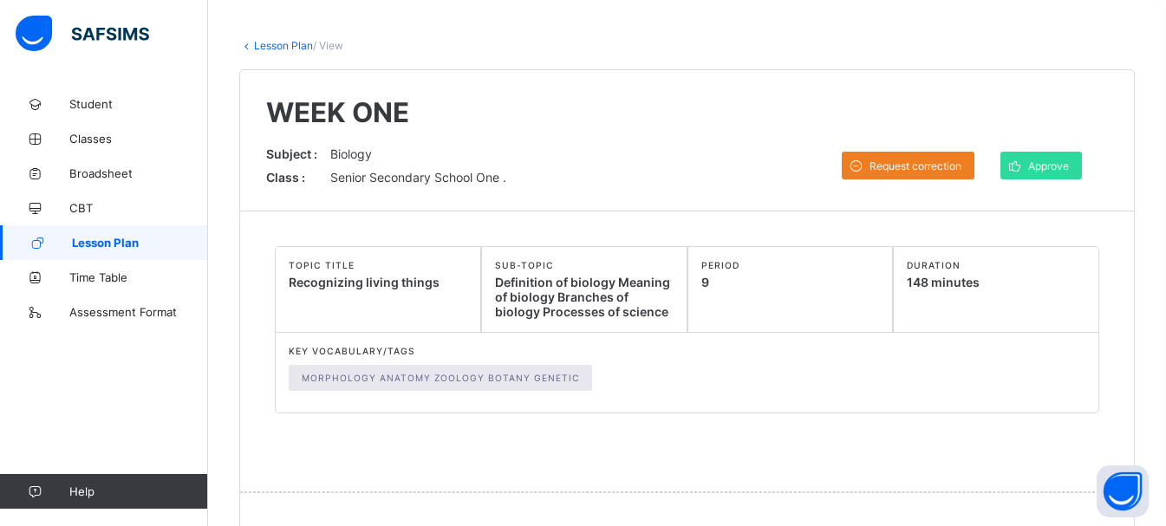
scroll to position [0, 0]
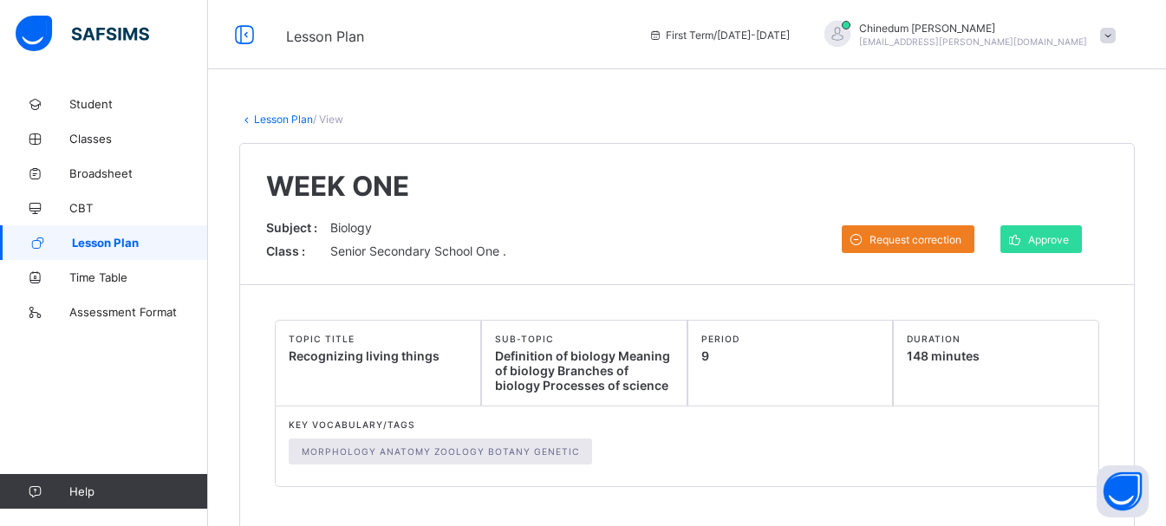
click at [290, 120] on link "Lesson Plan" at bounding box center [283, 119] width 59 height 13
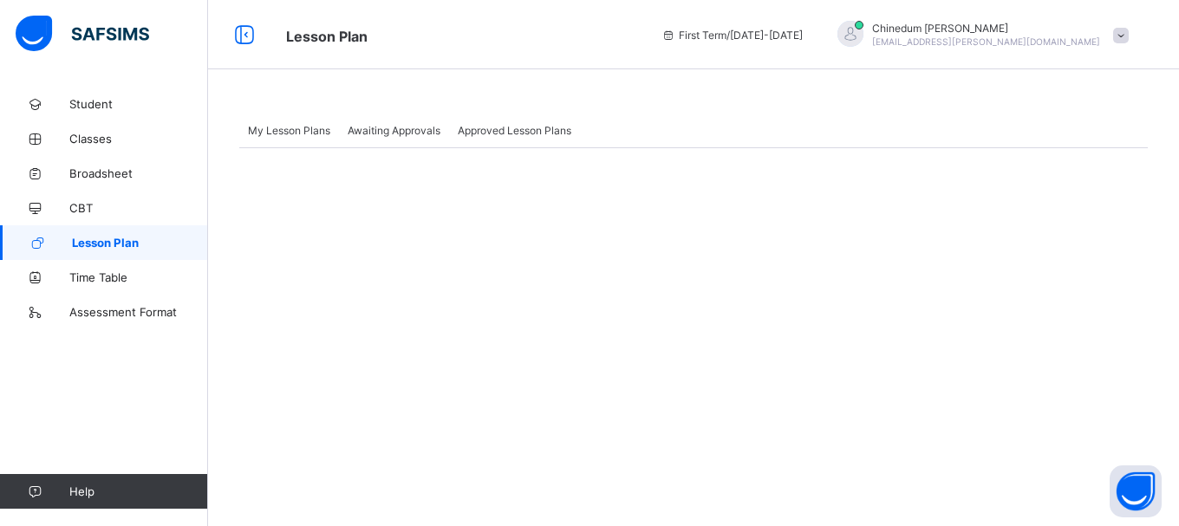
click at [405, 132] on span "Awaiting Approvals" at bounding box center [394, 130] width 93 height 13
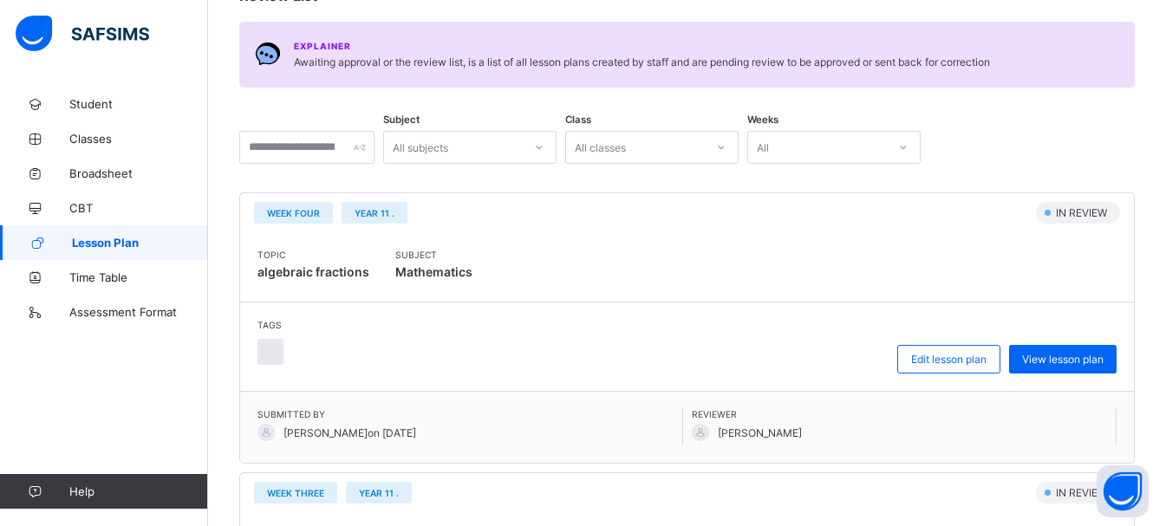
scroll to position [87, 0]
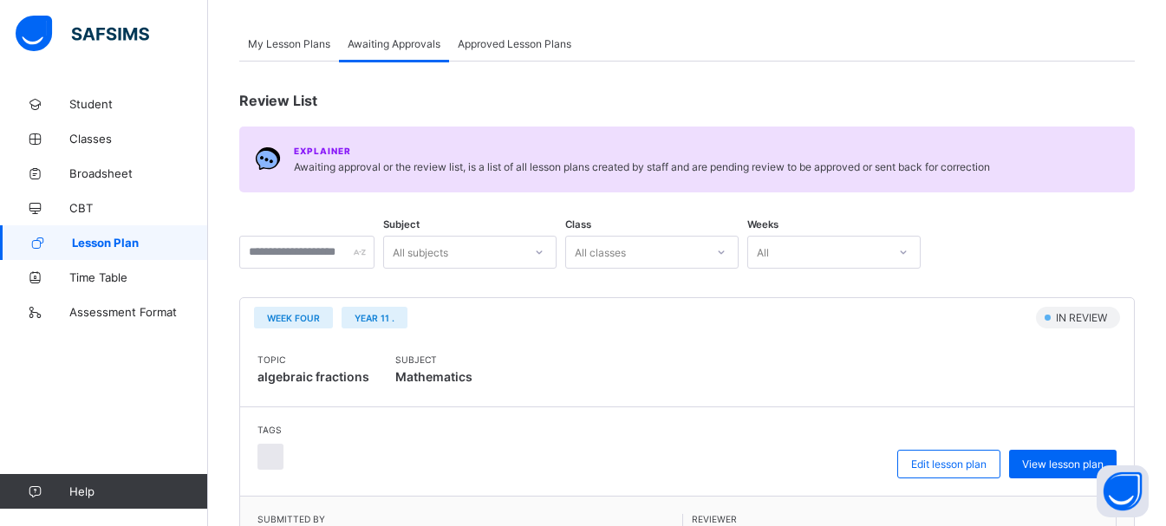
click at [261, 49] on span "My Lesson Plans" at bounding box center [289, 43] width 82 height 13
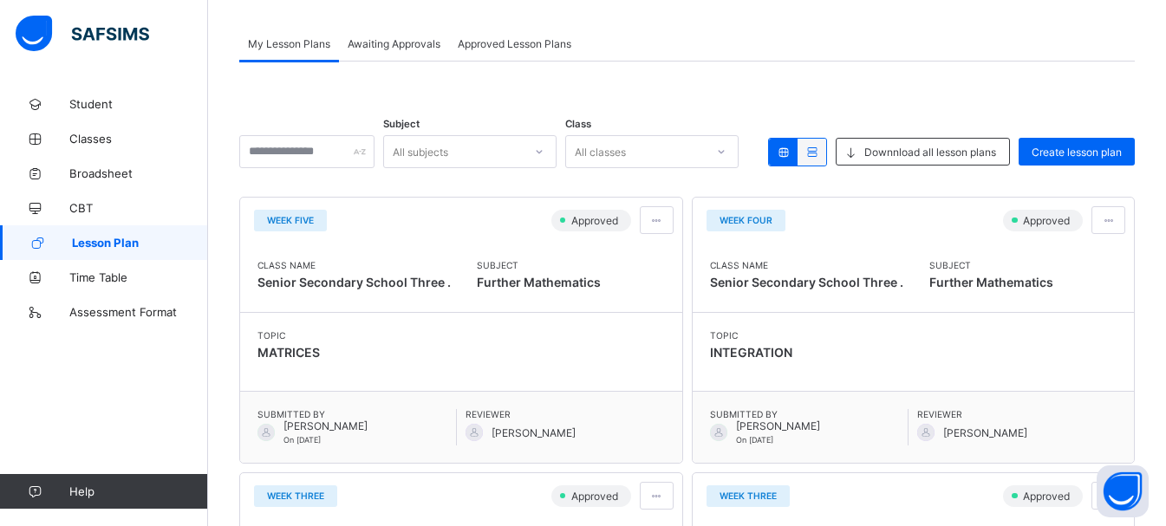
click at [417, 47] on span "Awaiting Approvals" at bounding box center [394, 43] width 93 height 13
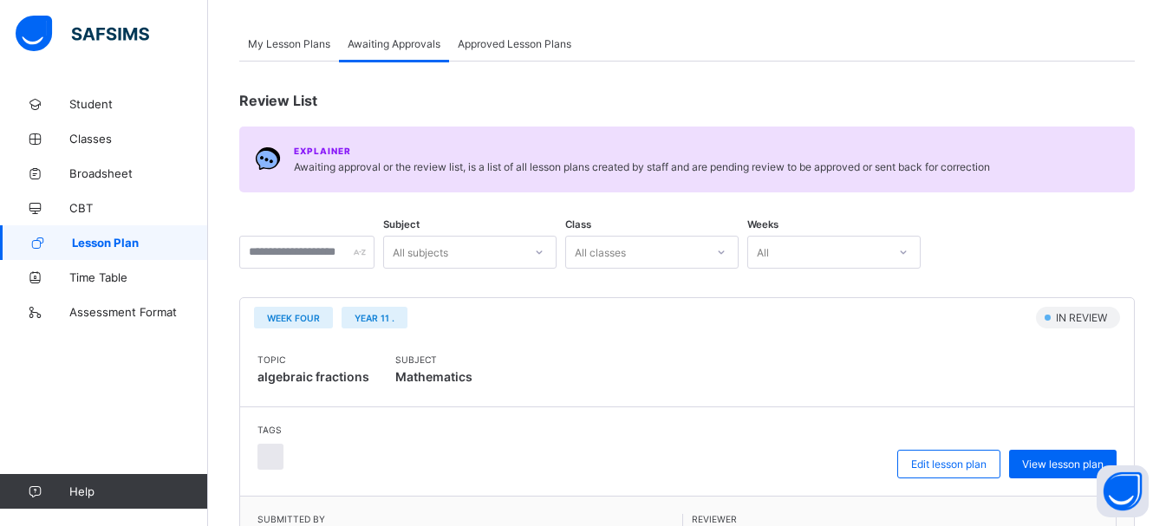
click at [316, 45] on span "My Lesson Plans" at bounding box center [289, 43] width 82 height 13
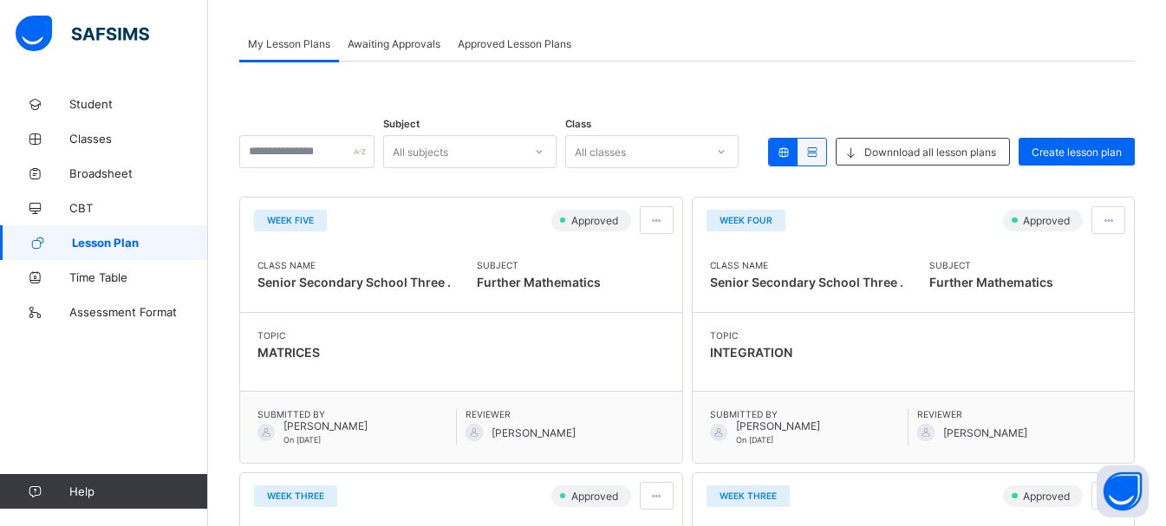
click at [407, 48] on span "Awaiting Approvals" at bounding box center [394, 43] width 93 height 13
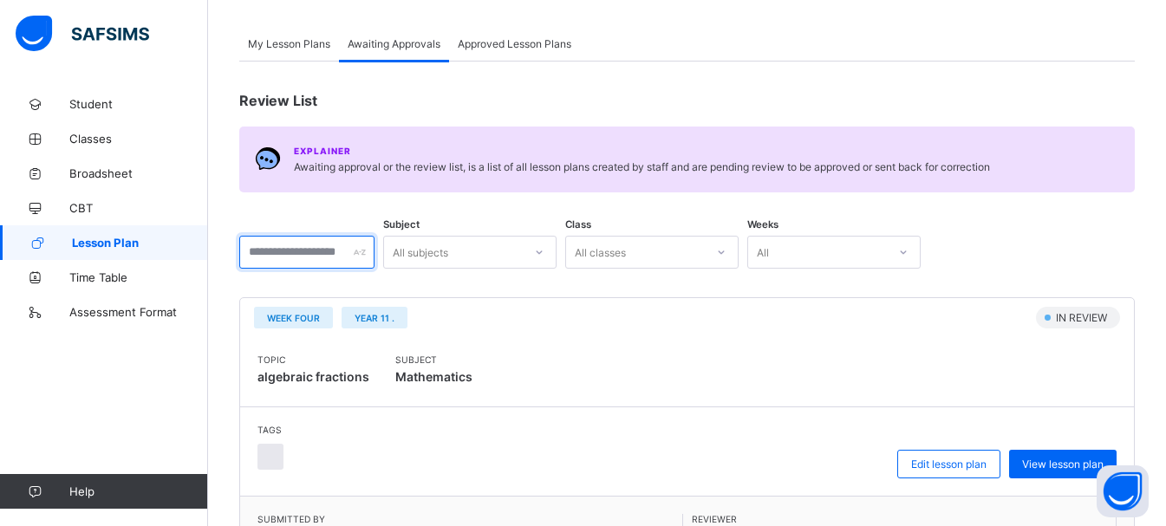
click at [283, 252] on input "text" at bounding box center [306, 252] width 135 height 33
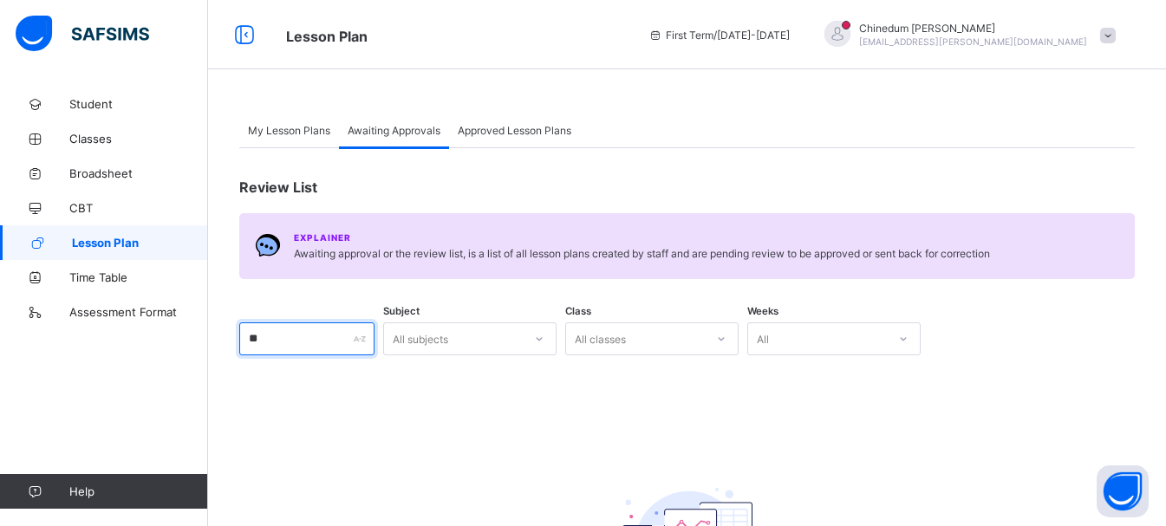
type input "*"
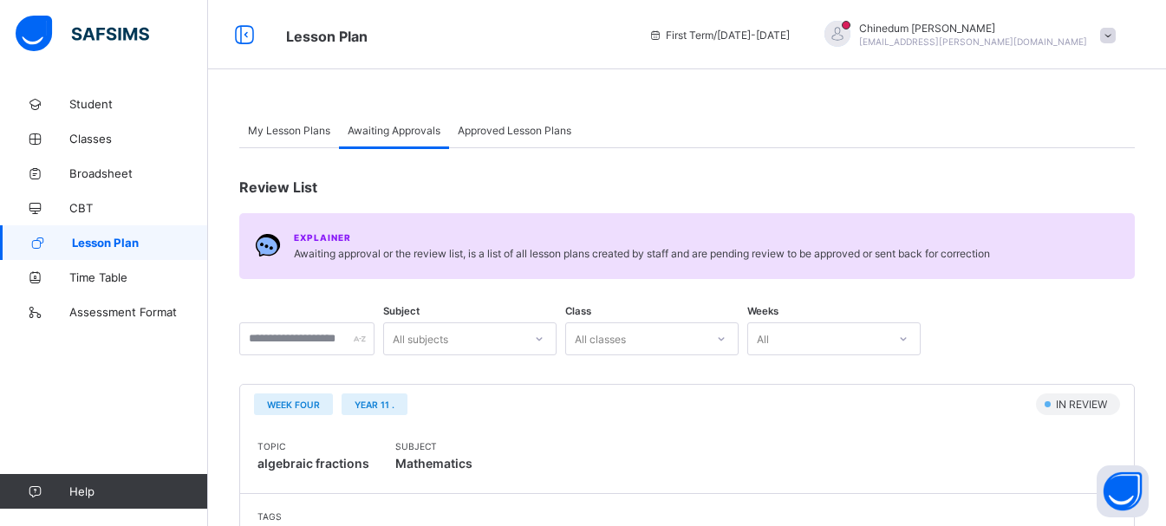
click at [292, 128] on span "My Lesson Plans" at bounding box center [289, 130] width 82 height 13
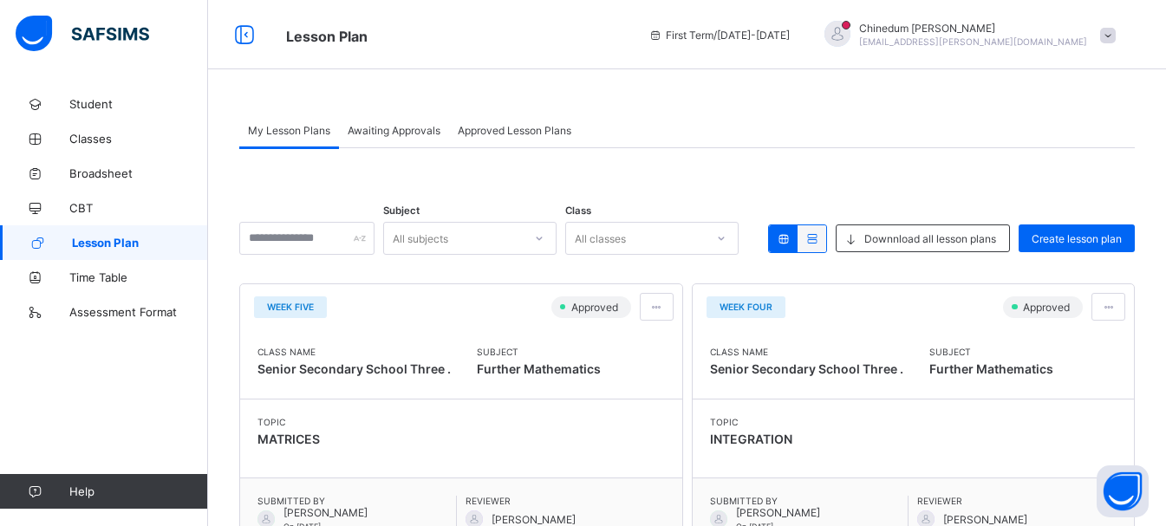
click at [552, 127] on span "Approved Lesson Plans" at bounding box center [515, 130] width 114 height 13
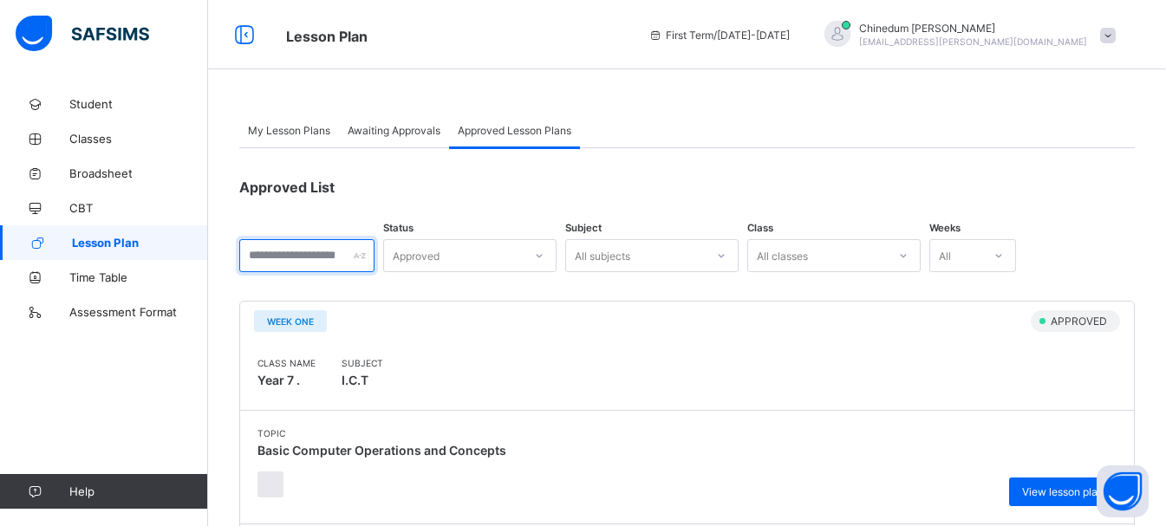
click at [264, 260] on input "text" at bounding box center [306, 255] width 135 height 33
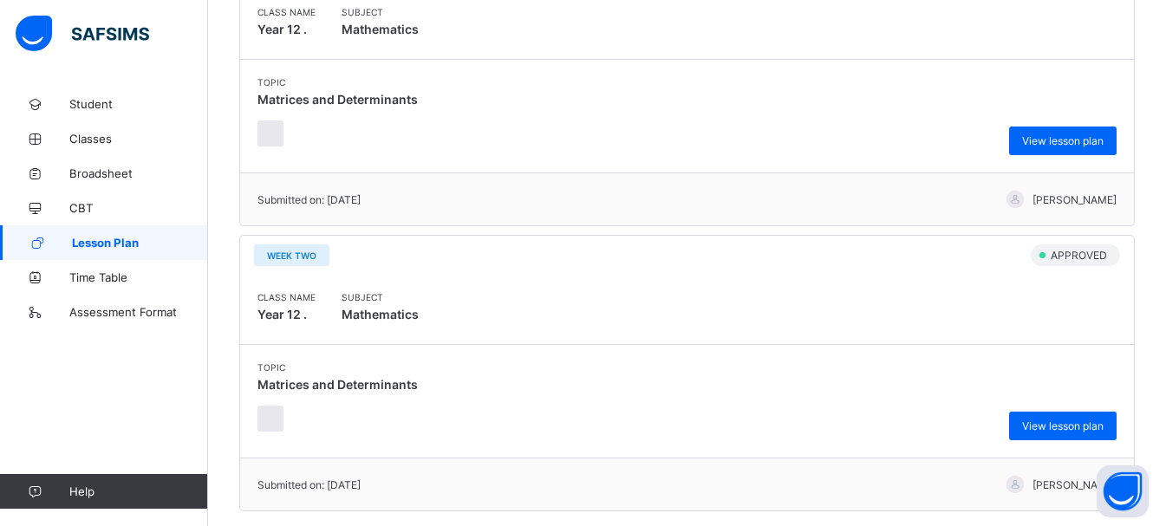
scroll to position [2709, 0]
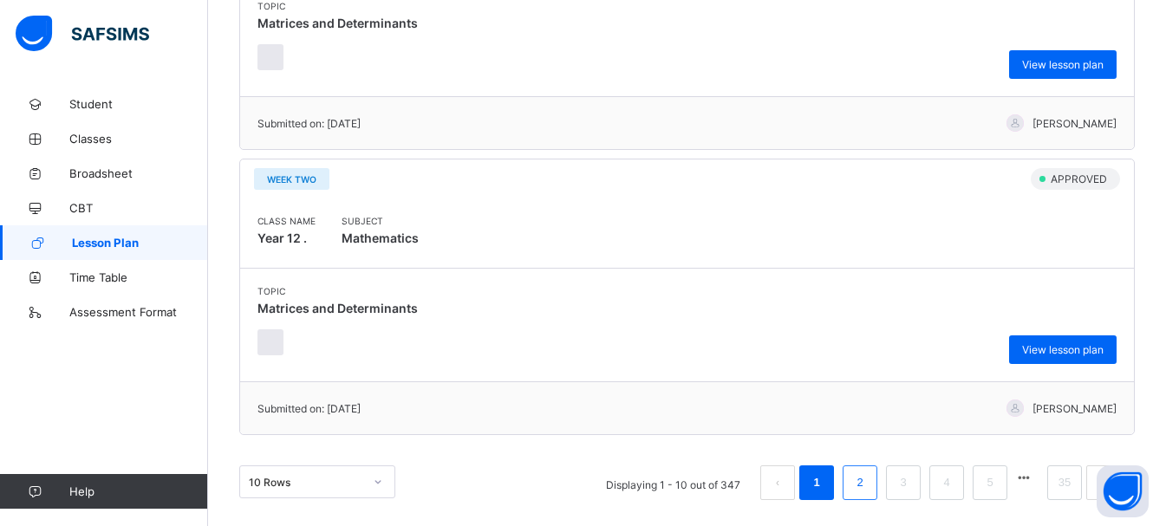
type input "***"
click at [868, 486] on link "2" at bounding box center [859, 483] width 16 height 23
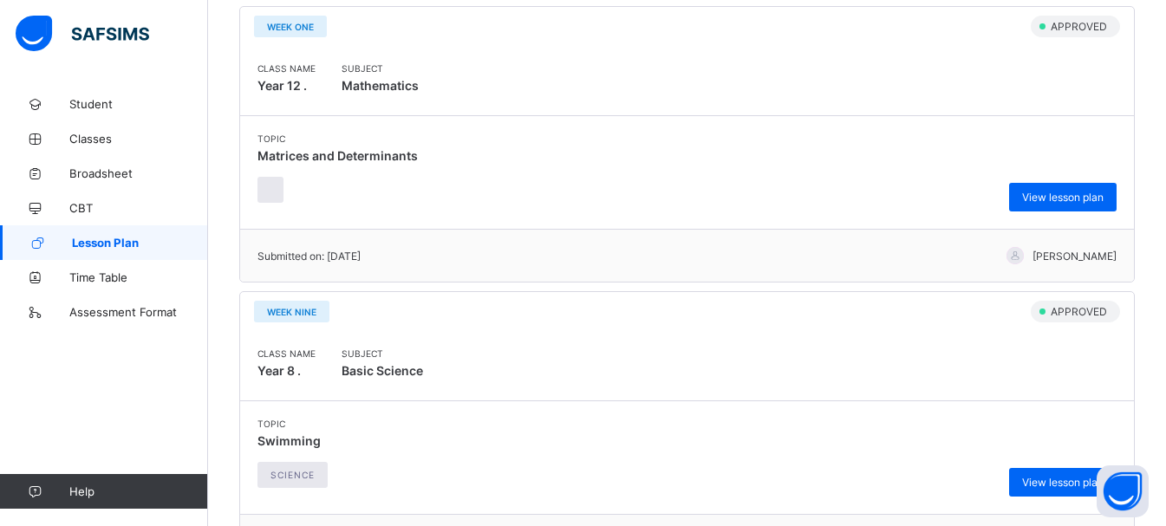
scroll to position [0, 0]
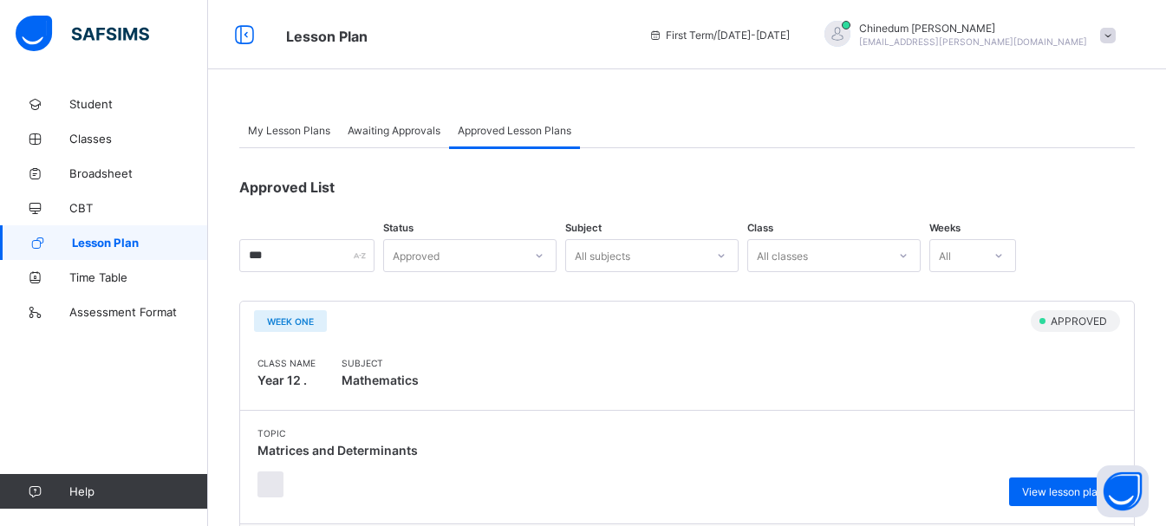
click at [398, 128] on span "Awaiting Approvals" at bounding box center [394, 130] width 93 height 13
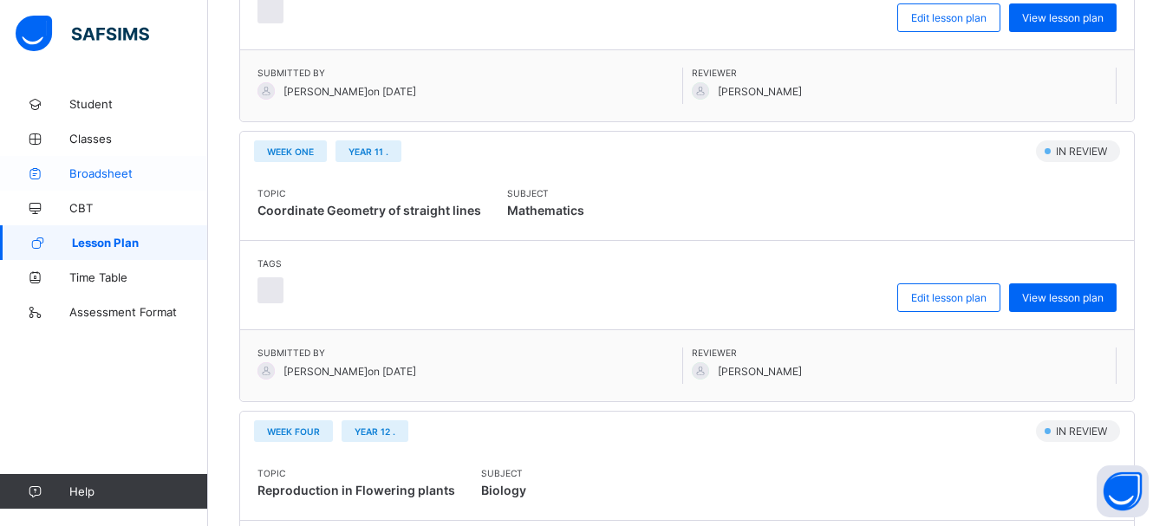
scroll to position [660, 0]
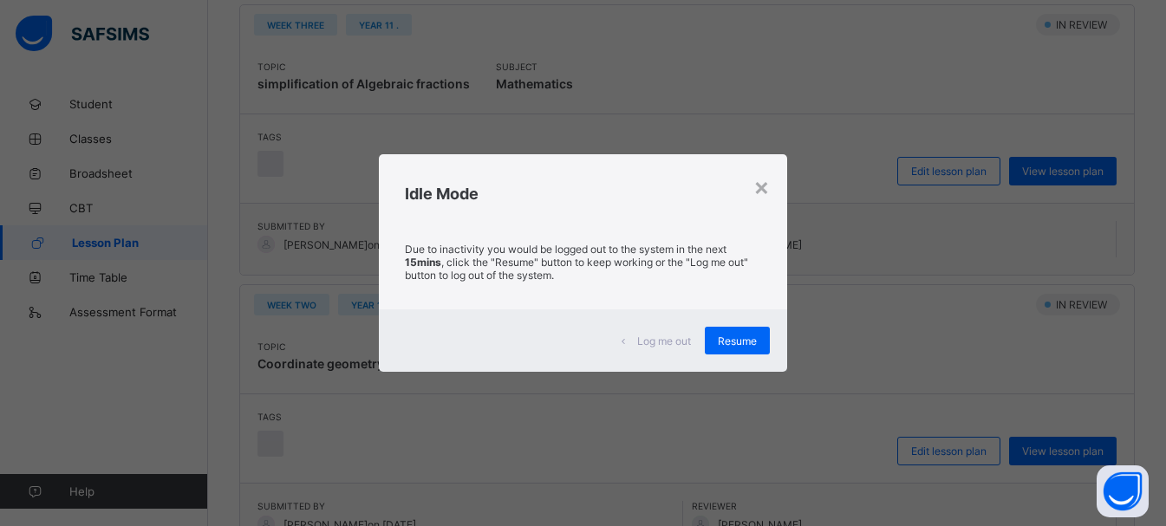
click at [770, 185] on div "×" at bounding box center [761, 186] width 16 height 29
